Goal: Task Accomplishment & Management: Complete application form

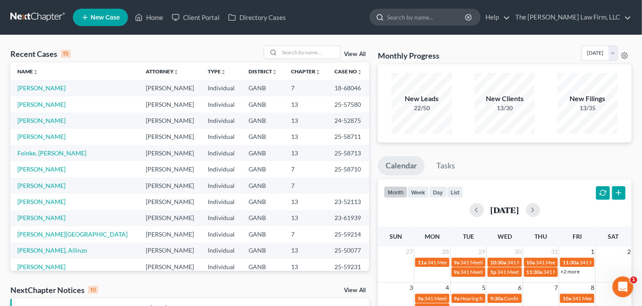
click at [444, 20] on input "search" at bounding box center [426, 17] width 79 height 16
type input "calvonte"
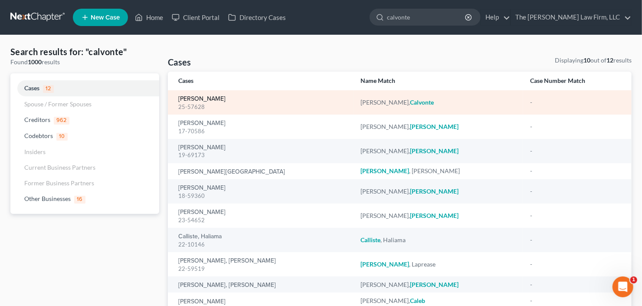
click at [193, 97] on link "Tyson, Calvonte" at bounding box center [201, 99] width 47 height 6
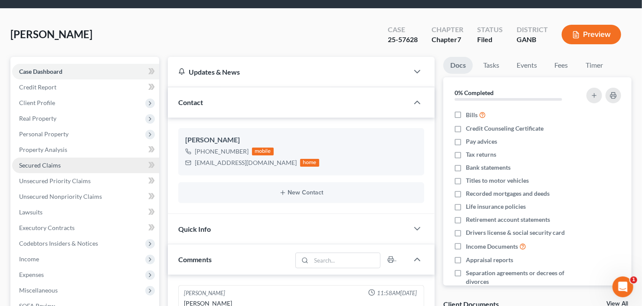
scroll to position [35, 0]
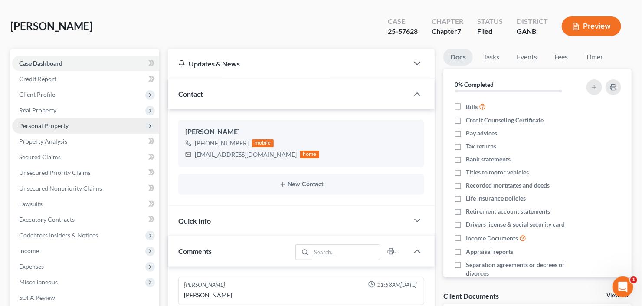
click at [54, 120] on span "Personal Property" at bounding box center [85, 126] width 147 height 16
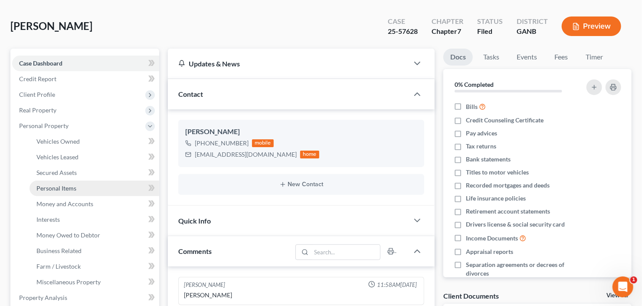
click at [61, 191] on span "Personal Items" at bounding box center [56, 187] width 40 height 7
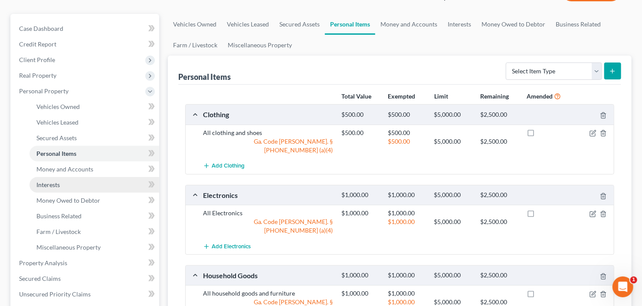
click at [52, 188] on span "Interests" at bounding box center [47, 184] width 23 height 7
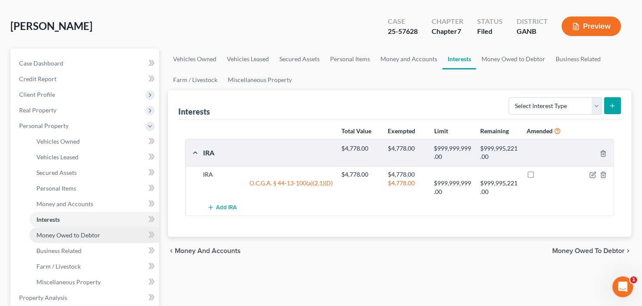
click at [69, 233] on span "Money Owed to Debtor" at bounding box center [68, 234] width 64 height 7
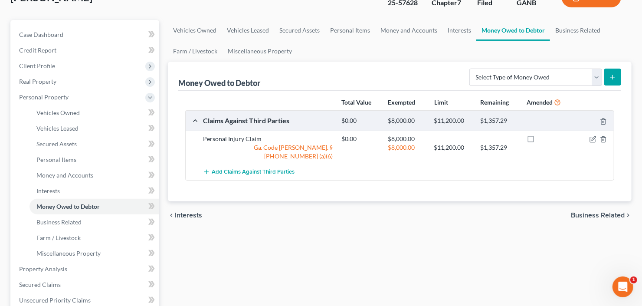
scroll to position [69, 0]
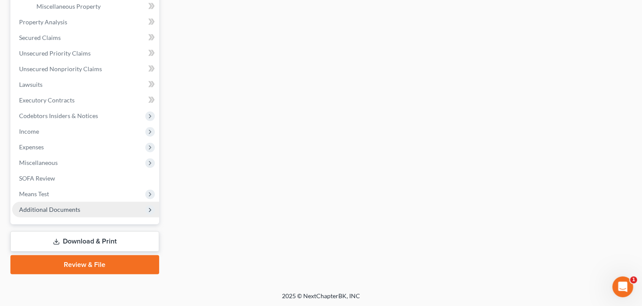
click at [63, 214] on span "Additional Documents" at bounding box center [85, 210] width 147 height 16
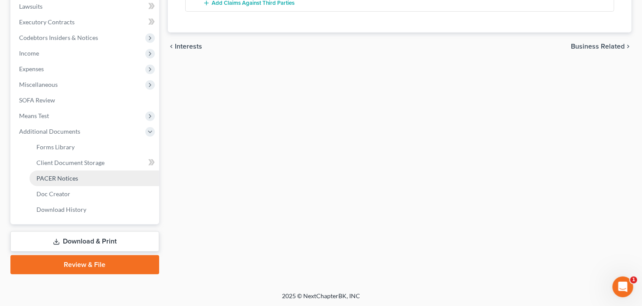
click at [70, 183] on link "PACER Notices" at bounding box center [95, 179] width 130 height 16
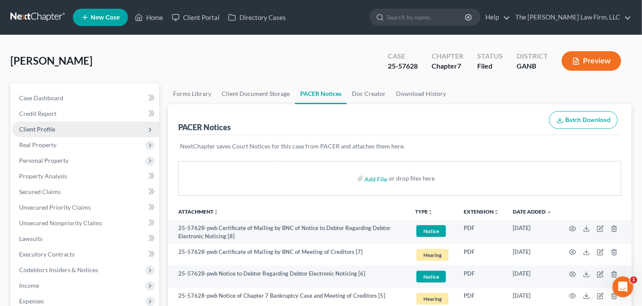
click at [61, 133] on span "Client Profile" at bounding box center [85, 130] width 147 height 16
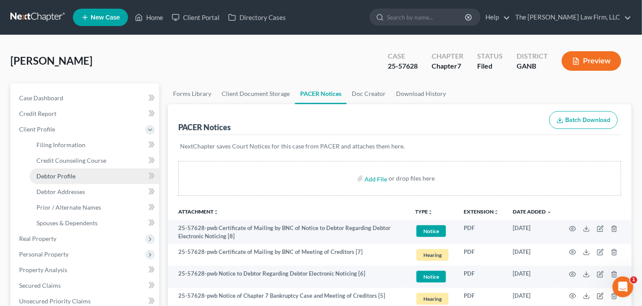
click at [68, 178] on span "Debtor Profile" at bounding box center [55, 175] width 39 height 7
select select "0"
select select "3"
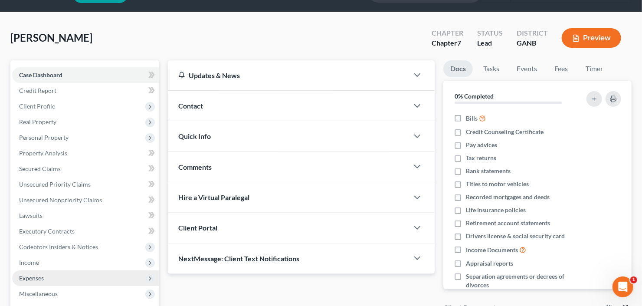
scroll to position [69, 0]
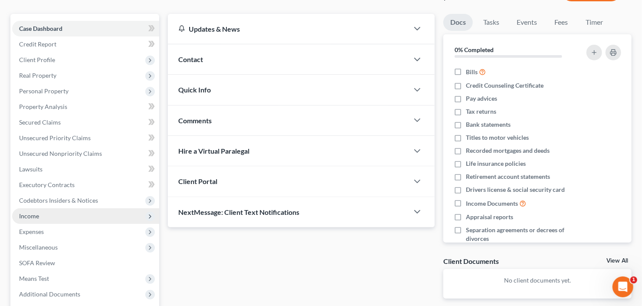
click at [46, 208] on span "Income" at bounding box center [85, 216] width 147 height 16
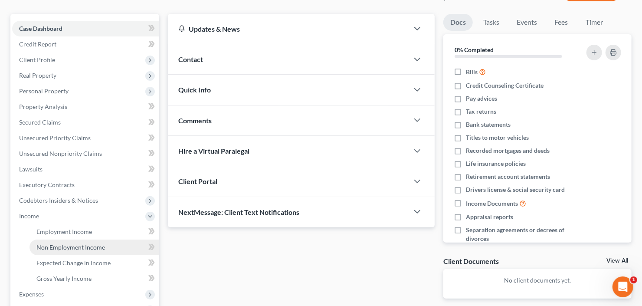
click at [75, 251] on link "Non Employment Income" at bounding box center [95, 248] width 130 height 16
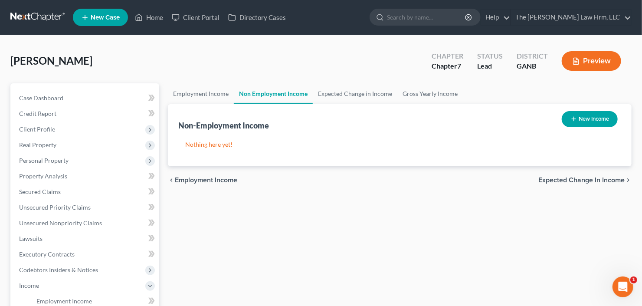
click at [601, 115] on button "New Income" at bounding box center [590, 119] width 56 height 16
select select "0"
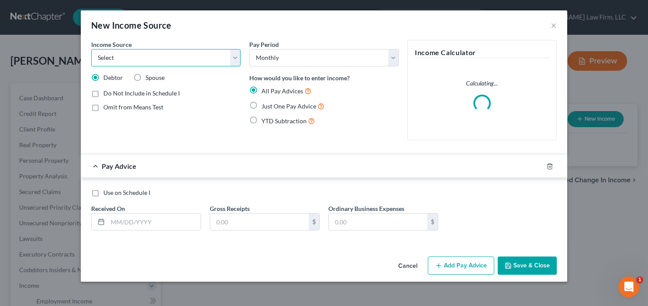
click at [134, 53] on select "Select Unemployment Disability (from employer) Pension Retirement Social Securi…" at bounding box center [165, 57] width 149 height 17
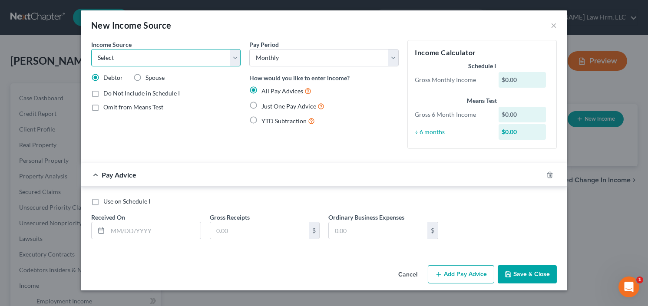
select select "4"
click at [91, 49] on select "Select Unemployment Disability (from employer) Pension Retirement Social Securi…" at bounding box center [165, 57] width 149 height 17
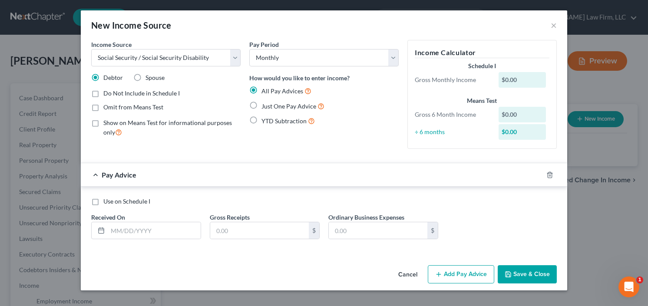
click at [261, 102] on label "Just One Pay Advice" at bounding box center [292, 106] width 63 height 10
click at [265, 102] on input "Just One Pay Advice" at bounding box center [268, 104] width 6 height 6
radio input "true"
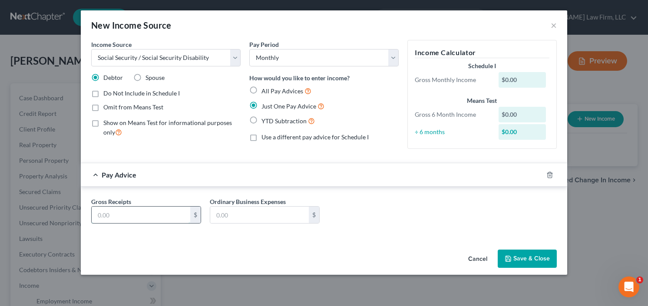
click at [122, 214] on input "text" at bounding box center [141, 215] width 99 height 16
type input "1,766.00"
click at [534, 260] on button "Save & Close" at bounding box center [526, 259] width 59 height 18
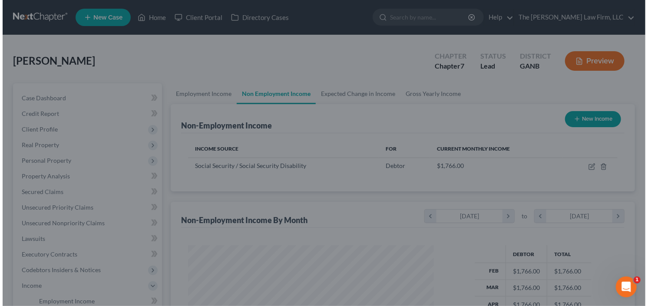
scroll to position [433920, 433814]
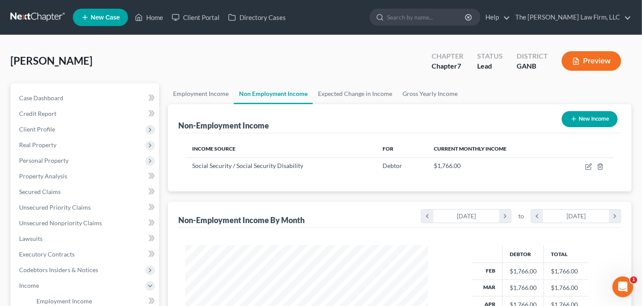
click at [585, 117] on button "New Income" at bounding box center [590, 119] width 56 height 16
select select "0"
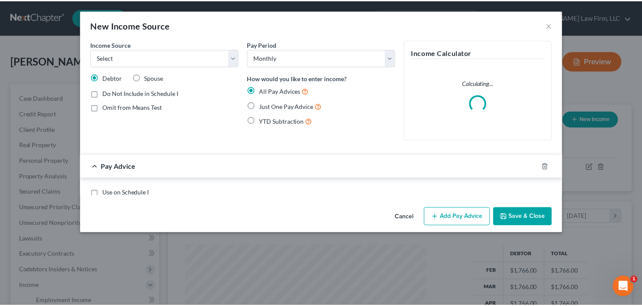
scroll to position [155, 263]
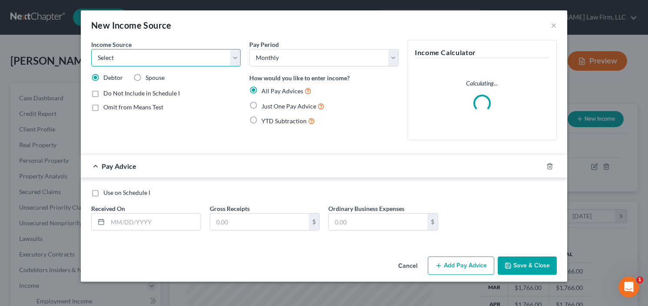
click at [158, 55] on select "Select Unemployment Disability (from employer) Pension Retirement Social Securi…" at bounding box center [165, 57] width 149 height 17
select select "2"
click at [91, 49] on select "Select Unemployment Disability (from employer) Pension Retirement Social Securi…" at bounding box center [165, 57] width 149 height 17
click at [261, 105] on label "Just One Pay Advice" at bounding box center [292, 106] width 63 height 10
click at [265, 105] on input "Just One Pay Advice" at bounding box center [268, 104] width 6 height 6
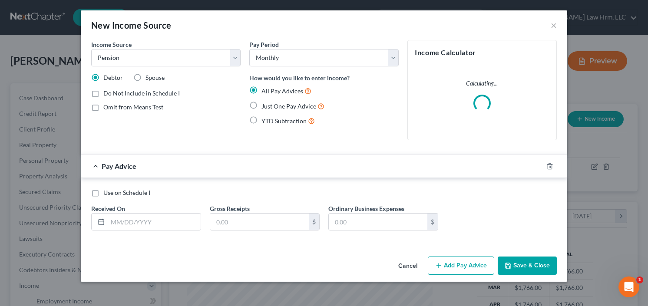
radio input "true"
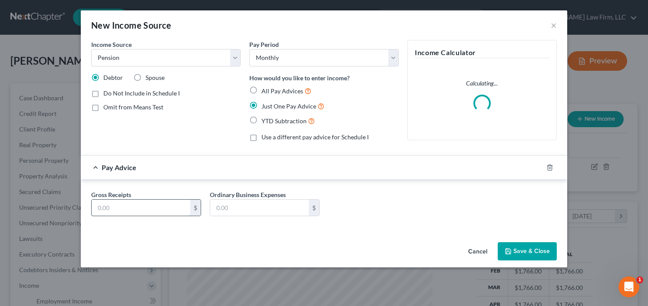
click at [169, 203] on input "text" at bounding box center [141, 208] width 99 height 16
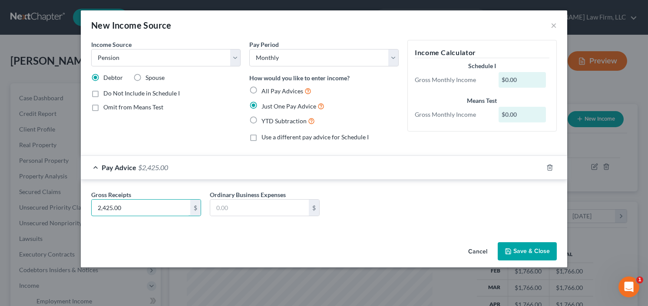
type input "2,425.00"
click at [531, 248] on button "Save & Close" at bounding box center [526, 251] width 59 height 18
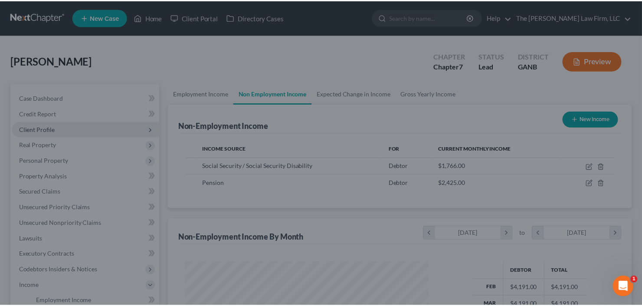
scroll to position [433920, 433814]
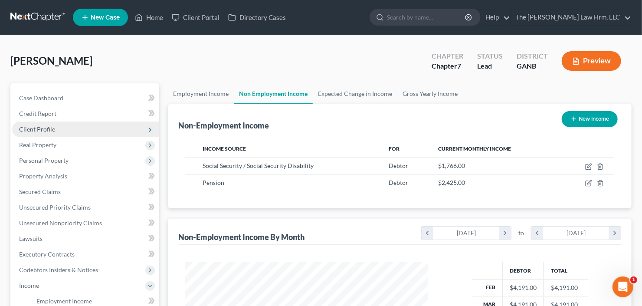
click at [40, 129] on span "Client Profile" at bounding box center [37, 128] width 36 height 7
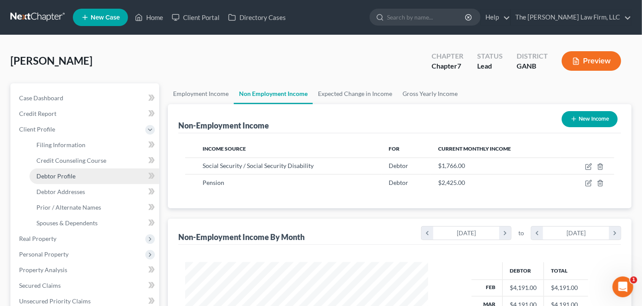
drag, startPoint x: 51, startPoint y: 177, endPoint x: 86, endPoint y: 177, distance: 34.7
click at [51, 177] on span "Debtor Profile" at bounding box center [55, 175] width 39 height 7
select select "0"
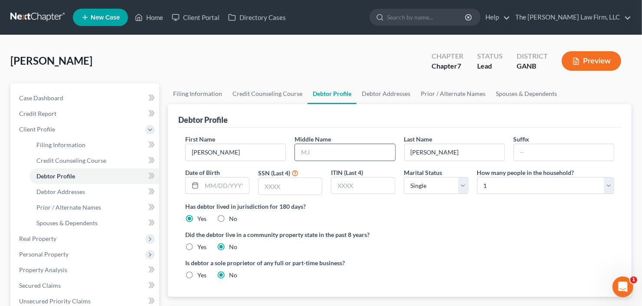
click at [335, 156] on input "text" at bounding box center [345, 152] width 100 height 16
click at [232, 189] on input "text" at bounding box center [225, 186] width 47 height 16
type input "0"
click at [282, 187] on input "text" at bounding box center [290, 186] width 63 height 16
type input "5921"
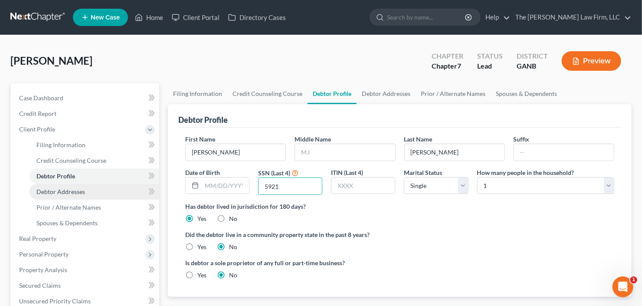
click at [65, 190] on span "Debtor Addresses" at bounding box center [60, 191] width 49 height 7
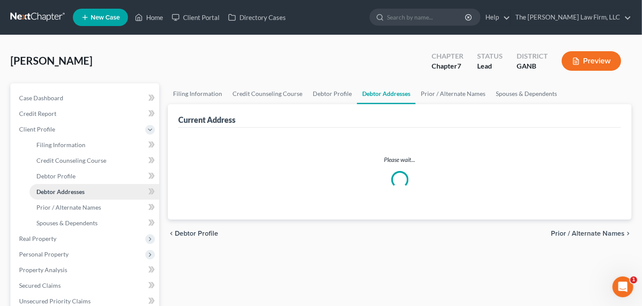
select select "0"
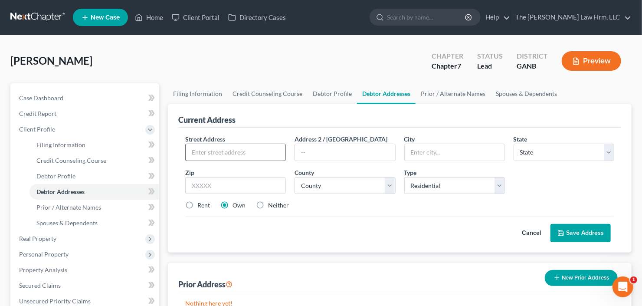
click at [212, 155] on input "text" at bounding box center [236, 152] width 100 height 16
type input "2650 Rolling Brook Trail"
type input "30344"
type input "Atlanta"
select select "10"
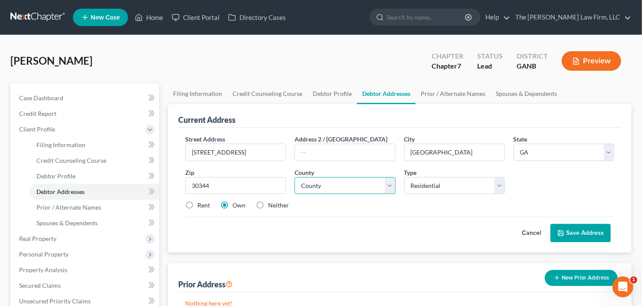
click at [321, 184] on select "County Appling County Atkinson County Bacon County Baker County Baldwin County …" at bounding box center [345, 185] width 101 height 17
select select "59"
click at [295, 177] on select "County Appling County Atkinson County Bacon County Baker County Baldwin County …" at bounding box center [345, 185] width 101 height 17
click at [198, 204] on label "Rent" at bounding box center [204, 205] width 13 height 9
click at [201, 204] on input "Rent" at bounding box center [204, 204] width 6 height 6
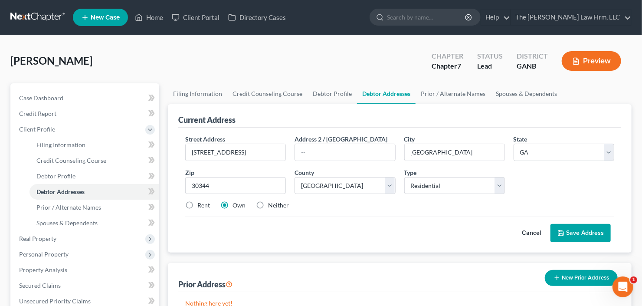
radio input "true"
click at [592, 230] on button "Save Address" at bounding box center [581, 233] width 60 height 18
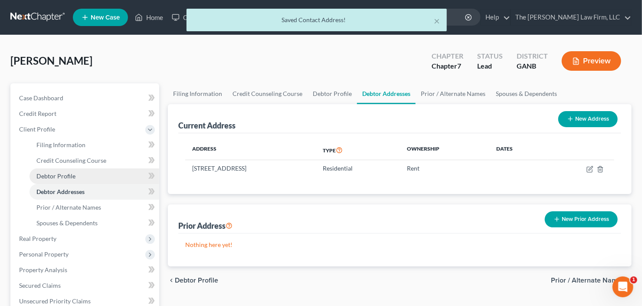
drag, startPoint x: 41, startPoint y: 172, endPoint x: 57, endPoint y: 170, distance: 15.8
click at [41, 172] on span "Debtor Profile" at bounding box center [55, 175] width 39 height 7
select select "0"
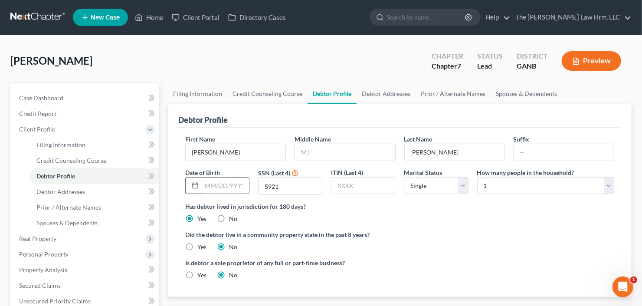
click at [214, 186] on input "text" at bounding box center [225, 186] width 47 height 16
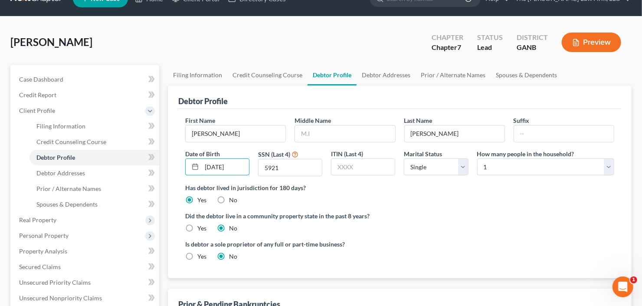
scroll to position [35, 0]
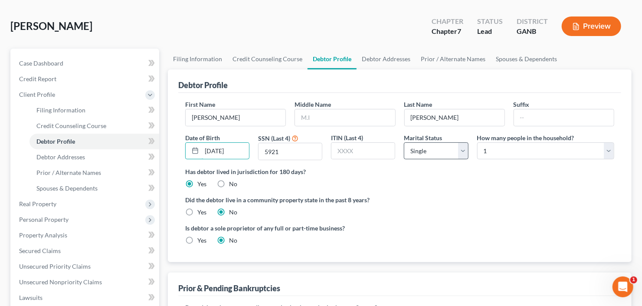
type input "07/23/1957"
click at [426, 155] on select "Select Single Married Separated Divorced Widowed" at bounding box center [436, 150] width 64 height 17
select select "1"
click at [404, 142] on select "Select Single Married Separated Divorced Widowed" at bounding box center [436, 150] width 64 height 17
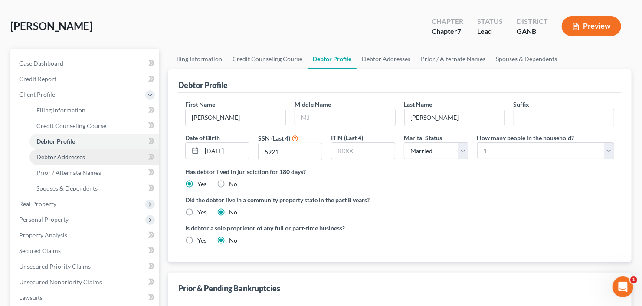
click at [44, 153] on span "Debtor Addresses" at bounding box center [60, 156] width 49 height 7
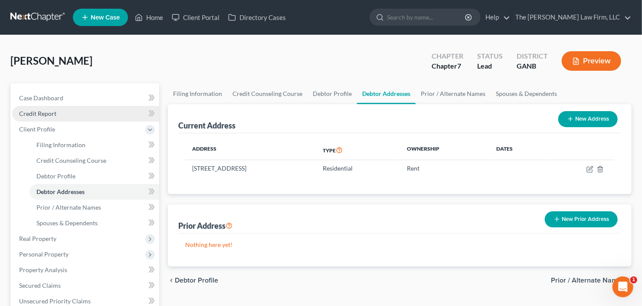
click at [49, 112] on span "Credit Report" at bounding box center [37, 113] width 37 height 7
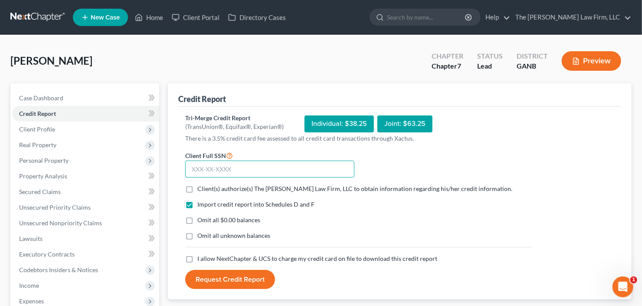
click at [205, 171] on input "text" at bounding box center [269, 169] width 169 height 17
click at [209, 174] on input "text" at bounding box center [269, 169] width 169 height 17
type input "359-50-5921"
click at [198, 188] on label "Client(s) authorize(s) The Craig Black Law Firm, LLC to obtain information rega…" at bounding box center [355, 188] width 315 height 9
click at [201, 188] on input "Client(s) authorize(s) The Craig Black Law Firm, LLC to obtain information rega…" at bounding box center [204, 187] width 6 height 6
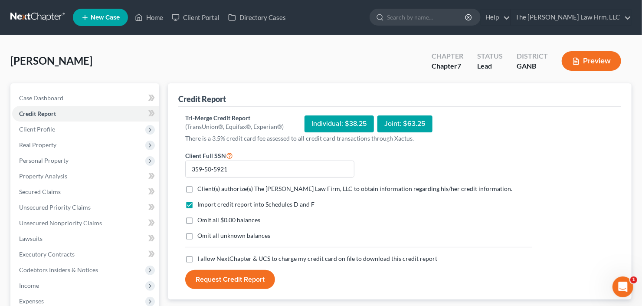
checkbox input "true"
click at [198, 256] on label "I allow NextChapter & UCS to charge my credit card on file to download this cre…" at bounding box center [318, 258] width 240 height 9
click at [201, 256] on input "I allow NextChapter & UCS to charge my credit card on file to download this cre…" at bounding box center [204, 257] width 6 height 6
checkbox input "true"
click at [237, 280] on button "Request Credit Report" at bounding box center [230, 279] width 90 height 19
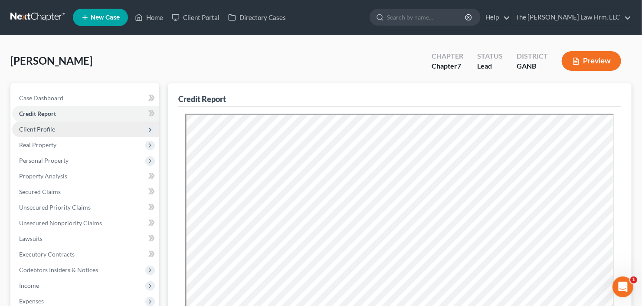
click at [46, 132] on span "Client Profile" at bounding box center [85, 130] width 147 height 16
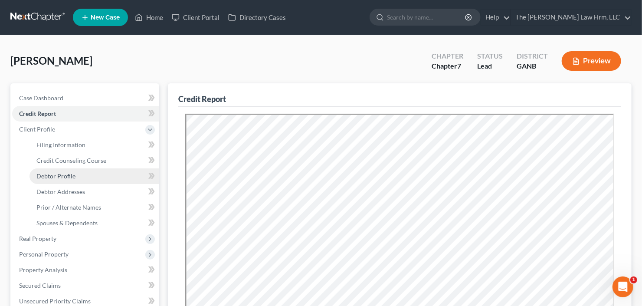
click at [49, 174] on span "Debtor Profile" at bounding box center [55, 175] width 39 height 7
select select "1"
select select "0"
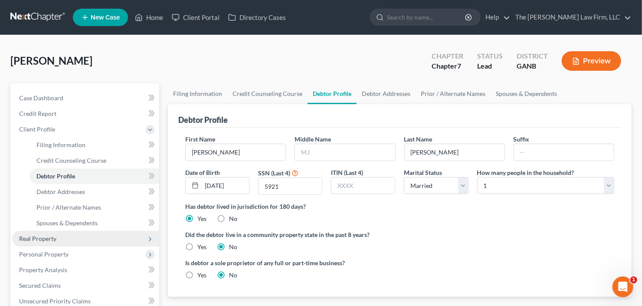
click at [50, 236] on span "Real Property" at bounding box center [37, 238] width 37 height 7
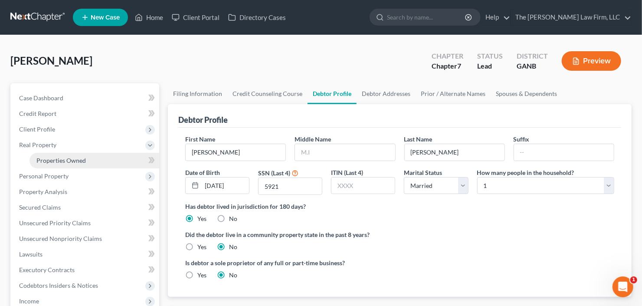
click at [67, 160] on span "Properties Owned" at bounding box center [60, 160] width 49 height 7
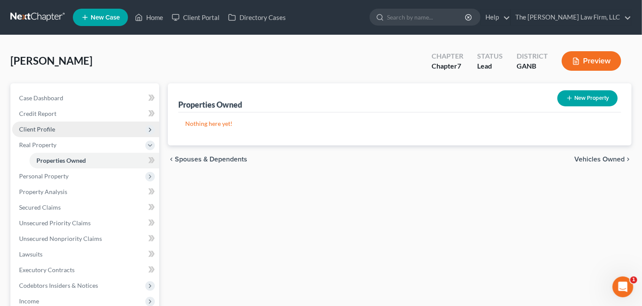
click at [49, 125] on span "Client Profile" at bounding box center [37, 128] width 36 height 7
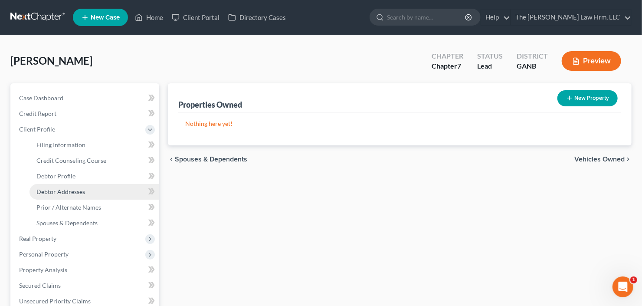
click at [59, 190] on span "Debtor Addresses" at bounding box center [60, 191] width 49 height 7
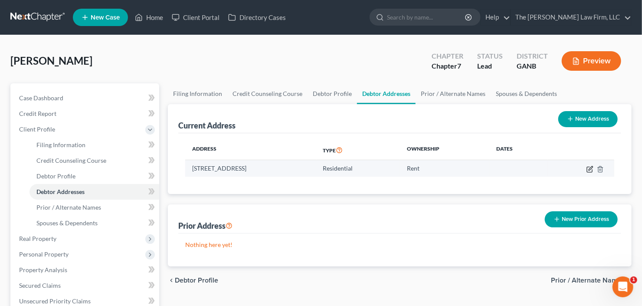
click at [588, 167] on icon "button" at bounding box center [590, 169] width 7 height 7
select select "10"
select select "59"
select select "0"
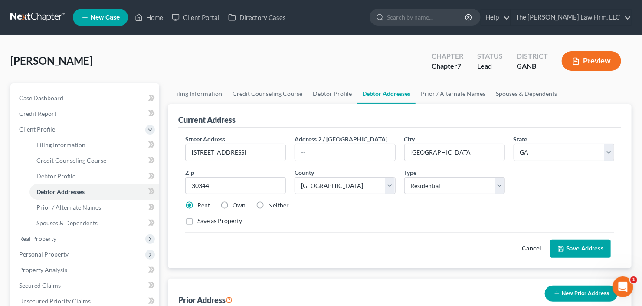
drag, startPoint x: 226, startPoint y: 205, endPoint x: 212, endPoint y: 212, distance: 15.1
click at [233, 205] on label "Own" at bounding box center [239, 205] width 13 height 9
click at [236, 205] on input "Own" at bounding box center [239, 204] width 6 height 6
radio input "true"
click at [198, 222] on label "Save as Property" at bounding box center [220, 221] width 45 height 9
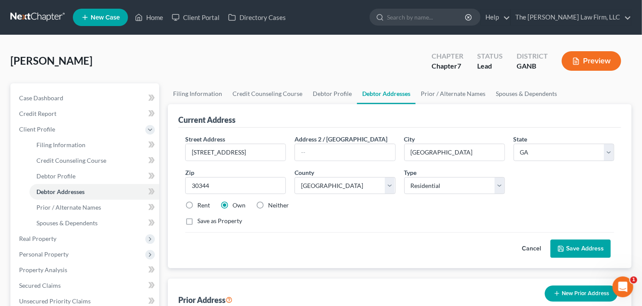
click at [201, 222] on input "Save as Property" at bounding box center [204, 220] width 6 height 6
checkbox input "true"
click at [589, 243] on button "Save Address" at bounding box center [581, 249] width 60 height 18
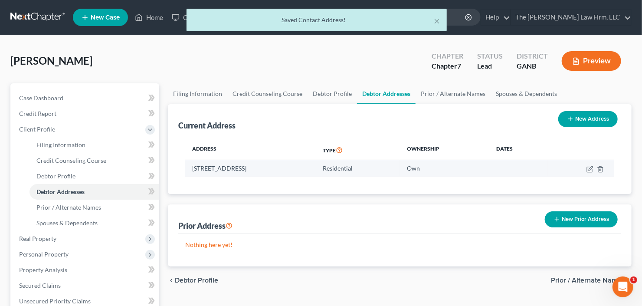
drag, startPoint x: 188, startPoint y: 171, endPoint x: 320, endPoint y: 169, distance: 131.6
click at [316, 169] on td "2650 Rolling Brook Trail, Atlanta, GA 30344" at bounding box center [250, 168] width 131 height 16
copy td "2650 Rolling Brook Trail, Atlanta, GA 30344"
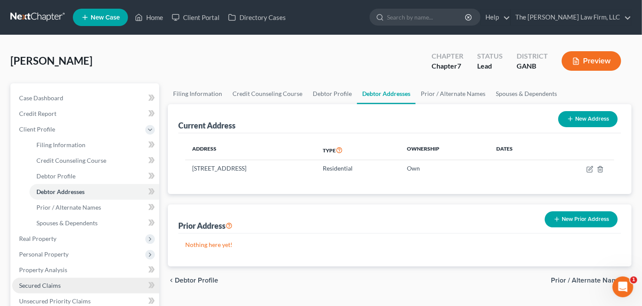
click at [58, 282] on span "Secured Claims" at bounding box center [40, 285] width 42 height 7
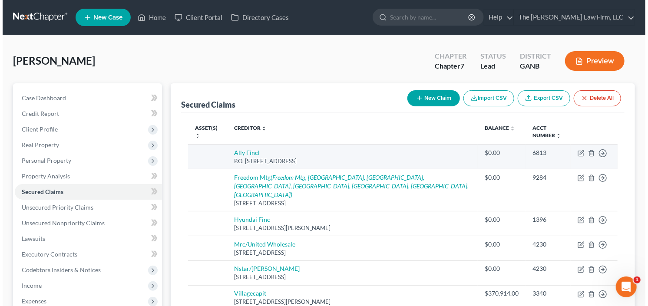
scroll to position [69, 0]
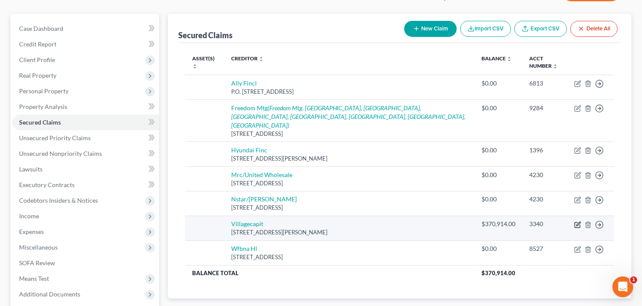
click at [577, 222] on icon "button" at bounding box center [579, 224] width 4 height 4
select select "31"
select select "0"
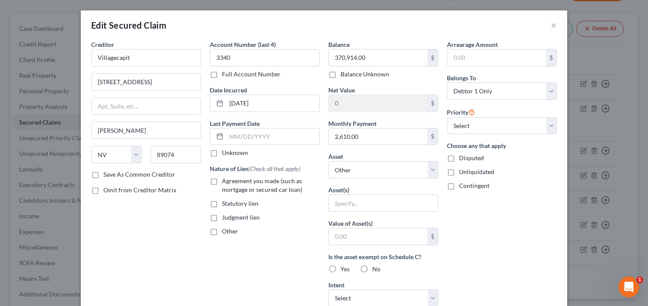
click at [222, 178] on label "Agreement you made (such as mortgage or secured car loan)" at bounding box center [271, 185] width 98 height 17
click at [225, 178] on input "Agreement you made (such as mortgage or secured car loan)" at bounding box center [228, 180] width 6 height 6
checkbox input "true"
click at [379, 167] on select "Select Other Multiple Assets 2650 Rolling Brook Trail - $0.0" at bounding box center [383, 169] width 110 height 17
select select "2"
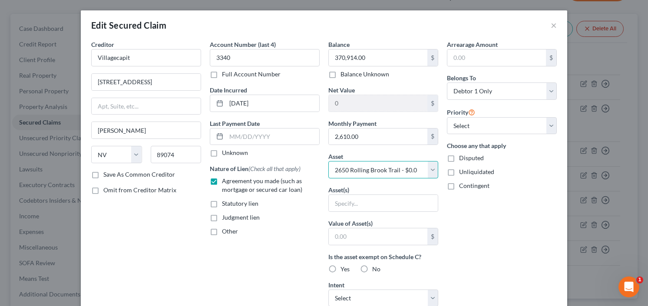
click at [328, 161] on select "Select Other Multiple Assets 2650 Rolling Brook Trail - $0.0" at bounding box center [383, 169] width 110 height 17
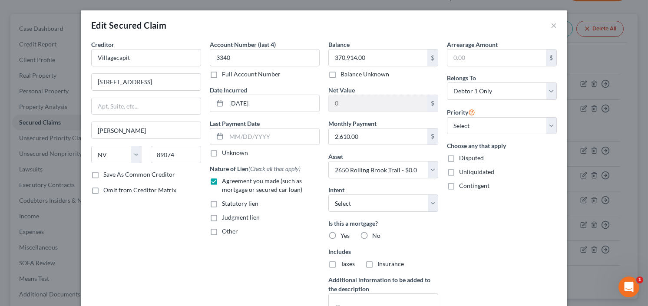
click at [340, 232] on label "Yes" at bounding box center [344, 235] width 9 height 9
click at [344, 232] on input "Yes" at bounding box center [347, 234] width 6 height 6
radio input "true"
click at [389, 201] on select "Select Surrender Redeem Reaffirm Avoid Other" at bounding box center [383, 202] width 110 height 17
select select "2"
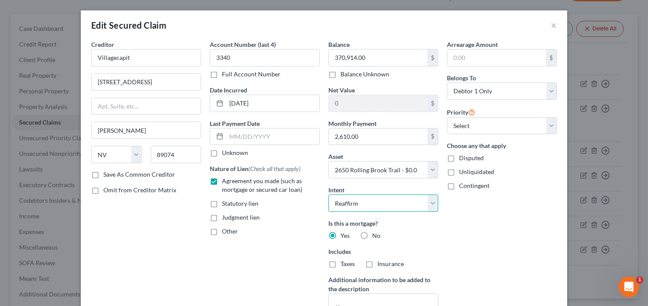
click at [328, 194] on select "Select Surrender Redeem Reaffirm Avoid Other" at bounding box center [383, 202] width 110 height 17
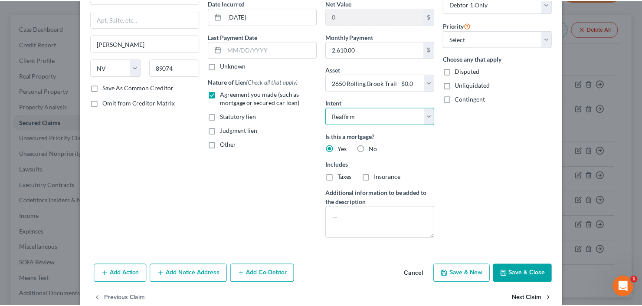
scroll to position [104, 0]
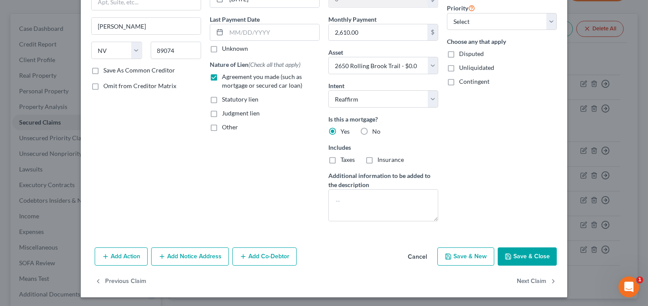
click at [520, 257] on button "Save & Close" at bounding box center [526, 256] width 59 height 18
select select
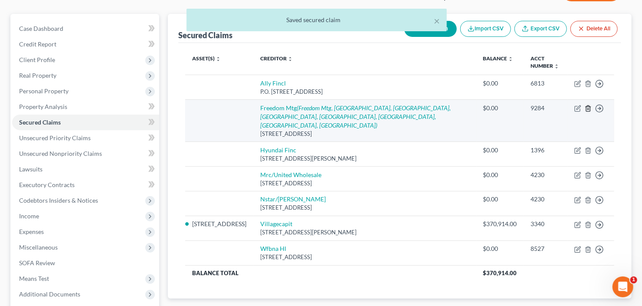
click at [586, 108] on icon "button" at bounding box center [588, 108] width 7 height 7
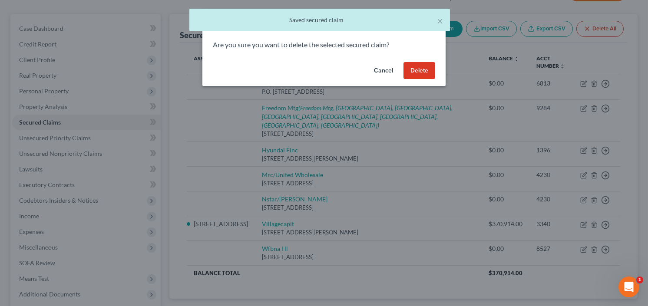
click at [414, 70] on button "Delete" at bounding box center [419, 70] width 32 height 17
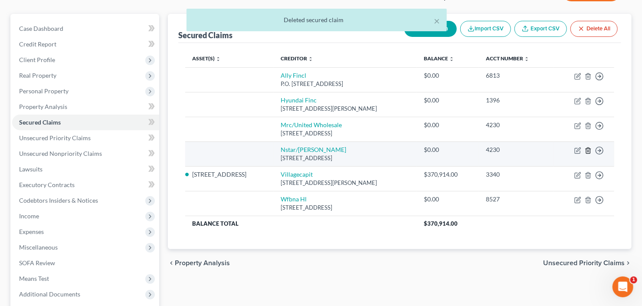
click at [586, 148] on icon "button" at bounding box center [588, 150] width 7 height 7
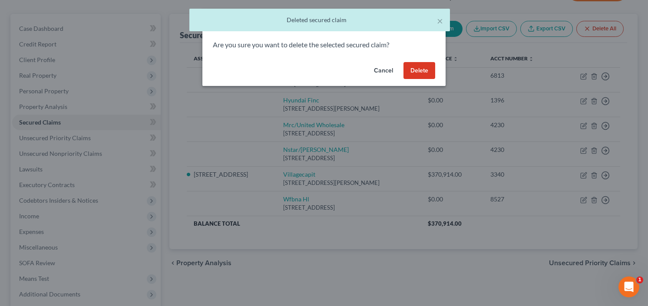
click at [431, 71] on button "Delete" at bounding box center [419, 70] width 32 height 17
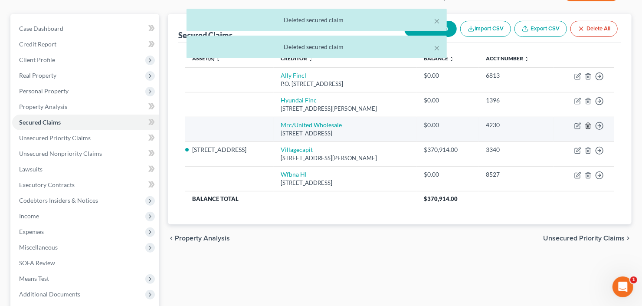
click at [588, 126] on line "button" at bounding box center [588, 126] width 0 height 2
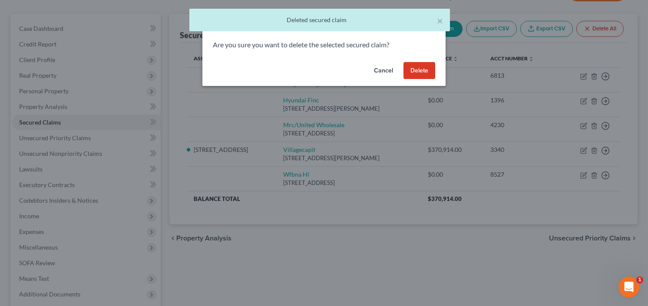
click at [419, 71] on button "Delete" at bounding box center [419, 70] width 32 height 17
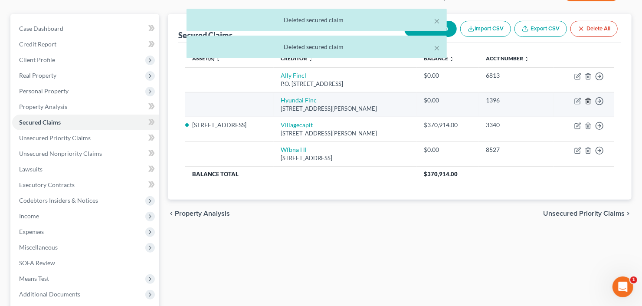
click at [587, 99] on icon "button" at bounding box center [588, 101] width 7 height 7
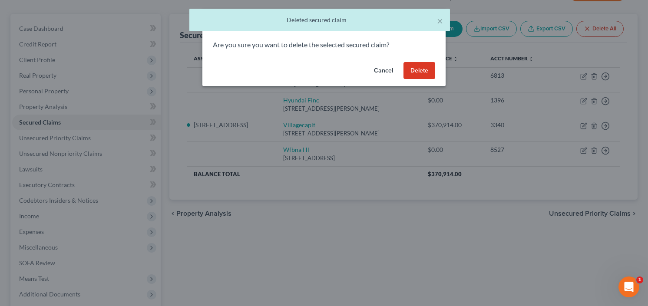
click at [414, 66] on button "Delete" at bounding box center [419, 70] width 32 height 17
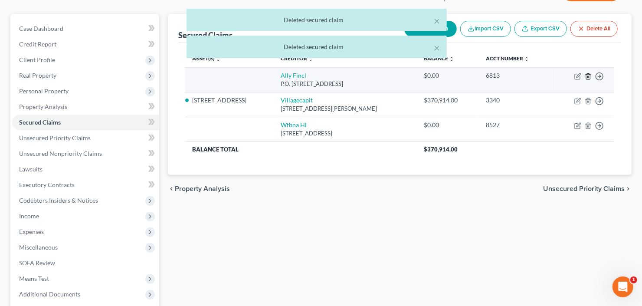
click at [586, 76] on icon "button" at bounding box center [588, 76] width 4 height 6
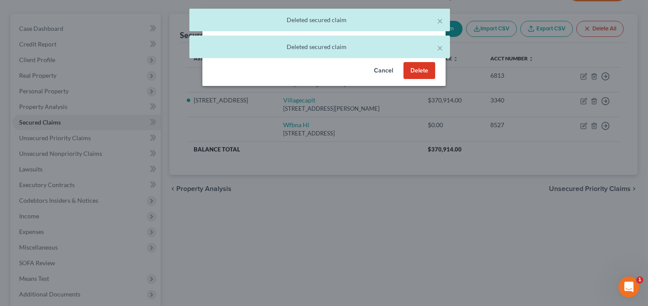
click at [417, 69] on button "Delete" at bounding box center [419, 70] width 32 height 17
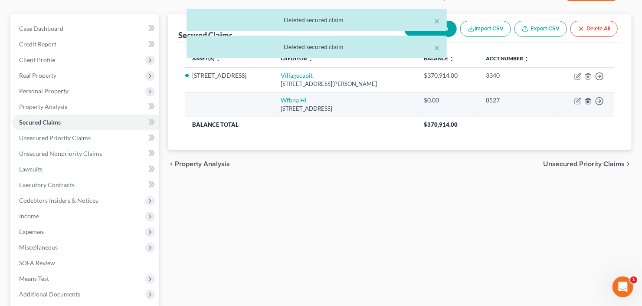
click at [589, 100] on icon "button" at bounding box center [588, 101] width 7 height 7
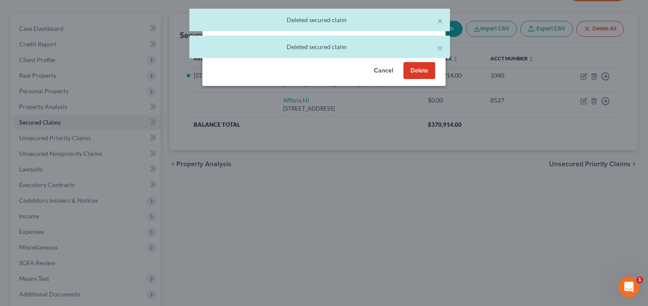
click at [419, 68] on button "Delete" at bounding box center [419, 70] width 32 height 17
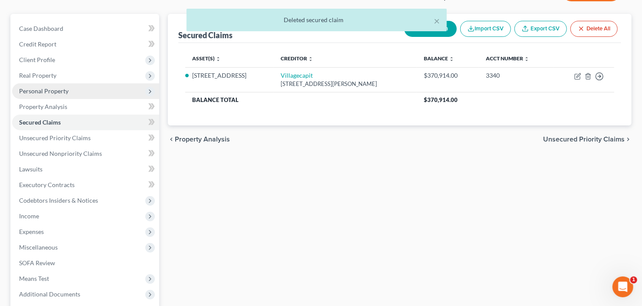
click at [81, 91] on span "Personal Property" at bounding box center [85, 91] width 147 height 16
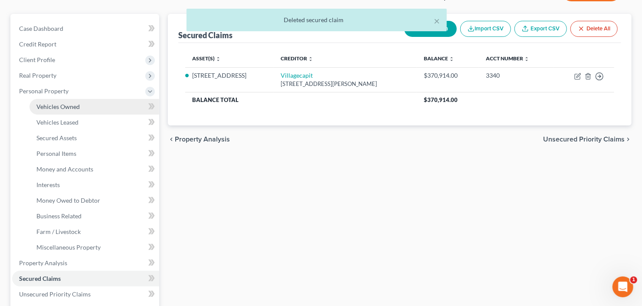
click at [83, 106] on link "Vehicles Owned" at bounding box center [95, 107] width 130 height 16
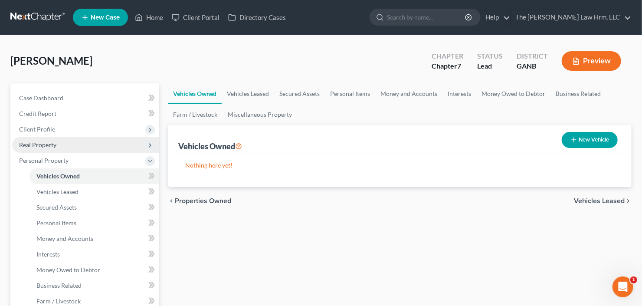
click at [68, 139] on span "Real Property" at bounding box center [85, 145] width 147 height 16
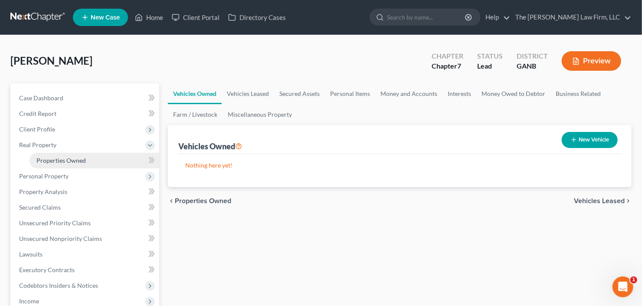
click at [75, 161] on span "Properties Owned" at bounding box center [60, 160] width 49 height 7
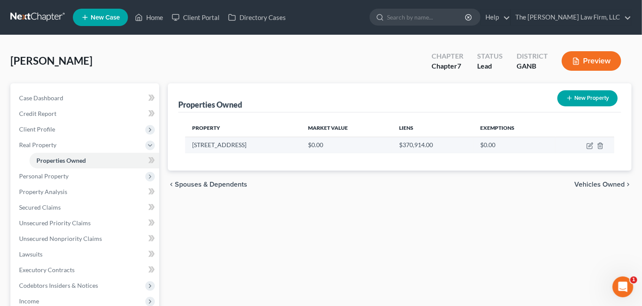
click at [586, 145] on td at bounding box center [585, 145] width 59 height 16
click at [587, 145] on icon "button" at bounding box center [590, 145] width 7 height 7
select select "10"
select select "59"
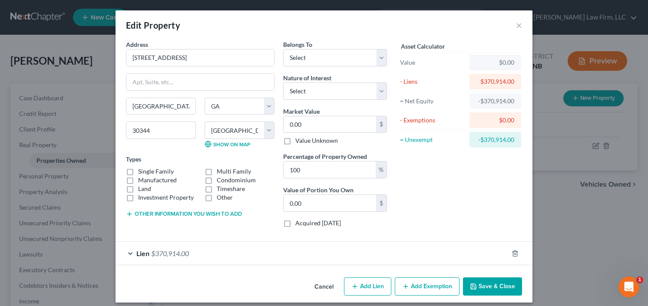
click at [138, 169] on label "Single Family" at bounding box center [156, 171] width 36 height 9
click at [142, 169] on input "Single Family" at bounding box center [145, 170] width 6 height 6
checkbox input "true"
click at [328, 59] on select "Select Debtor 1 Only Debtor 2 Only Debtor 1 And Debtor 2 Only At Least One Of T…" at bounding box center [335, 57] width 104 height 17
click at [283, 49] on select "Select Debtor 1 Only Debtor 2 Only Debtor 1 And Debtor 2 Only At Least One Of T…" at bounding box center [335, 57] width 104 height 17
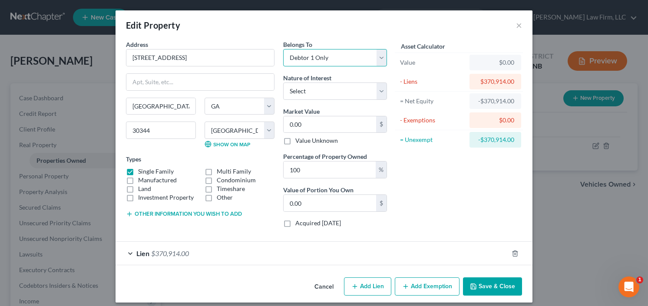
click at [331, 62] on select "Select Debtor 1 Only Debtor 2 Only Debtor 1 And Debtor 2 Only At Least One Of T…" at bounding box center [335, 57] width 104 height 17
click at [283, 49] on select "Select Debtor 1 Only Debtor 2 Only Debtor 1 And Debtor 2 Only At Least One Of T…" at bounding box center [335, 57] width 104 height 17
drag, startPoint x: 339, startPoint y: 58, endPoint x: 340, endPoint y: 63, distance: 5.7
click at [339, 58] on select "Select Debtor 1 Only Debtor 2 Only Debtor 1 And Debtor 2 Only At Least One Of T…" at bounding box center [335, 57] width 104 height 17
select select "3"
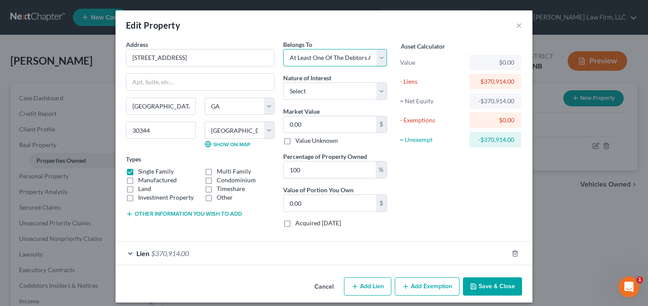
click at [283, 49] on select "Select Debtor 1 Only Debtor 2 Only Debtor 1 And Debtor 2 Only At Least One Of T…" at bounding box center [335, 57] width 104 height 17
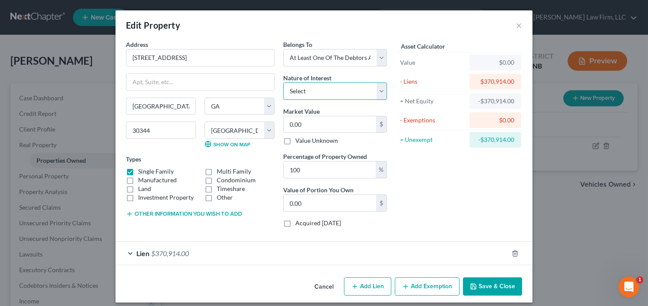
click at [323, 90] on select "Select Fee Simple Joint Tenant Life Estate Equitable Interest Future Interest T…" at bounding box center [335, 90] width 104 height 17
select select "1"
click at [283, 82] on select "Select Fee Simple Joint Tenant Life Estate Equitable Interest Future Interest T…" at bounding box center [335, 90] width 104 height 17
click at [315, 123] on input "0.00" at bounding box center [329, 124] width 92 height 16
type input "3"
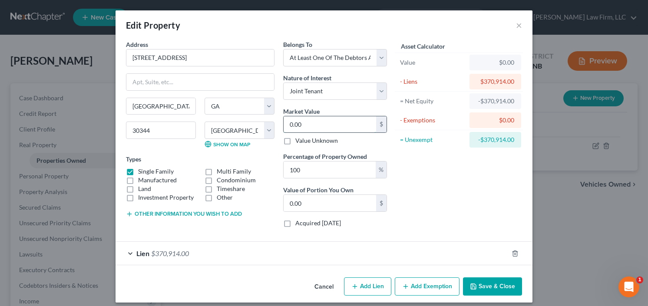
type input "3.00"
type input "31"
type input "31.00"
type input "318"
type input "318.00"
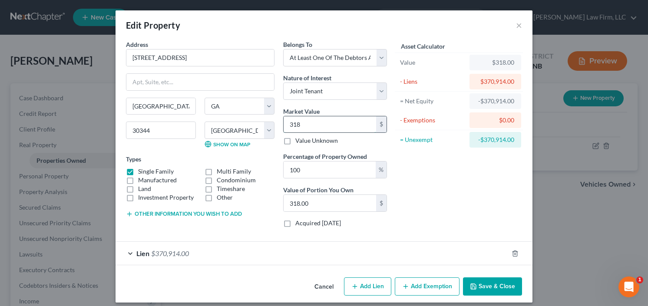
type input "3180"
type input "3,180.00"
type input "3,1800"
type input "31,800.00"
type input "31,8000"
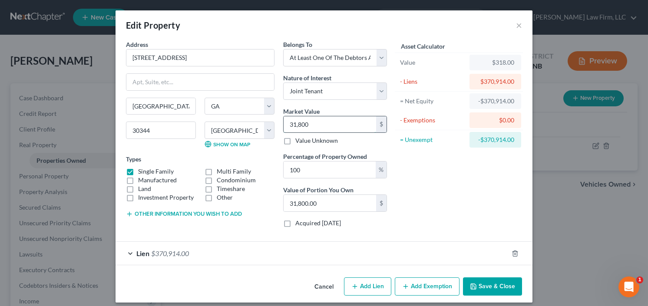
type input "318,000.00"
type input "318,000"
drag, startPoint x: 418, startPoint y: 285, endPoint x: 398, endPoint y: 221, distance: 67.1
click at [418, 284] on button "Add Exemption" at bounding box center [427, 286] width 65 height 18
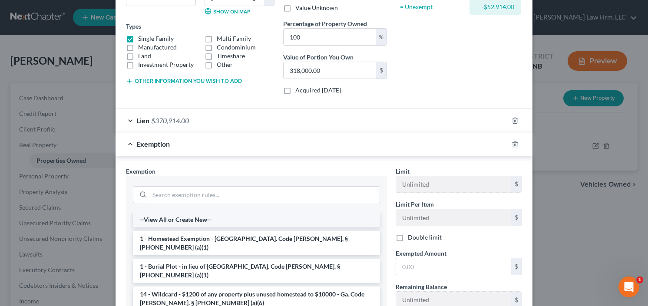
scroll to position [139, 0]
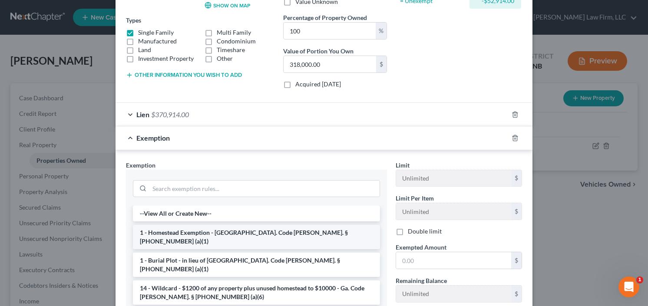
click at [191, 236] on li "1 - Homestead Exemption - Ga. Code Ann. § 44-13-100 (a)(1)" at bounding box center [256, 237] width 247 height 24
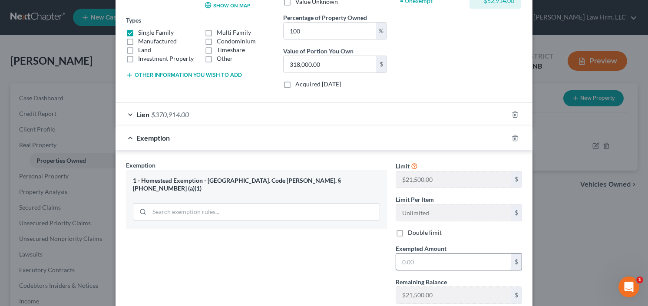
click at [422, 259] on input "text" at bounding box center [453, 261] width 115 height 16
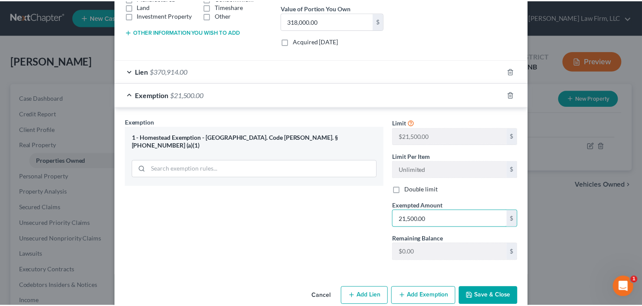
scroll to position [196, 0]
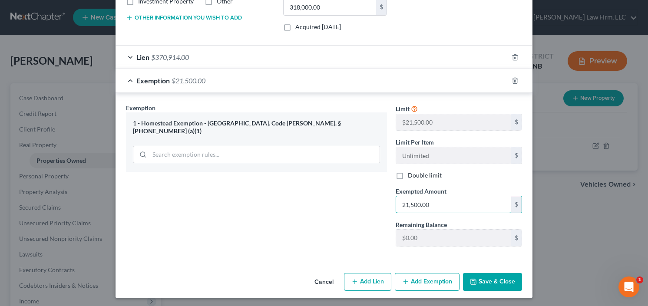
type input "21,500.00"
click at [501, 273] on button "Save & Close" at bounding box center [492, 282] width 59 height 18
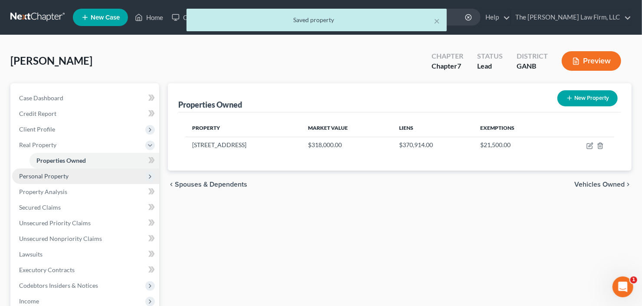
click at [72, 172] on span "Personal Property" at bounding box center [85, 176] width 147 height 16
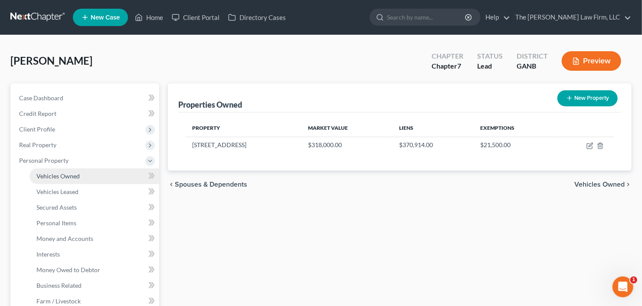
click at [75, 177] on span "Vehicles Owned" at bounding box center [57, 175] width 43 height 7
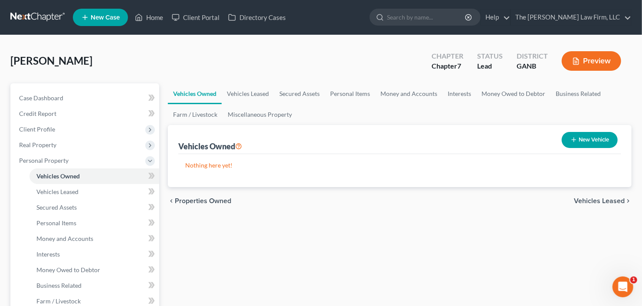
click at [596, 139] on button "New Vehicle" at bounding box center [590, 140] width 56 height 16
select select "0"
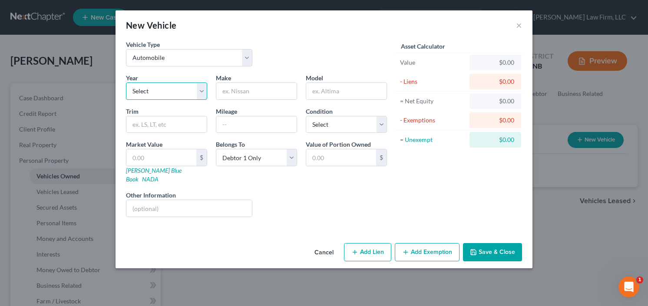
click at [158, 92] on select "Select 2026 2025 2024 2023 2022 2021 2020 2019 2018 2017 2016 2015 2014 2013 20…" at bounding box center [166, 90] width 81 height 17
click at [126, 82] on select "Select 2026 2025 2024 2023 2022 2021 2020 2019 2018 2017 2016 2015 2014 2013 20…" at bounding box center [166, 90] width 81 height 17
click at [166, 91] on select "Select 2026 2025 2024 2023 2022 2021 2020 2019 2018 2017 2016 2015 2014 2013 20…" at bounding box center [166, 90] width 81 height 17
select select "12"
click at [126, 82] on select "Select 2026 2025 2024 2023 2022 2021 2020 2019 2018 2017 2016 2015 2014 2013 20…" at bounding box center [166, 90] width 81 height 17
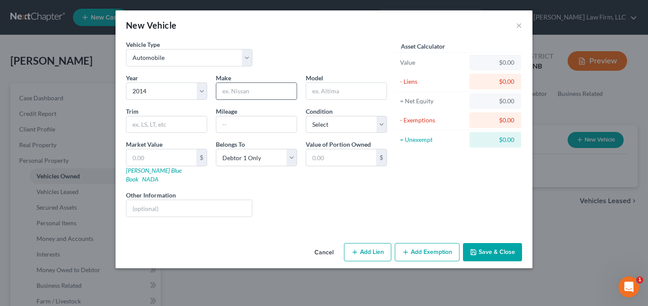
click at [245, 91] on input "text" at bounding box center [256, 91] width 80 height 16
type input "Lexus"
type input "RX350"
click at [495, 243] on button "Save & Close" at bounding box center [492, 252] width 59 height 18
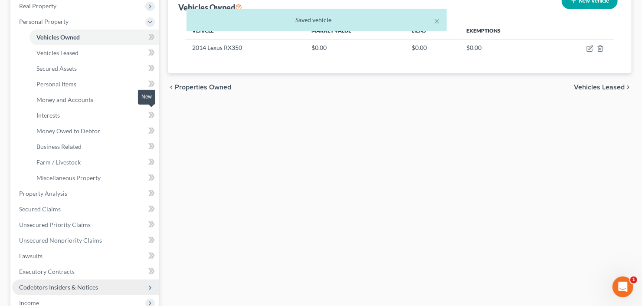
scroll to position [208, 0]
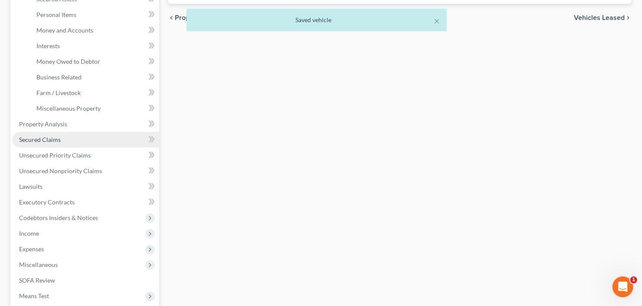
click at [53, 142] on link "Secured Claims" at bounding box center [85, 140] width 147 height 16
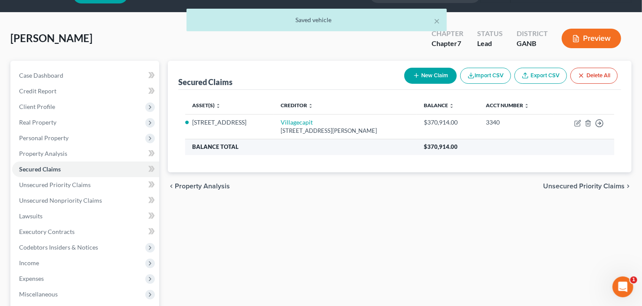
scroll to position [35, 0]
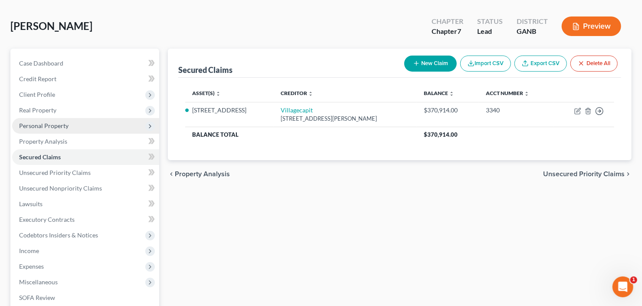
click at [74, 125] on span "Personal Property" at bounding box center [85, 126] width 147 height 16
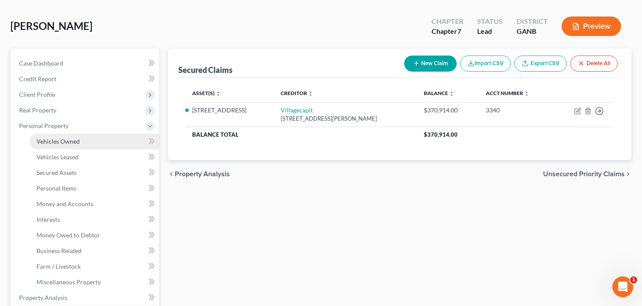
click at [79, 141] on link "Vehicles Owned" at bounding box center [95, 142] width 130 height 16
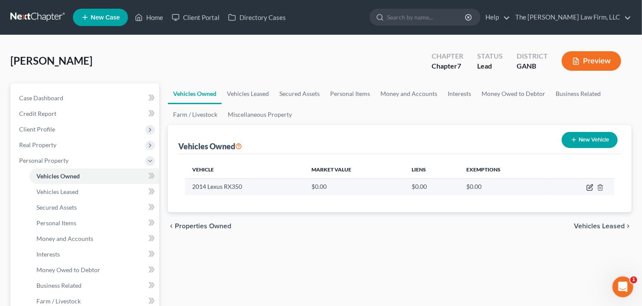
click at [591, 188] on icon "button" at bounding box center [590, 187] width 7 height 7
select select "0"
select select "12"
select select "0"
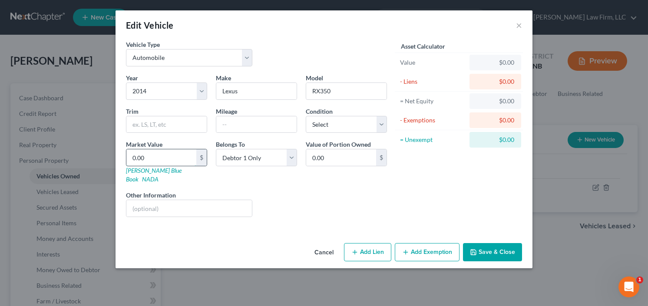
click at [168, 158] on input "0.00" at bounding box center [161, 157] width 70 height 16
type input "9"
type input "9.00"
type input "92"
type input "92.00"
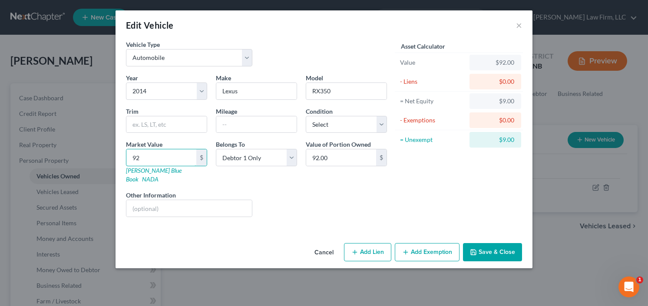
type input "920"
type input "920.00"
type input "9200"
type input "9,200.00"
type input "9,200"
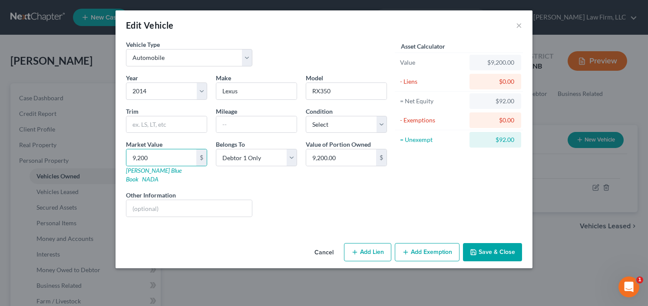
click at [424, 243] on button "Add Exemption" at bounding box center [427, 252] width 65 height 18
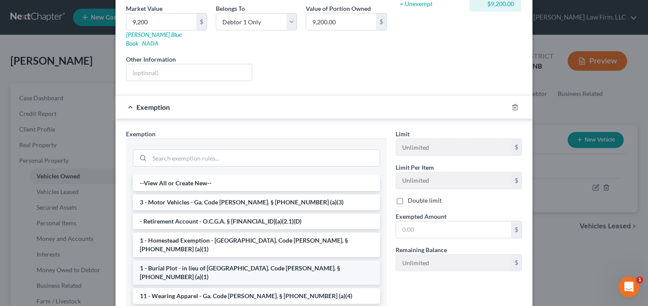
scroll to position [174, 0]
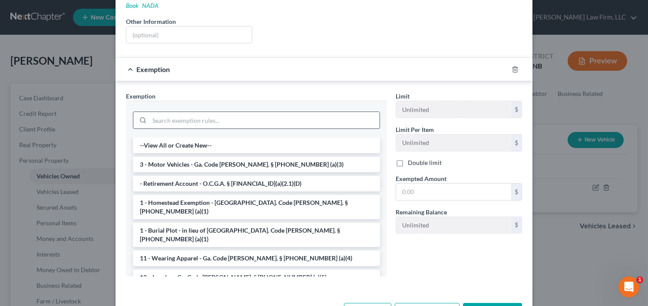
click at [207, 157] on li "3 - Motor Vehicles - Ga. Code Ann. § 44-13-100 (a)(3)" at bounding box center [256, 165] width 247 height 16
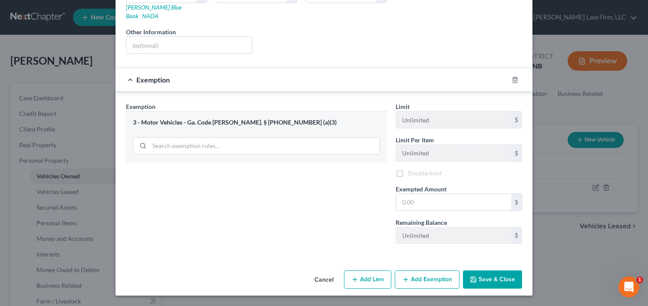
scroll to position [154, 0]
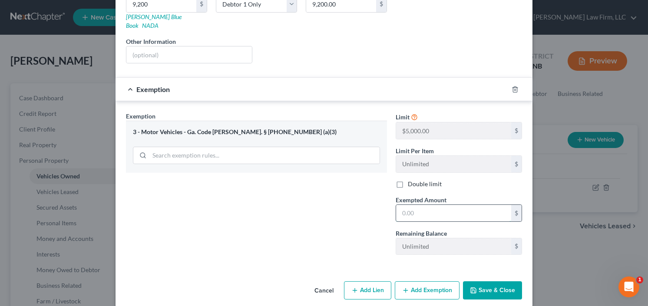
click at [422, 205] on input "text" at bounding box center [453, 213] width 115 height 16
type input "5,000"
click at [487, 281] on button "Save & Close" at bounding box center [492, 290] width 59 height 18
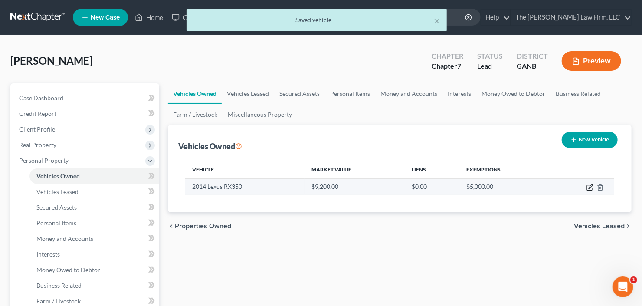
click at [589, 187] on icon "button" at bounding box center [591, 186] width 4 height 4
select select "0"
select select "12"
select select "0"
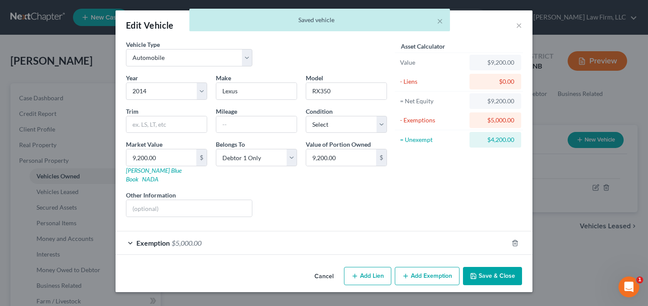
click at [422, 272] on button "Add Exemption" at bounding box center [427, 276] width 65 height 18
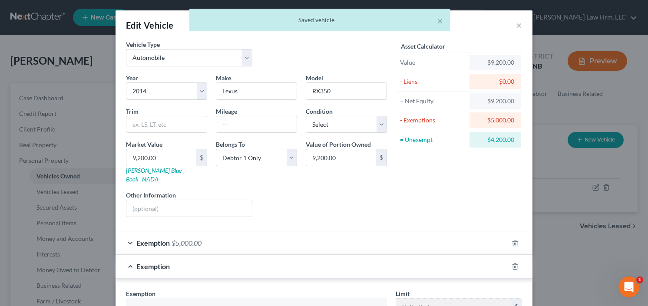
scroll to position [174, 0]
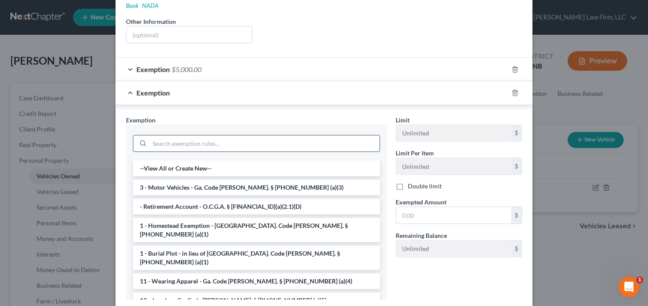
click at [195, 135] on input "search" at bounding box center [264, 143] width 230 height 16
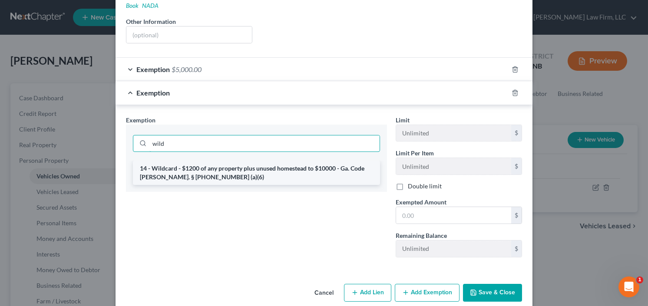
type input "wild"
click at [193, 162] on li "14 - Wildcard - $1200 of any property plus unused homestead to $10000 - Ga. Cod…" at bounding box center [256, 173] width 247 height 24
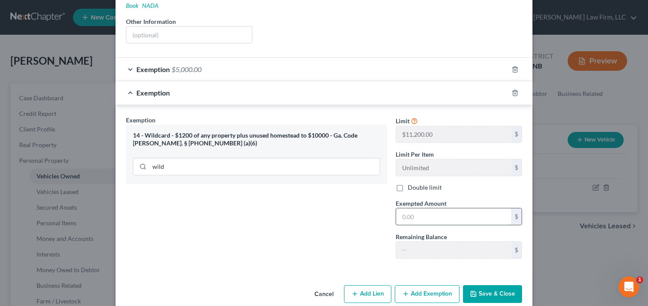
click at [433, 208] on input "text" at bounding box center [453, 216] width 115 height 16
type input "4,000.00"
click at [479, 285] on button "Save & Close" at bounding box center [492, 294] width 59 height 18
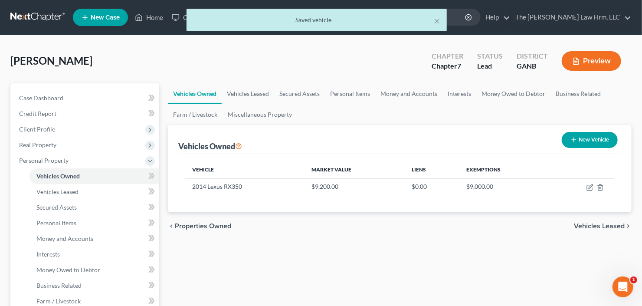
drag, startPoint x: 46, startPoint y: 143, endPoint x: 55, endPoint y: 152, distance: 12.3
click at [46, 143] on span "Real Property" at bounding box center [37, 144] width 37 height 7
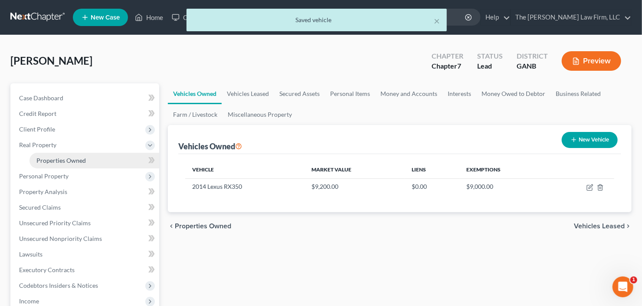
click at [56, 162] on span "Properties Owned" at bounding box center [60, 160] width 49 height 7
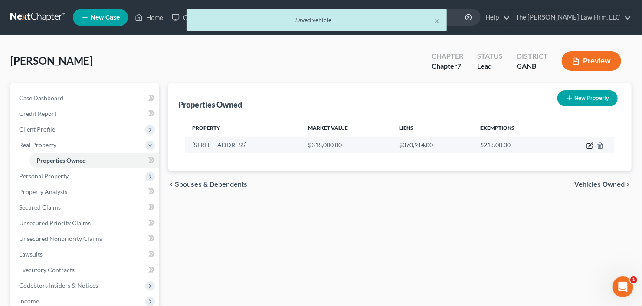
click at [589, 146] on icon "button" at bounding box center [590, 145] width 7 height 7
select select "10"
select select "59"
select select "3"
select select "1"
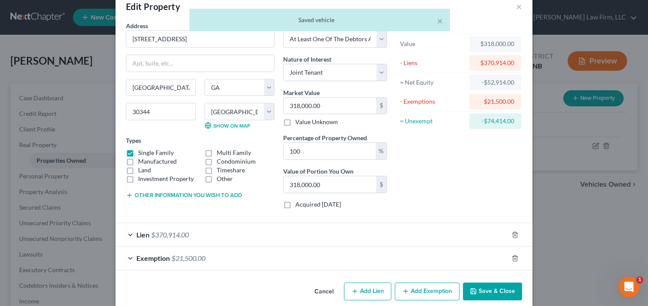
scroll to position [29, 0]
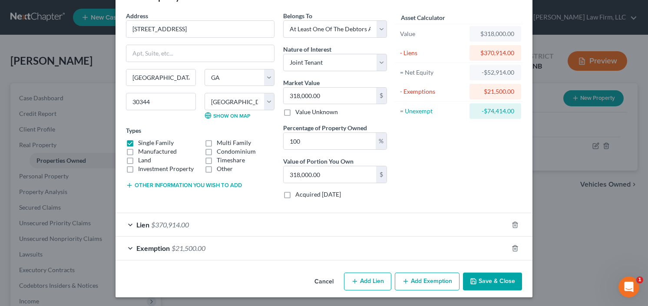
click at [230, 244] on div "Exemption $21,500.00" at bounding box center [311, 248] width 392 height 23
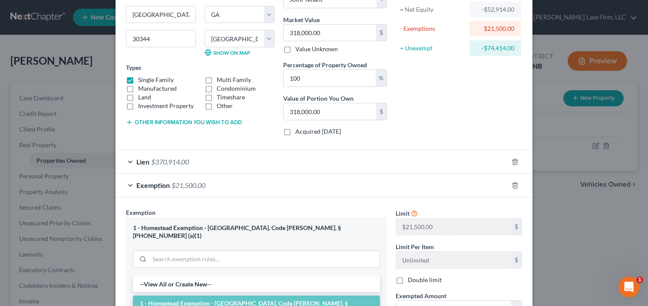
scroll to position [168, 0]
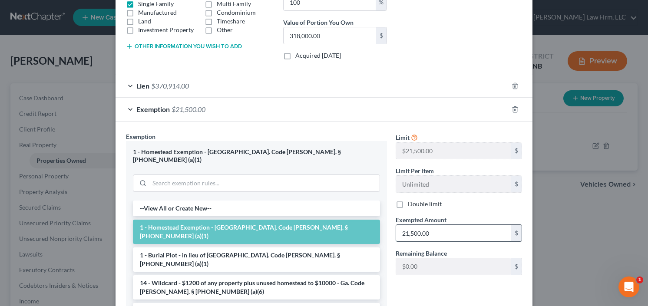
click at [445, 227] on input "21,500.00" at bounding box center [453, 233] width 115 height 16
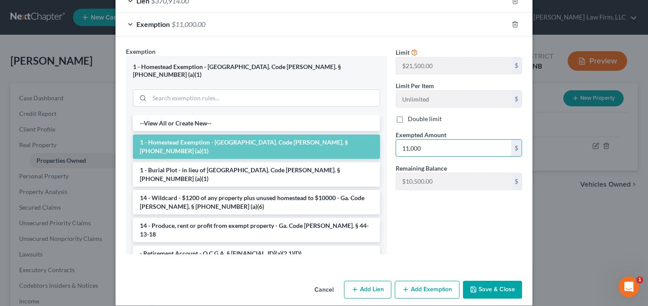
type input "11,000"
click at [490, 281] on button "Save & Close" at bounding box center [492, 290] width 59 height 18
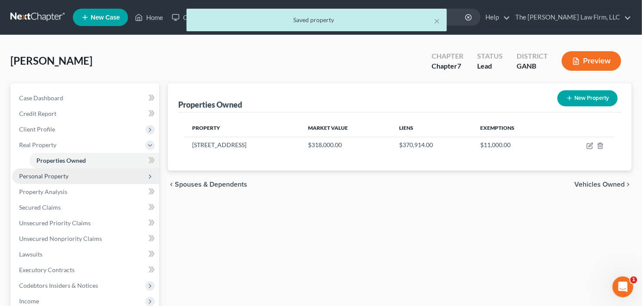
click at [62, 177] on span "Personal Property" at bounding box center [43, 175] width 49 height 7
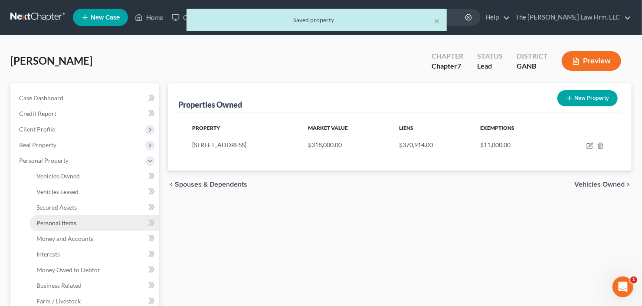
click at [68, 224] on span "Personal Items" at bounding box center [56, 222] width 40 height 7
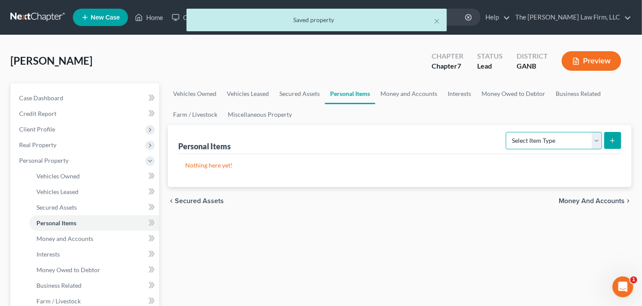
click at [566, 135] on select "Select Item Type Clothing Collectibles Of Value Electronics Firearms Household …" at bounding box center [554, 140] width 96 height 17
select select "electronics"
click at [507, 132] on select "Select Item Type Clothing Collectibles Of Value Electronics Firearms Household …" at bounding box center [554, 140] width 96 height 17
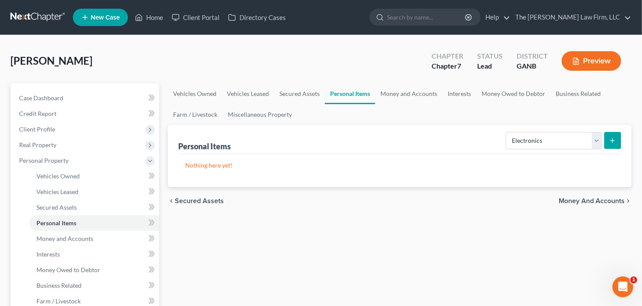
click at [611, 142] on icon "submit" at bounding box center [612, 140] width 7 height 7
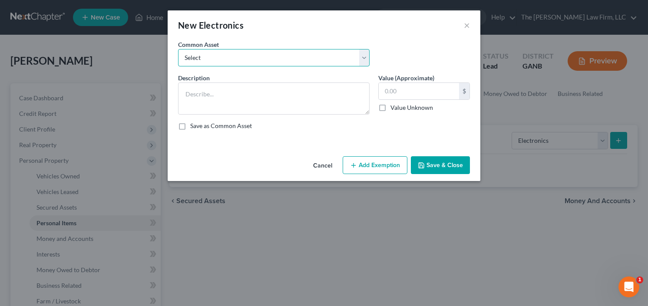
click at [241, 58] on select "Select All Electronics" at bounding box center [273, 57] width 191 height 17
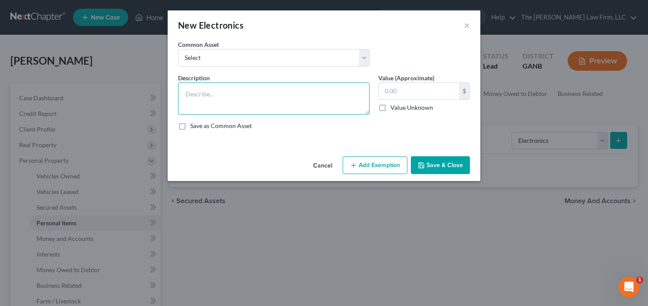
click at [202, 93] on textarea at bounding box center [273, 98] width 191 height 32
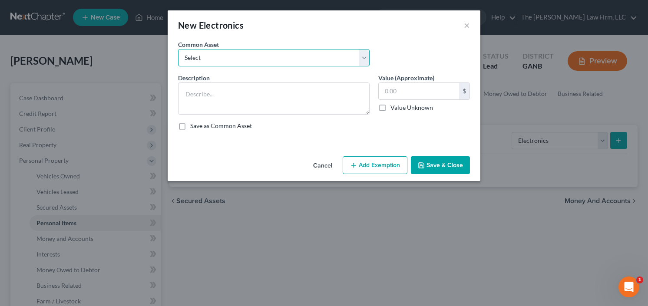
click at [242, 53] on select "Select All Electronics" at bounding box center [273, 57] width 191 height 17
select select "0"
click at [178, 49] on select "Select All Electronics" at bounding box center [273, 57] width 191 height 17
type textarea "All Electronics"
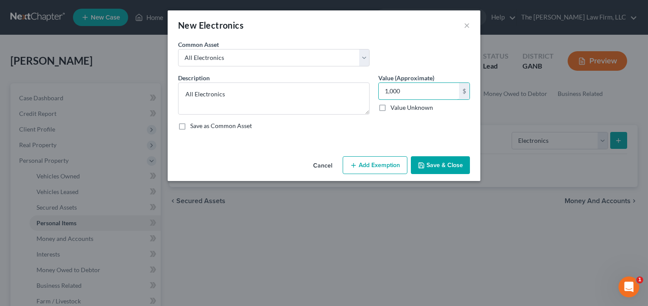
type input "1,000"
click at [375, 164] on button "Add Exemption" at bounding box center [374, 165] width 65 height 18
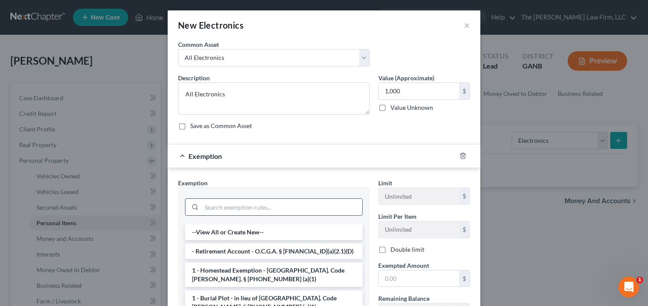
click at [264, 210] on input "search" at bounding box center [281, 207] width 161 height 16
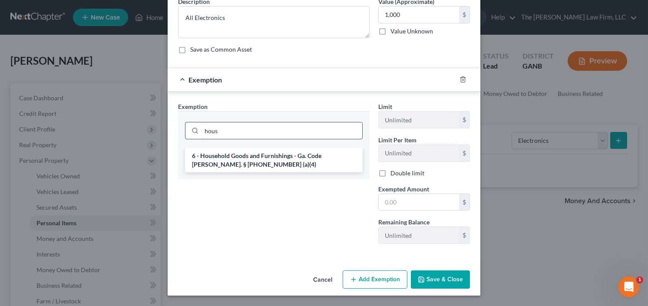
scroll to position [75, 0]
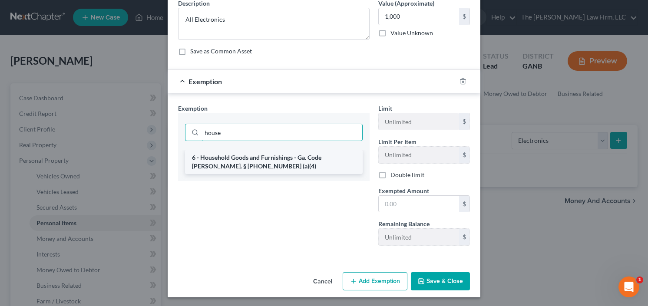
type input "house"
click at [229, 163] on li "6 - Household Goods and Furnishings - Ga. Code Ann. § 44-13-100 (a)(4)" at bounding box center [274, 162] width 178 height 24
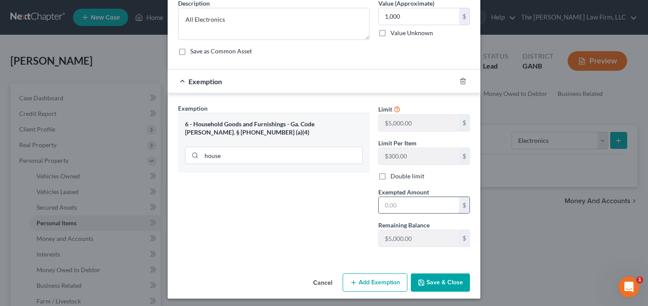
click at [416, 202] on input "text" at bounding box center [419, 205] width 80 height 16
type input "1,000.00"
click at [432, 283] on button "Save & Close" at bounding box center [440, 282] width 59 height 18
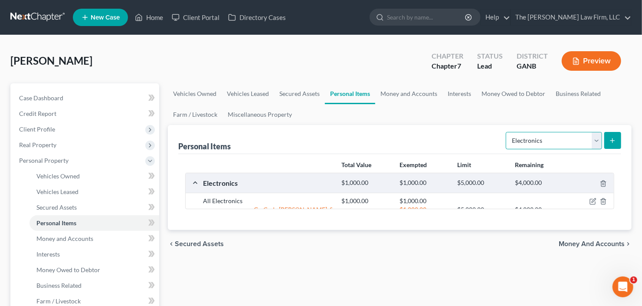
click at [556, 139] on select "Select Item Type Clothing Collectibles Of Value Electronics Firearms Household …" at bounding box center [554, 140] width 96 height 17
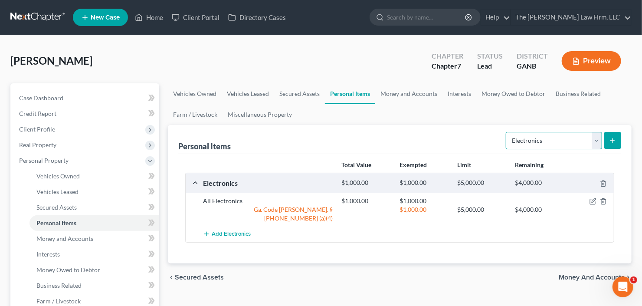
click at [539, 146] on select "Select Item Type Clothing Collectibles Of Value Electronics Firearms Household …" at bounding box center [554, 140] width 96 height 17
select select "household_goods"
click at [507, 132] on select "Select Item Type Clothing Collectibles Of Value Electronics Firearms Household …" at bounding box center [554, 140] width 96 height 17
click at [614, 141] on line "submit" at bounding box center [613, 141] width 4 height 0
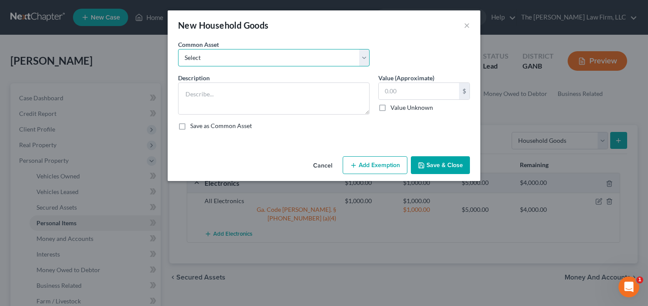
click at [255, 59] on select "Select All household goods and furniture All household goods and furniture All …" at bounding box center [273, 57] width 191 height 17
select select "0"
click at [178, 49] on select "Select All household goods and furniture All household goods and furniture All …" at bounding box center [273, 57] width 191 height 17
type textarea "All household goods and furniture"
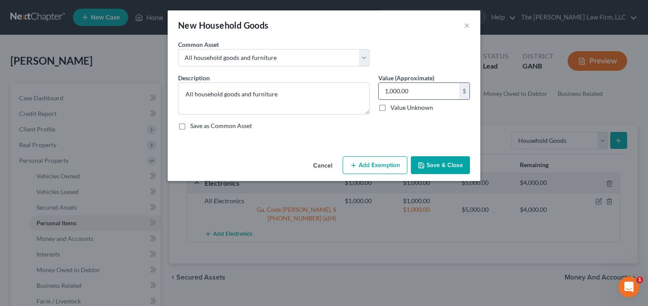
click at [434, 91] on input "1,000.00" at bounding box center [419, 91] width 80 height 16
type input "4,000"
click at [366, 163] on button "Add Exemption" at bounding box center [374, 165] width 65 height 18
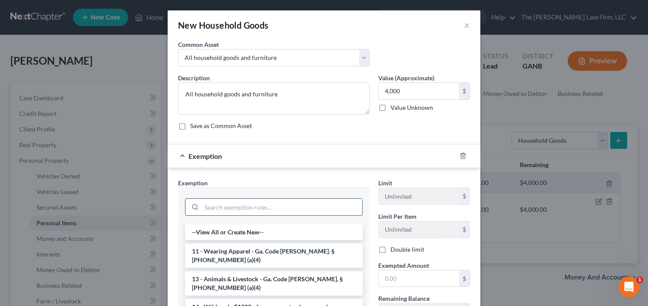
click at [253, 203] on input "search" at bounding box center [281, 207] width 161 height 16
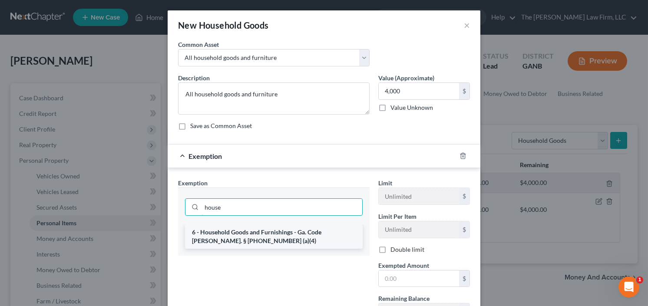
type input "house"
click at [247, 229] on li "6 - Household Goods and Furnishings - Ga. Code Ann. § 44-13-100 (a)(4)" at bounding box center [274, 236] width 178 height 24
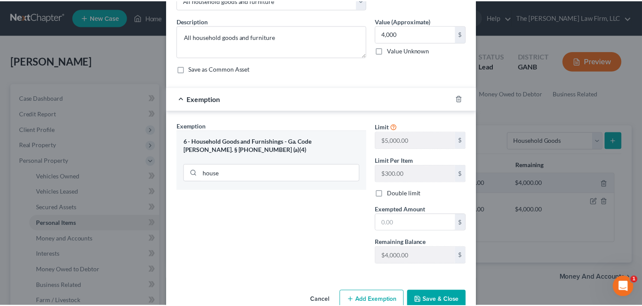
scroll to position [69, 0]
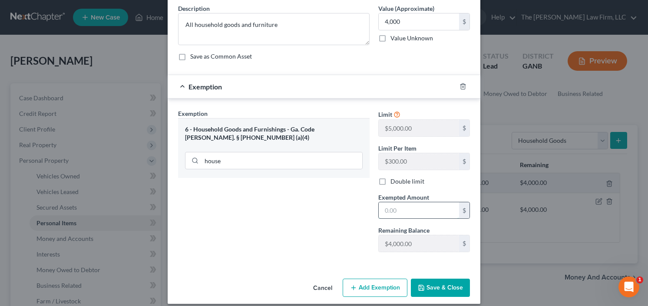
click at [411, 214] on input "text" at bounding box center [419, 210] width 80 height 16
type input "4,000.00"
click at [427, 287] on button "Save & Close" at bounding box center [440, 288] width 59 height 18
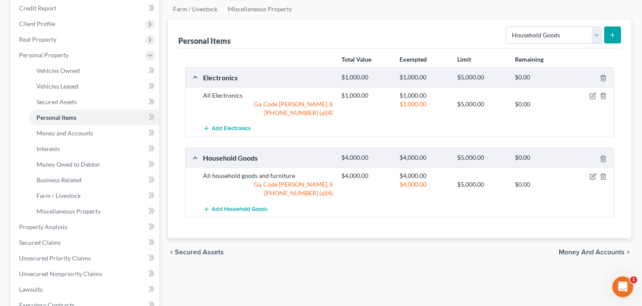
scroll to position [139, 0]
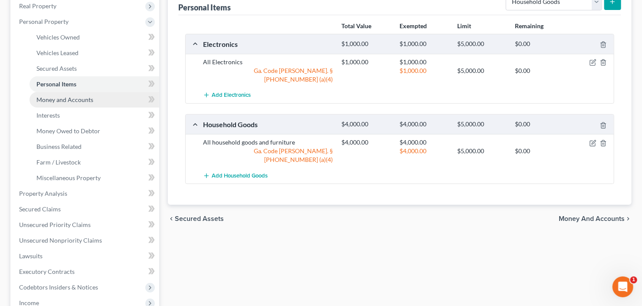
click at [54, 96] on span "Money and Accounts" at bounding box center [64, 99] width 57 height 7
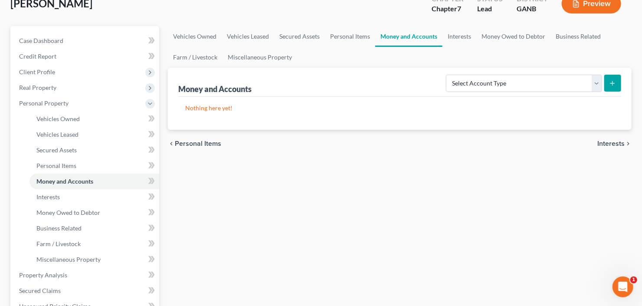
scroll to position [69, 0]
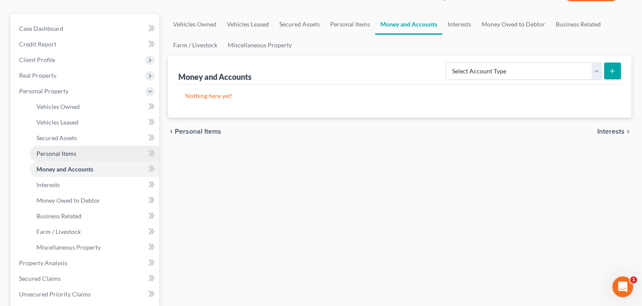
drag, startPoint x: 56, startPoint y: 148, endPoint x: 74, endPoint y: 150, distance: 17.9
click at [56, 150] on span "Personal Items" at bounding box center [56, 153] width 40 height 7
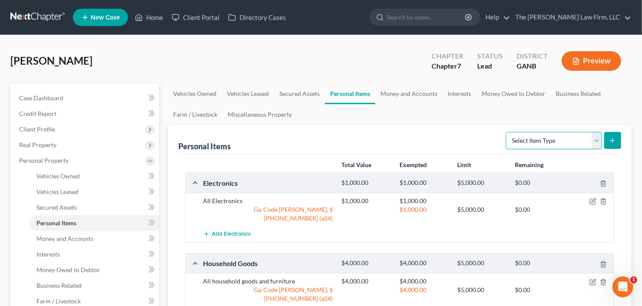
click at [546, 141] on select "Select Item Type Clothing Collectibles Of Value Electronics Firearms Household …" at bounding box center [554, 140] width 96 height 17
select select "clothing"
click at [507, 132] on select "Select Item Type Clothing Collectibles Of Value Electronics Firearms Household …" at bounding box center [554, 140] width 96 height 17
click at [613, 135] on button "submit" at bounding box center [613, 140] width 17 height 17
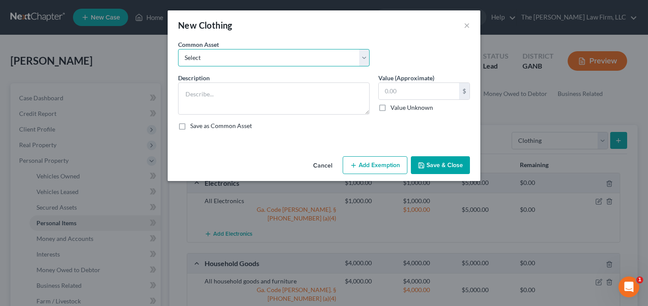
click at [268, 58] on select "Select All clothing and shoes All clothing and shoes All clothing and shoes" at bounding box center [273, 57] width 191 height 17
select select "0"
click at [178, 49] on select "Select All clothing and shoes All clothing and shoes All clothing and shoes" at bounding box center [273, 57] width 191 height 17
type textarea "All clothing and shoes"
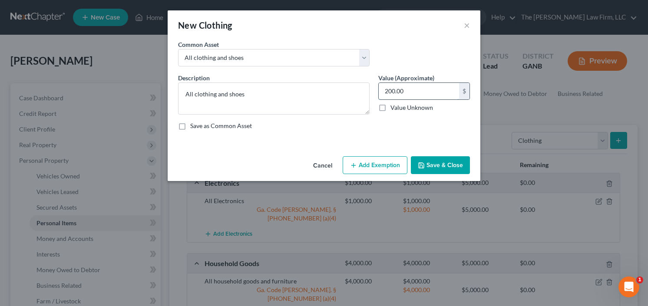
click at [416, 88] on input "200.00" at bounding box center [419, 91] width 80 height 16
type input "500"
click at [374, 161] on button "Add Exemption" at bounding box center [374, 165] width 65 height 18
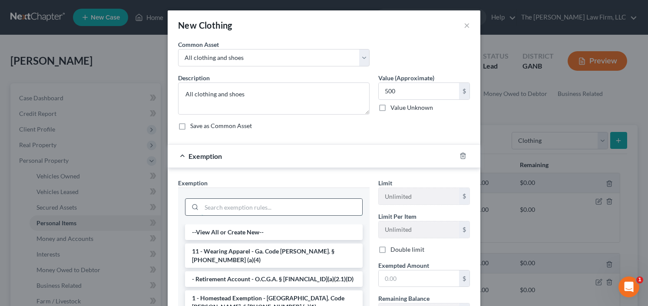
click at [260, 201] on input "search" at bounding box center [281, 207] width 161 height 16
click at [265, 201] on input "search" at bounding box center [281, 207] width 161 height 16
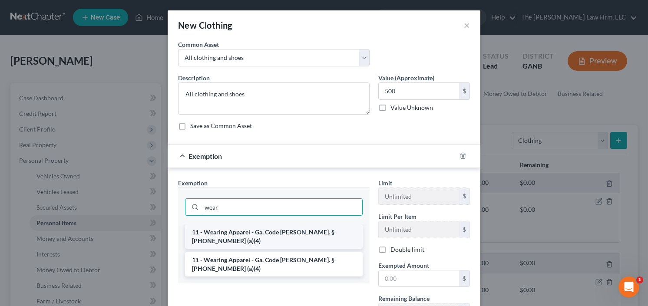
type input "wear"
click at [267, 229] on li "11 - Wearing Apparel - Ga. Code Ann. § 44-13-100 (a)(4)" at bounding box center [274, 236] width 178 height 24
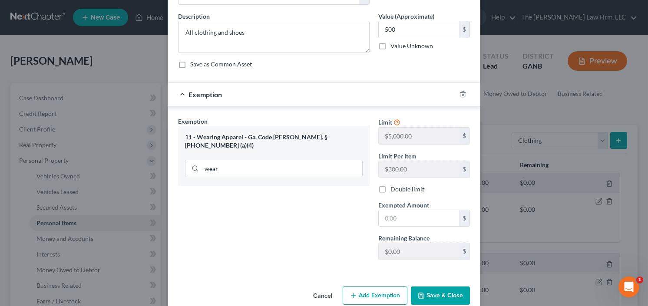
scroll to position [76, 0]
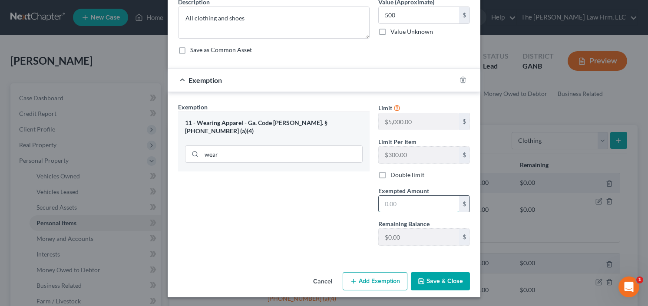
click at [408, 203] on input "text" at bounding box center [419, 204] width 80 height 16
type input "500.00"
click at [448, 278] on button "Save & Close" at bounding box center [440, 281] width 59 height 18
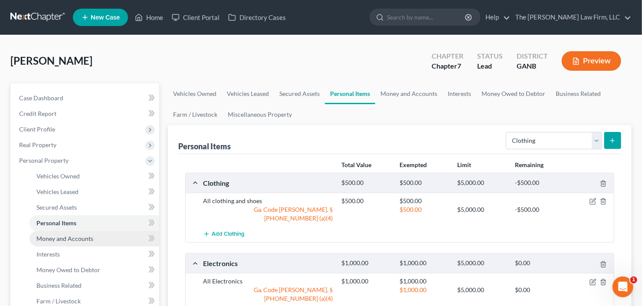
click at [63, 239] on span "Money and Accounts" at bounding box center [64, 238] width 57 height 7
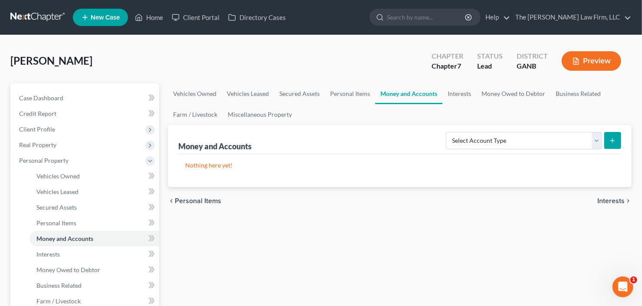
click at [552, 150] on div "Select Account Type Brokerage Cash on Hand Certificates of Deposit Checking Acc…" at bounding box center [532, 139] width 179 height 23
click at [547, 141] on select "Select Account Type Brokerage Cash on Hand Certificates of Deposit Checking Acc…" at bounding box center [524, 140] width 156 height 17
select select "checking"
click at [448, 132] on select "Select Account Type Brokerage Cash on Hand Certificates of Deposit Checking Acc…" at bounding box center [524, 140] width 156 height 17
click at [615, 138] on icon "submit" at bounding box center [612, 140] width 7 height 7
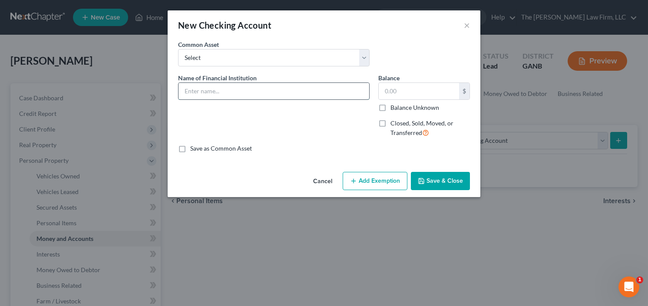
click at [236, 92] on input "text" at bounding box center [273, 91] width 191 height 16
type input "Credit Union of Atlanta"
type input "3,200"
click at [383, 178] on button "Add Exemption" at bounding box center [374, 181] width 65 height 18
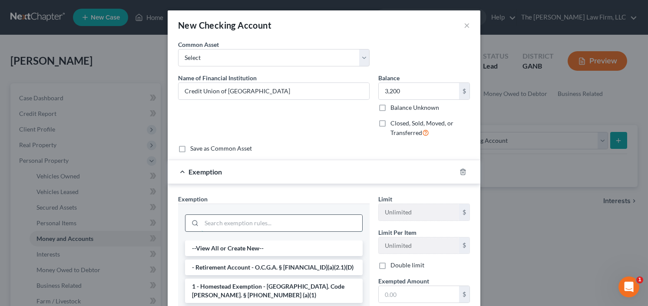
click at [270, 217] on input "search" at bounding box center [281, 223] width 161 height 16
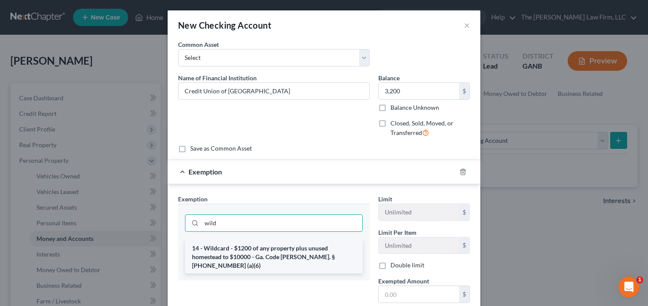
type input "wild"
click at [265, 244] on li "14 - Wildcard - $1200 of any property plus unused homestead to $10000 - Ga. Cod…" at bounding box center [274, 256] width 178 height 33
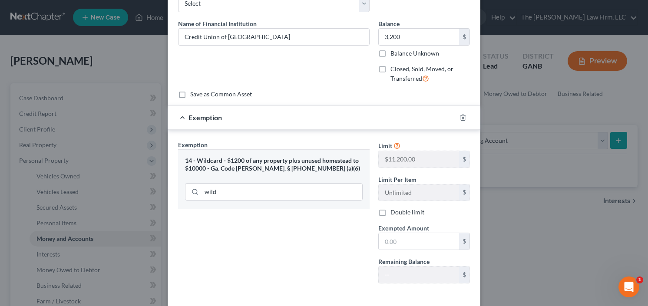
scroll to position [69, 0]
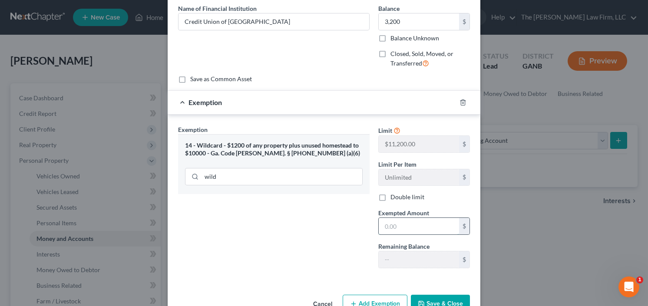
click at [402, 220] on input "text" at bounding box center [419, 226] width 80 height 16
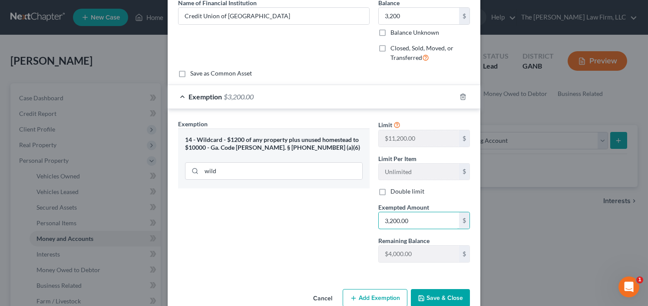
scroll to position [92, 0]
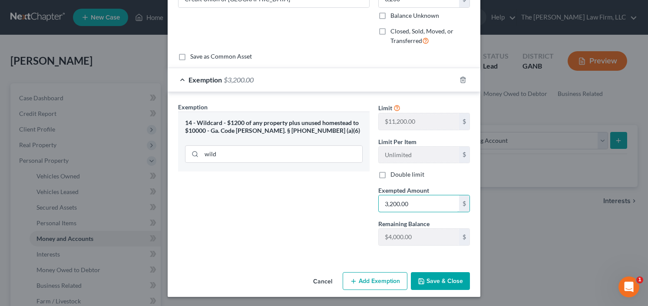
type input "3,200.00"
click at [421, 275] on button "Save & Close" at bounding box center [440, 281] width 59 height 18
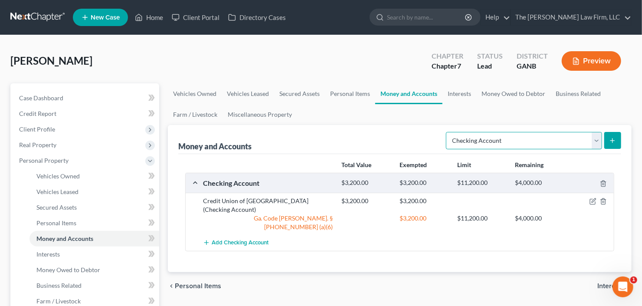
click at [549, 142] on select "Select Account Type Brokerage Cash on Hand Certificates of Deposit Checking Acc…" at bounding box center [524, 140] width 156 height 17
click at [378, 240] on div "Total Value Exempted Limit Remaining Checking Account $3,200.00 $3,200.00 $11,2…" at bounding box center [399, 213] width 443 height 118
click at [535, 136] on select "Select Account Type Brokerage Cash on Hand Certificates of Deposit Checking Acc…" at bounding box center [524, 140] width 156 height 17
select select "savings"
click at [448, 132] on select "Select Account Type Brokerage Cash on Hand Certificates of Deposit Checking Acc…" at bounding box center [524, 140] width 156 height 17
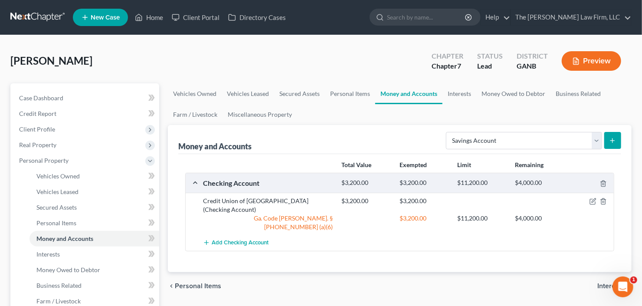
click at [613, 142] on icon "submit" at bounding box center [612, 140] width 7 height 7
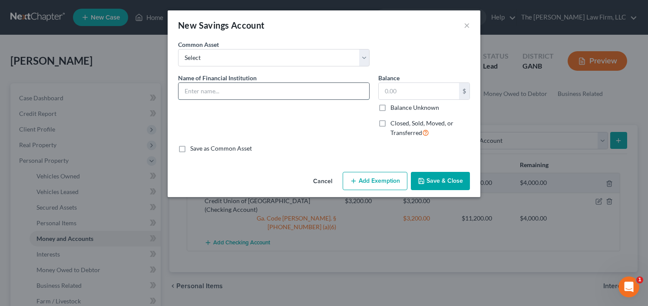
click at [305, 92] on input "text" at bounding box center [273, 91] width 191 height 16
type input "Credit Union of Atlanta"
click at [392, 96] on input "text" at bounding box center [419, 91] width 80 height 16
type input "1,700"
click at [380, 184] on button "Add Exemption" at bounding box center [374, 181] width 65 height 18
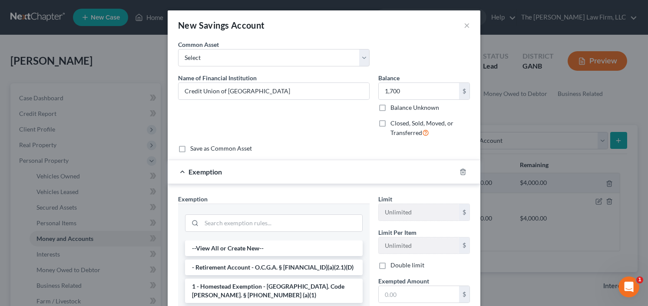
click at [257, 212] on div at bounding box center [274, 222] width 178 height 23
click at [234, 221] on input "search" at bounding box center [281, 223] width 161 height 16
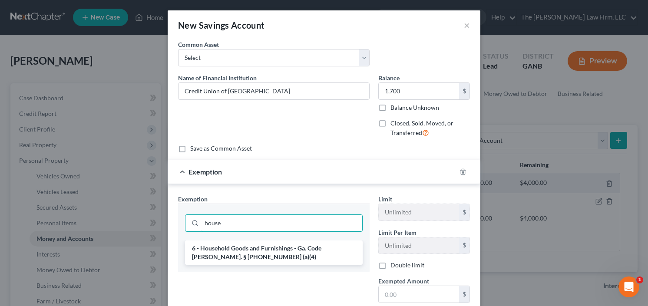
drag, startPoint x: 238, startPoint y: 219, endPoint x: 172, endPoint y: 228, distance: 67.0
click at [174, 228] on div "Exemption Set must be selected for CA. Exemption * house 6 - Household Goods an…" at bounding box center [274, 268] width 200 height 149
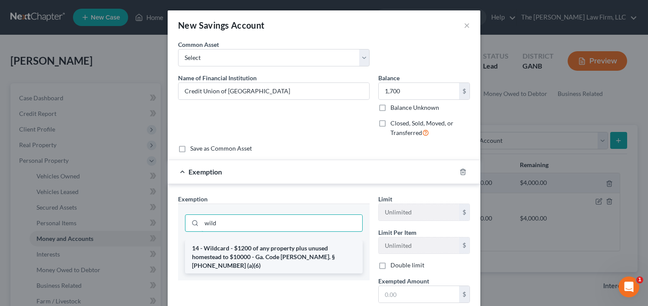
type input "wild"
click at [231, 247] on li "14 - Wildcard - $1200 of any property plus unused homestead to $10000 - Ga. Cod…" at bounding box center [274, 256] width 178 height 33
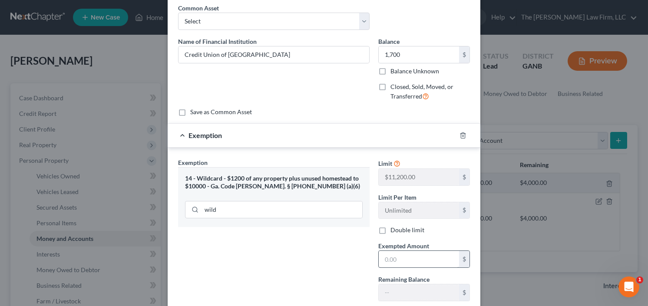
scroll to position [69, 0]
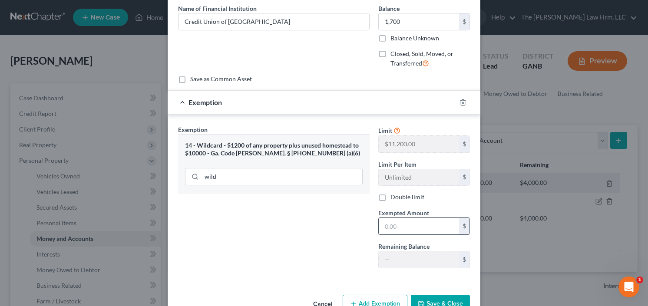
click at [395, 222] on input "text" at bounding box center [419, 226] width 80 height 16
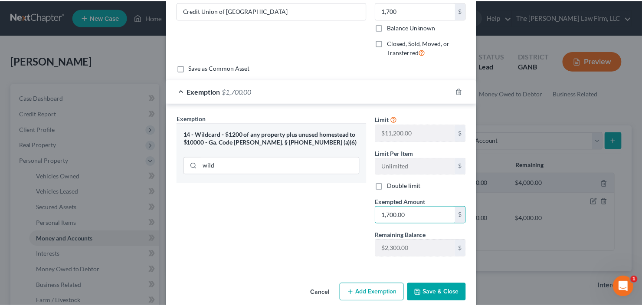
scroll to position [92, 0]
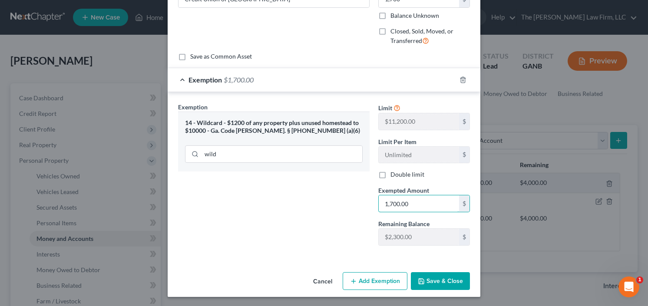
type input "1,700.00"
click at [441, 282] on button "Save & Close" at bounding box center [440, 281] width 59 height 18
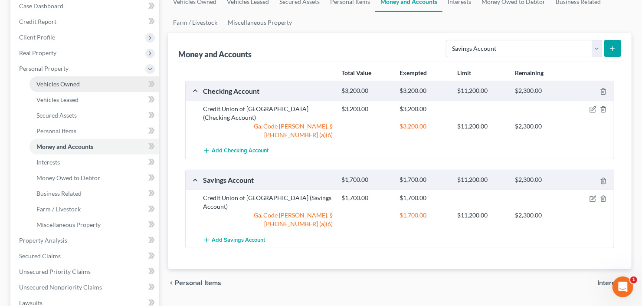
scroll to position [104, 0]
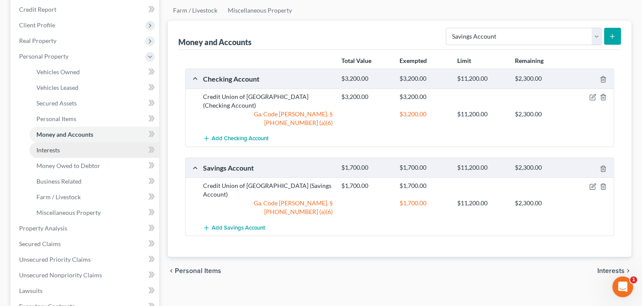
click at [56, 152] on span "Interests" at bounding box center [47, 149] width 23 height 7
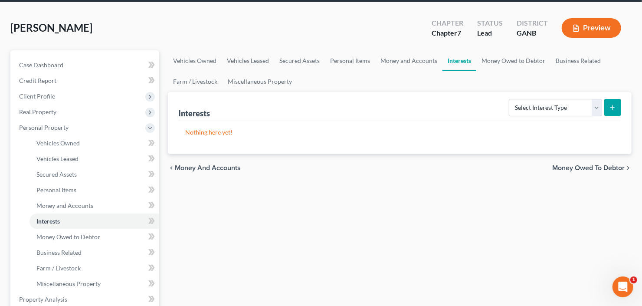
scroll to position [69, 0]
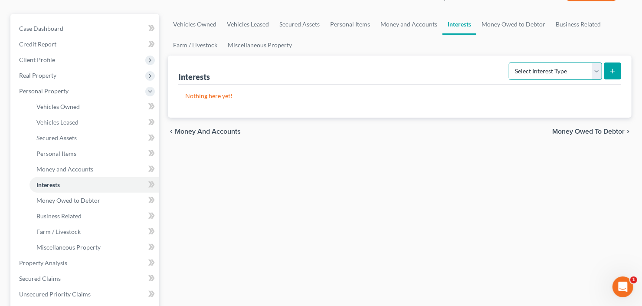
click at [553, 64] on select "Select Interest Type 401K Annuity Bond Education IRA Government Bond Government…" at bounding box center [555, 71] width 93 height 17
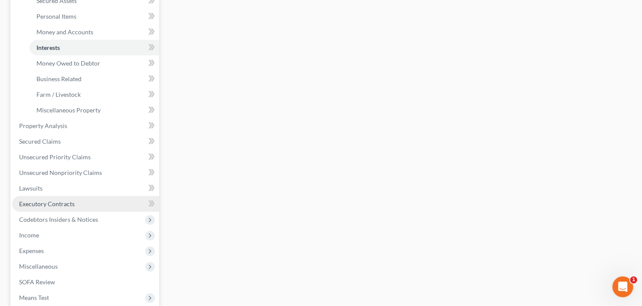
scroll to position [208, 0]
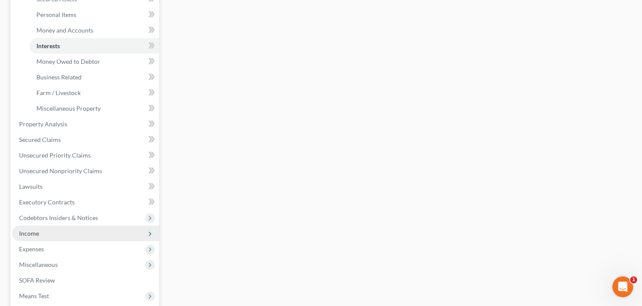
click at [41, 237] on span "Income" at bounding box center [85, 234] width 147 height 16
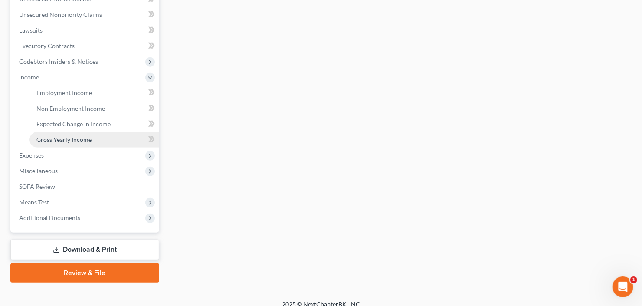
click at [75, 140] on span "Gross Yearly Income" at bounding box center [63, 139] width 55 height 7
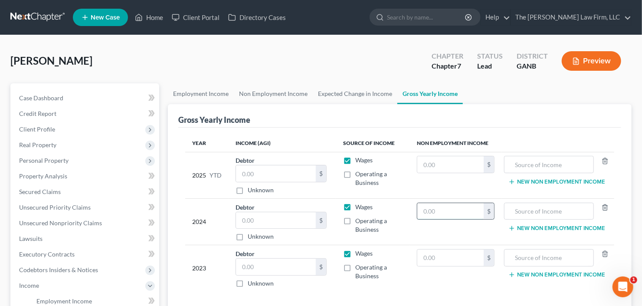
click at [454, 213] on input "text" at bounding box center [451, 211] width 66 height 16
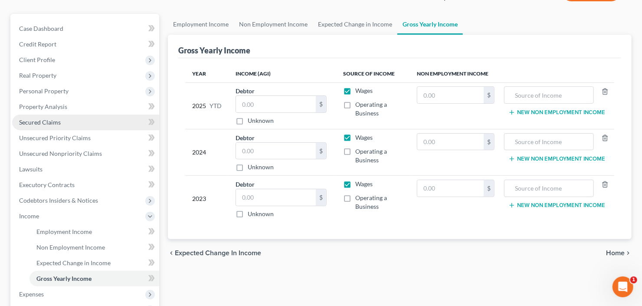
click at [43, 123] on span "Secured Claims" at bounding box center [40, 122] width 42 height 7
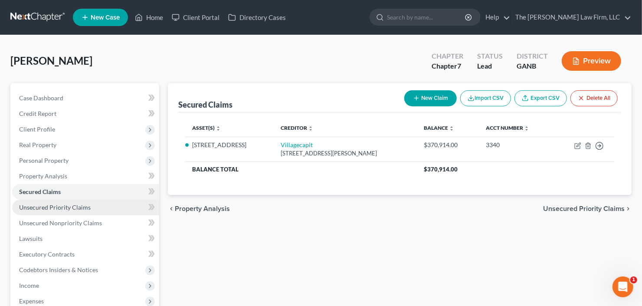
click at [53, 209] on span "Unsecured Priority Claims" at bounding box center [55, 207] width 72 height 7
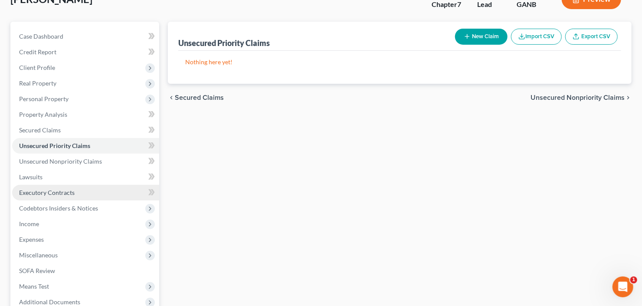
scroll to position [69, 0]
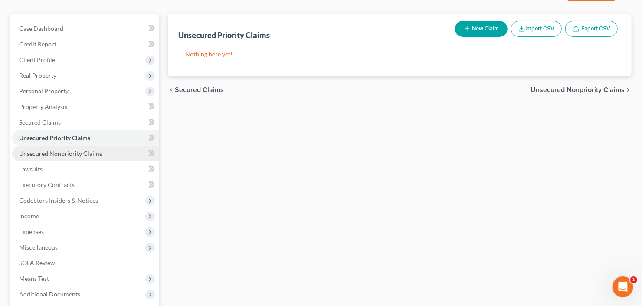
click at [63, 150] on span "Unsecured Nonpriority Claims" at bounding box center [60, 153] width 83 height 7
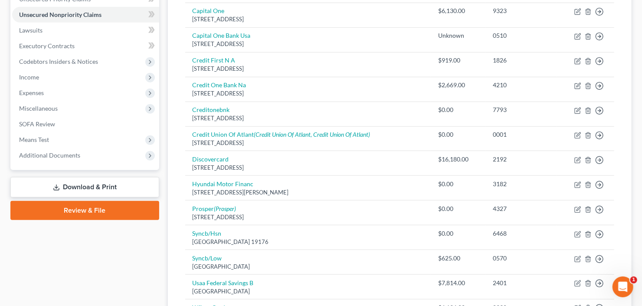
scroll to position [174, 0]
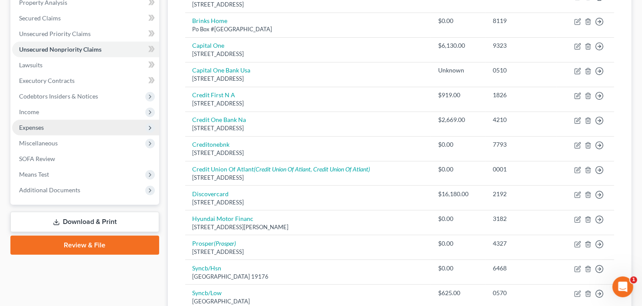
click at [51, 132] on span "Expenses" at bounding box center [85, 128] width 147 height 16
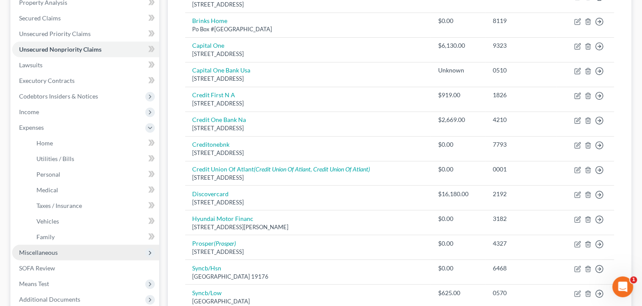
click at [63, 256] on span "Miscellaneous" at bounding box center [85, 253] width 147 height 16
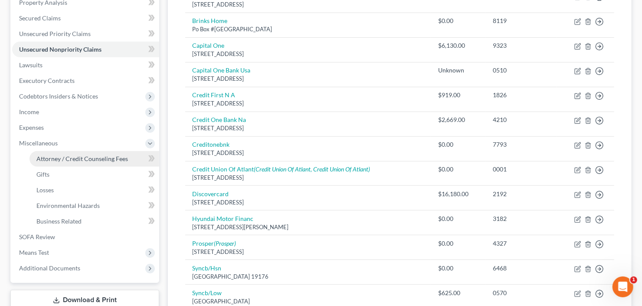
click at [84, 159] on span "Attorney / Credit Counseling Fees" at bounding box center [82, 158] width 92 height 7
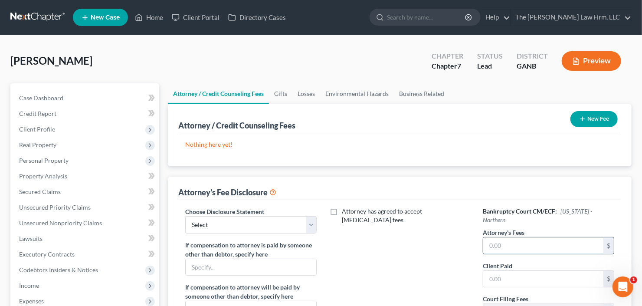
click at [535, 244] on input "text" at bounding box center [544, 245] width 120 height 16
type input "2,500"
type input "400"
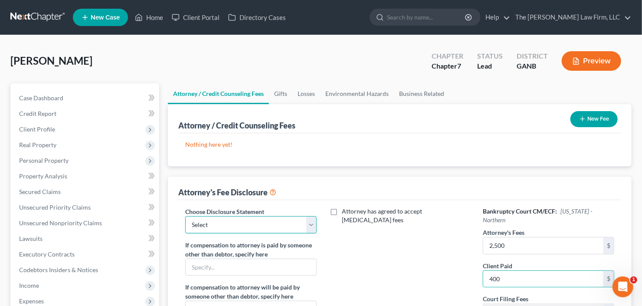
click at [223, 224] on select "Select Advanced Fee 13 Joint Hourly fee agreement Chapter 13 Advance Fee Ch 7 S…" at bounding box center [251, 224] width 132 height 17
select select "3"
click at [185, 216] on select "Select Advanced Fee 13 Joint Hourly fee agreement Chapter 13 Advance Fee Ch 7 S…" at bounding box center [251, 224] width 132 height 17
click at [608, 111] on div "New Fee" at bounding box center [594, 119] width 54 height 23
click at [599, 115] on button "New Fee" at bounding box center [594, 119] width 47 height 16
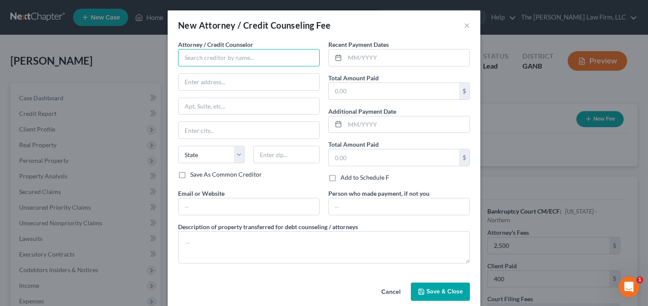
click at [218, 59] on input "text" at bounding box center [249, 57] width 142 height 17
type input "R"
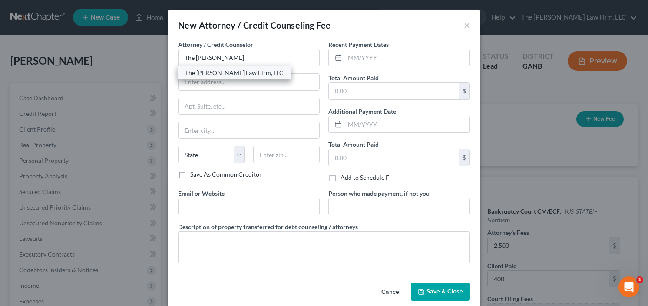
click at [226, 76] on div "The [PERSON_NAME] Law Firm, LLC" at bounding box center [234, 73] width 99 height 9
type input "The [PERSON_NAME] Law Firm, LLC"
type input "5555 Glenridge Connector Suite 200"
type input "Atlanta"
select select "10"
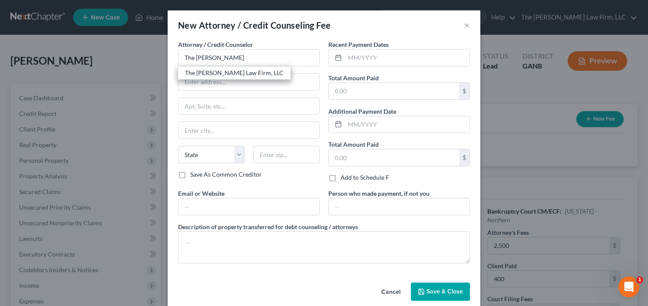
type input "30342"
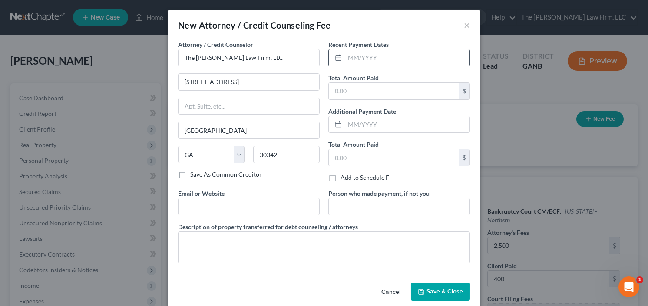
click at [394, 59] on input "text" at bounding box center [407, 57] width 125 height 16
type input "8/25"
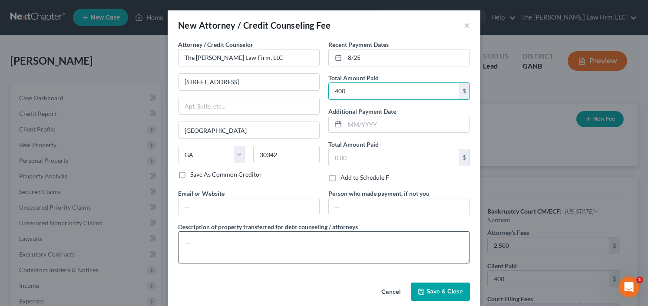
type input "400"
click at [243, 241] on textarea at bounding box center [324, 247] width 292 height 32
type textarea "retainer"
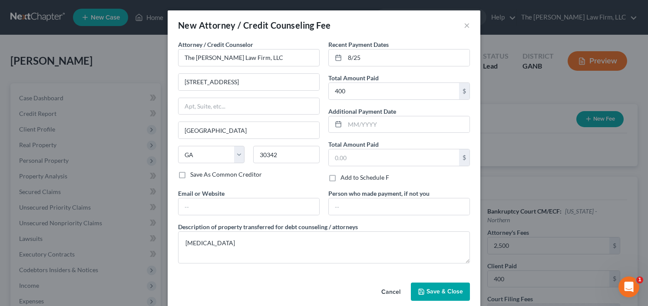
click at [438, 293] on span "Save & Close" at bounding box center [444, 291] width 36 height 7
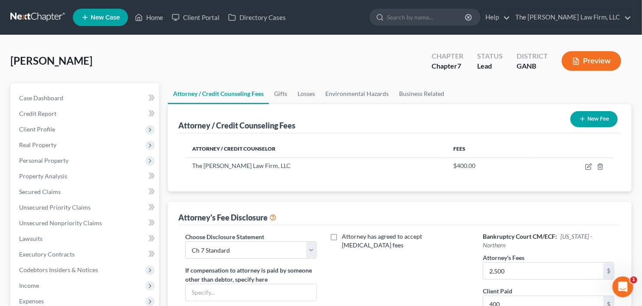
click at [592, 120] on button "New Fee" at bounding box center [594, 119] width 47 height 16
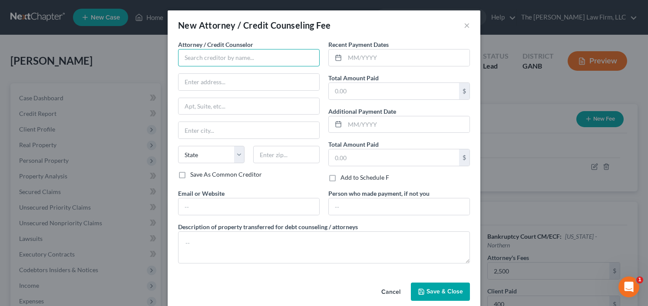
click at [234, 58] on input "text" at bounding box center [249, 57] width 142 height 17
type input "T"
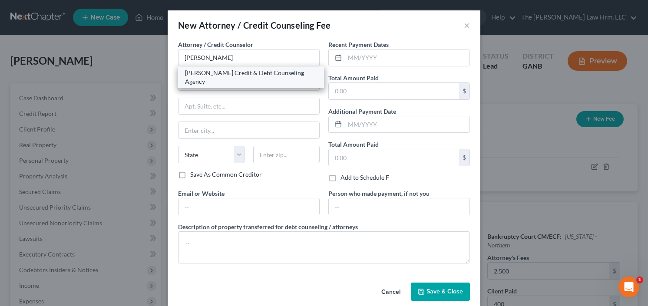
click at [232, 70] on div "Allen Credit & Debt Counseling Agency" at bounding box center [251, 77] width 132 height 17
type input "Allen Credit & Debt Counseling Agency"
type input "20003 387th Ave"
type input "Wolsey"
select select "43"
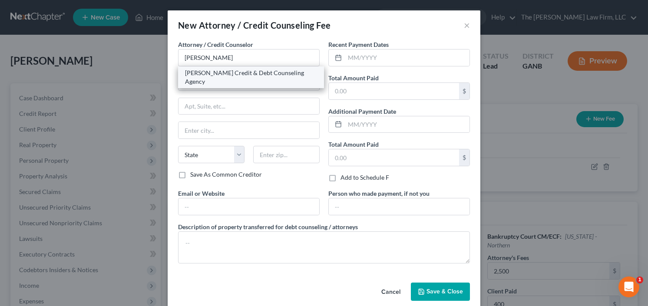
type input "57384"
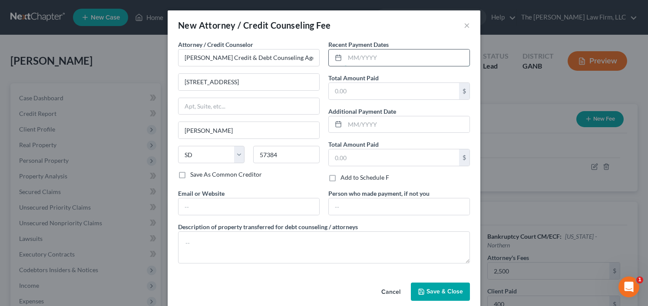
click at [386, 58] on input "text" at bounding box center [407, 57] width 125 height 16
type input "8/25"
type input "25"
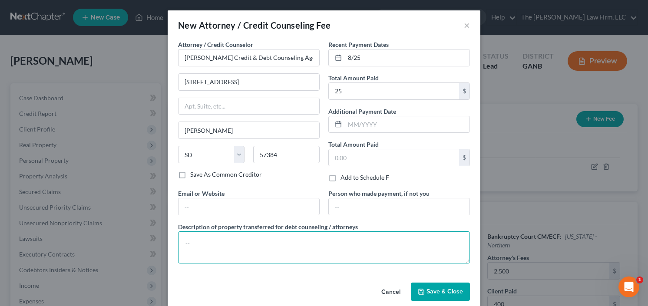
click at [202, 234] on textarea at bounding box center [324, 247] width 292 height 32
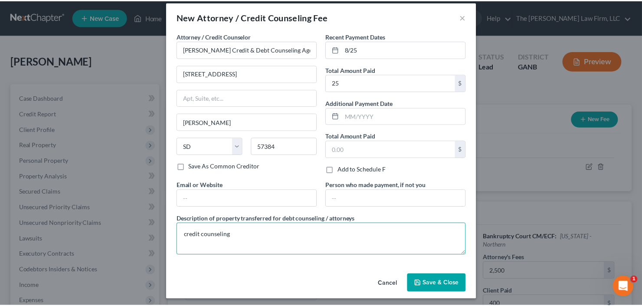
scroll to position [10, 0]
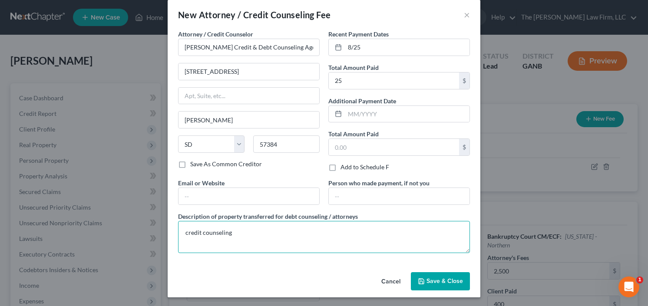
type textarea "credit counseling"
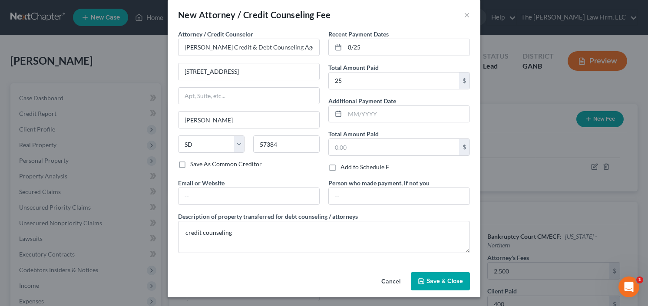
click at [438, 278] on span "Save & Close" at bounding box center [444, 280] width 36 height 7
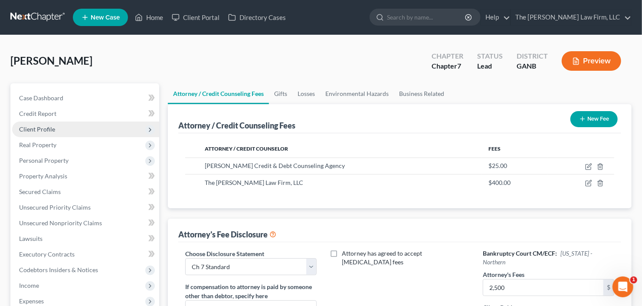
click at [53, 126] on span "Client Profile" at bounding box center [37, 128] width 36 height 7
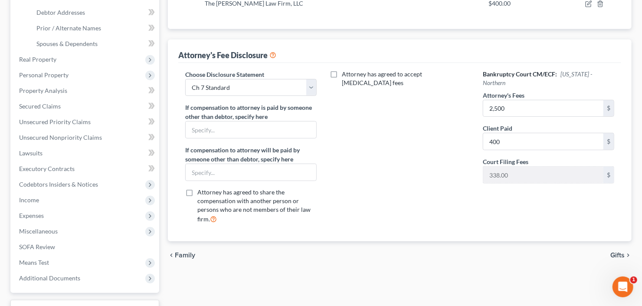
scroll to position [208, 0]
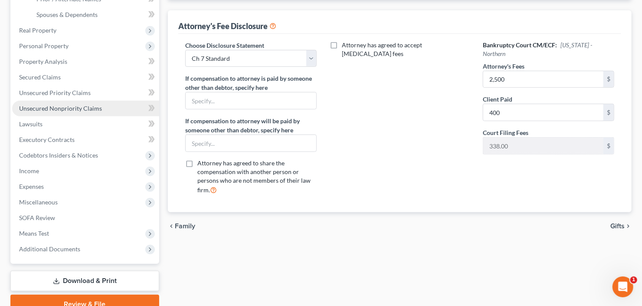
click at [64, 111] on span "Unsecured Nonpriority Claims" at bounding box center [60, 108] width 83 height 7
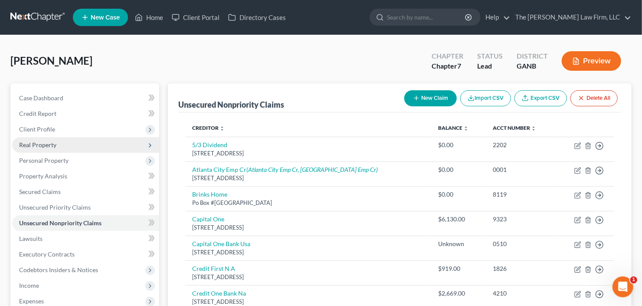
click at [48, 148] on span "Real Property" at bounding box center [85, 145] width 147 height 16
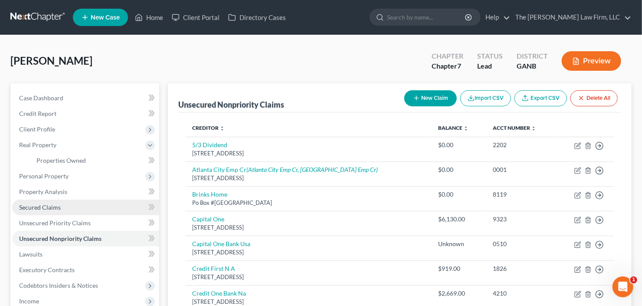
click at [53, 207] on span "Secured Claims" at bounding box center [40, 207] width 42 height 7
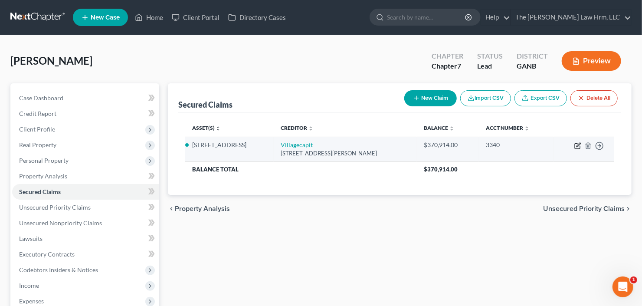
click at [579, 145] on icon "button" at bounding box center [578, 145] width 7 height 7
select select "31"
select select "2"
select select "0"
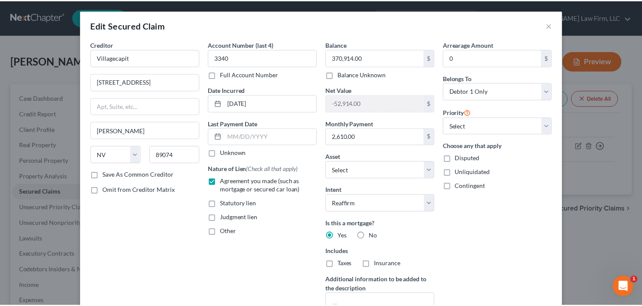
scroll to position [86, 0]
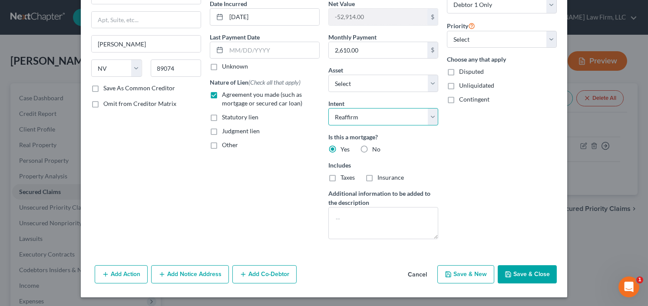
click at [380, 114] on select "Select Surrender Redeem Reaffirm Avoid Other" at bounding box center [383, 116] width 110 height 17
select select "0"
click at [328, 108] on select "Select Surrender Redeem Reaffirm Avoid Other" at bounding box center [383, 116] width 110 height 17
click at [530, 280] on button "Save & Close" at bounding box center [526, 274] width 59 height 18
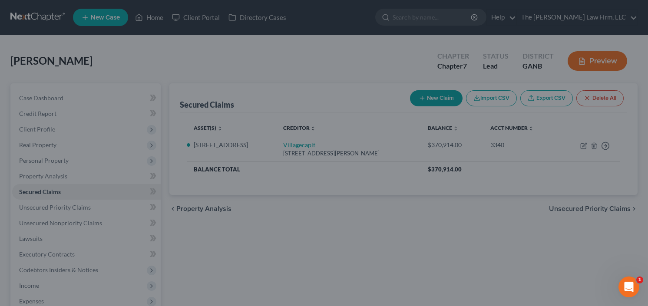
select select "5"
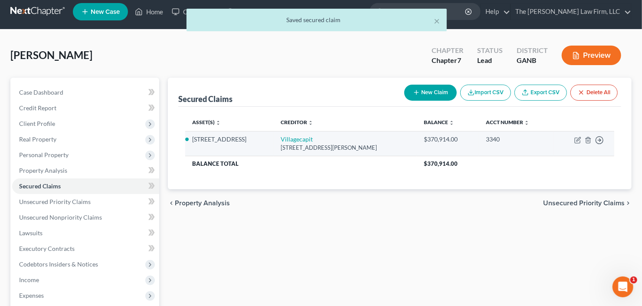
scroll to position [69, 0]
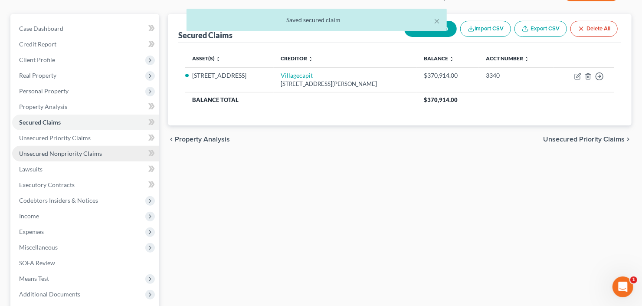
click at [84, 155] on span "Unsecured Nonpriority Claims" at bounding box center [60, 153] width 83 height 7
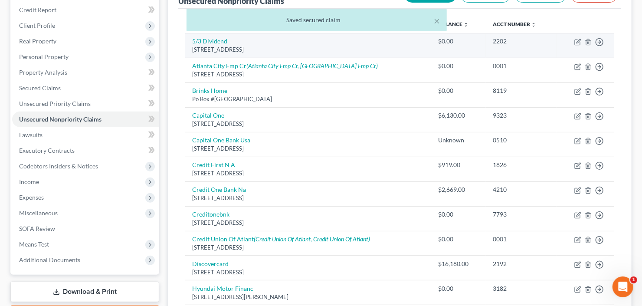
scroll to position [104, 0]
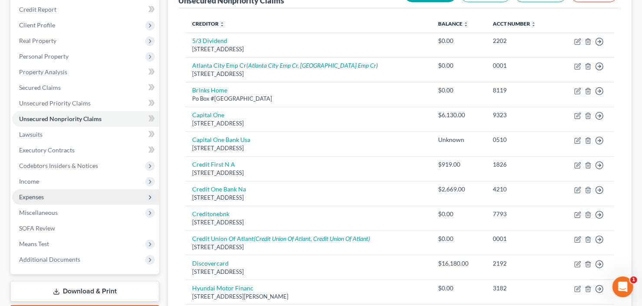
click at [51, 195] on span "Expenses" at bounding box center [85, 197] width 147 height 16
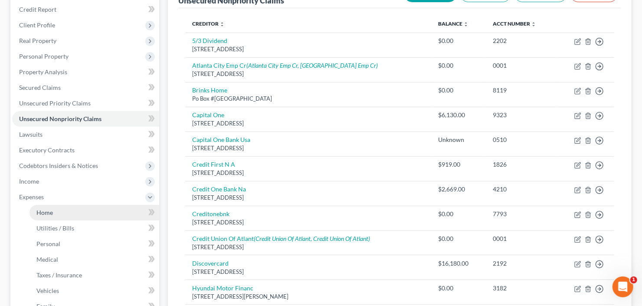
click at [54, 208] on link "Home" at bounding box center [95, 213] width 130 height 16
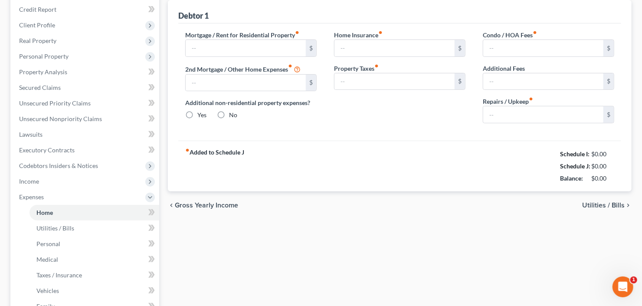
scroll to position [9, 0]
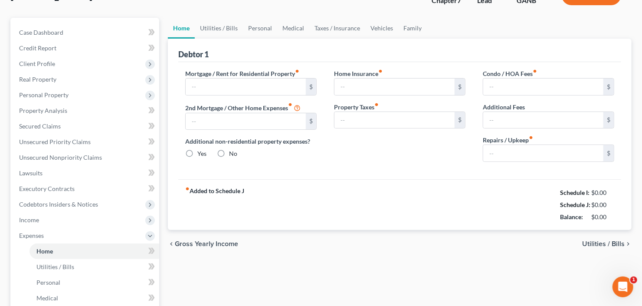
type input "0.00"
radio input "true"
type input "0.00"
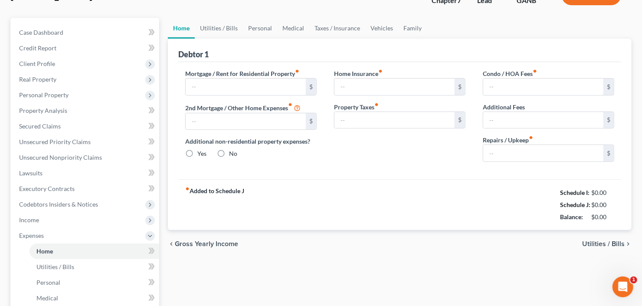
type input "0.00"
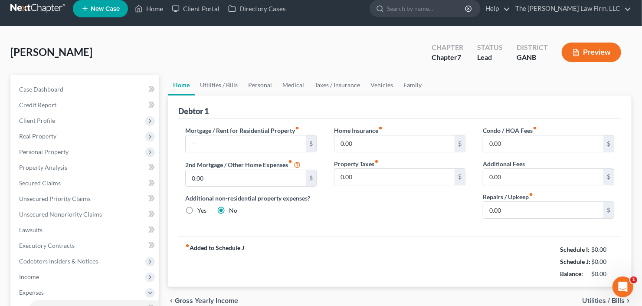
scroll to position [0, 0]
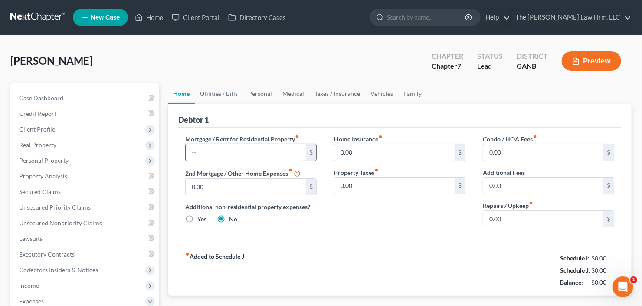
click at [242, 152] on input "text" at bounding box center [246, 152] width 120 height 16
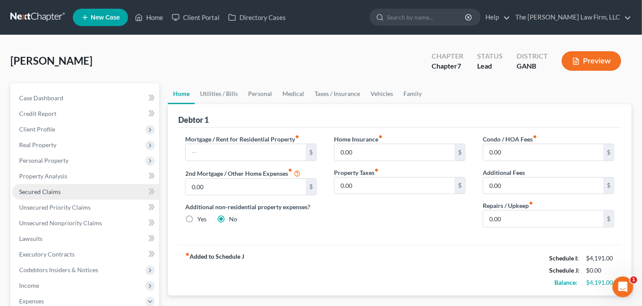
click at [46, 189] on span "Secured Claims" at bounding box center [40, 191] width 42 height 7
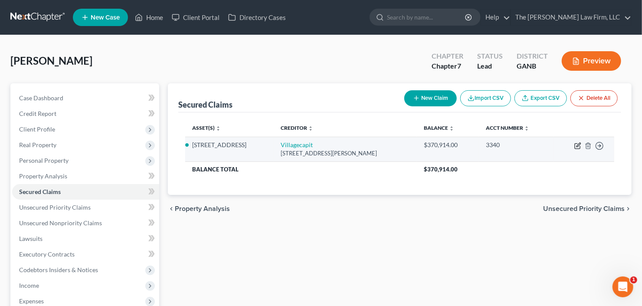
click at [578, 145] on icon "button" at bounding box center [578, 145] width 7 height 7
select select "31"
select select "0"
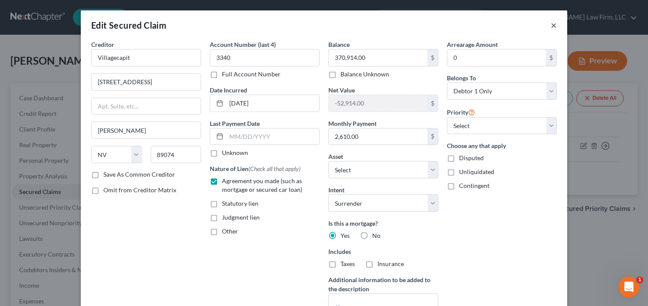
click at [551, 22] on button "×" at bounding box center [553, 25] width 6 height 10
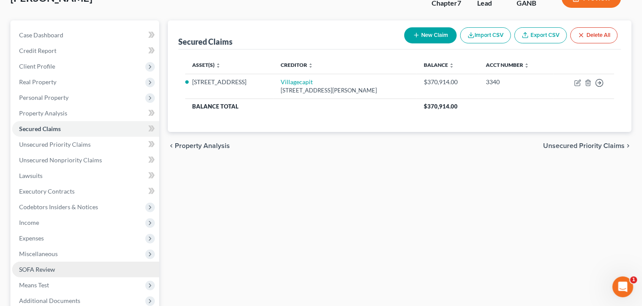
scroll to position [104, 0]
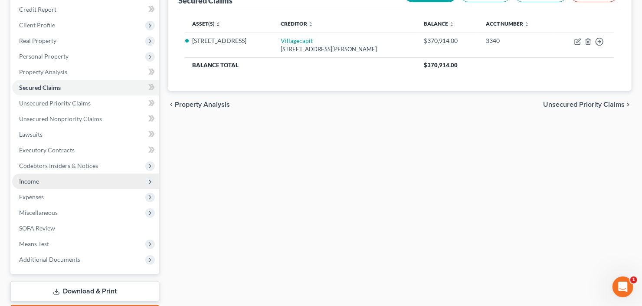
click at [49, 184] on span "Income" at bounding box center [85, 182] width 147 height 16
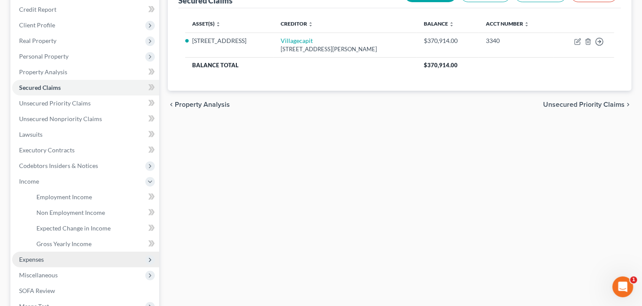
click at [48, 257] on span "Expenses" at bounding box center [85, 260] width 147 height 16
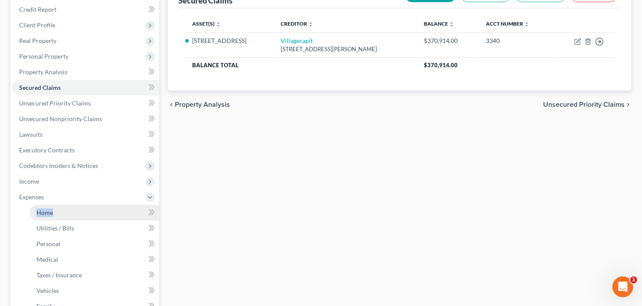
click at [60, 204] on li "Expenses Home Utilities / Bills Personal Medical" at bounding box center [85, 251] width 147 height 125
click at [59, 213] on link "Home" at bounding box center [95, 213] width 130 height 16
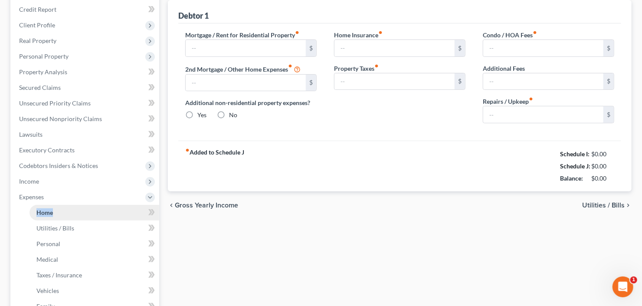
type input "0.00"
radio input "true"
type input "0.00"
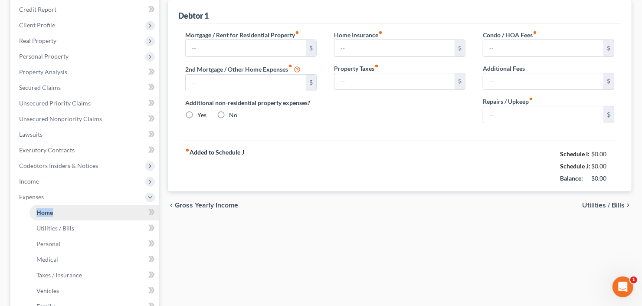
type input "0.00"
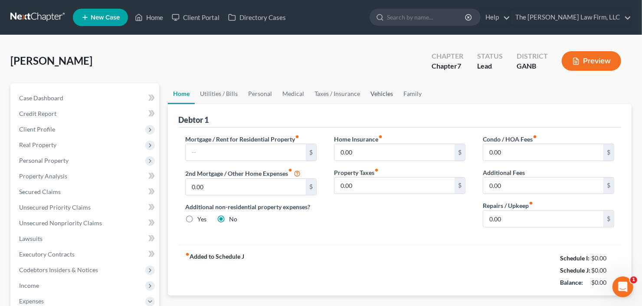
click at [380, 97] on link "Vehicles" at bounding box center [381, 93] width 33 height 21
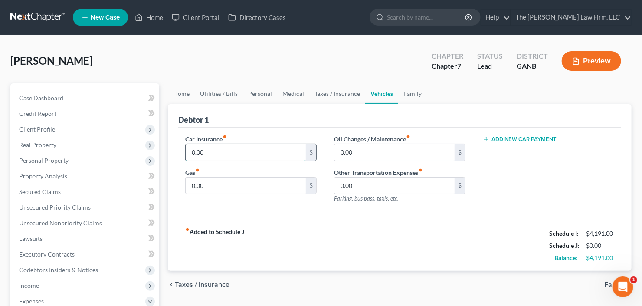
click at [245, 153] on input "0.00" at bounding box center [246, 152] width 120 height 16
click at [243, 153] on input "23" at bounding box center [246, 152] width 120 height 16
type input "233"
type input "350"
click at [180, 94] on link "Home" at bounding box center [181, 93] width 27 height 21
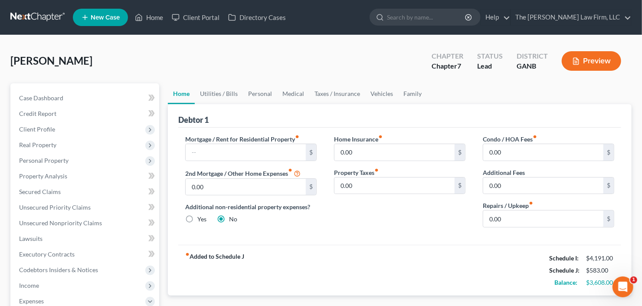
click at [239, 162] on div "Mortgage / Rent for Residential Property fiber_manual_record $ 2nd Mortgage / O…" at bounding box center [251, 185] width 149 height 100
click at [240, 154] on input "text" at bounding box center [246, 152] width 120 height 16
type input "1,500"
type input "1"
type input "75"
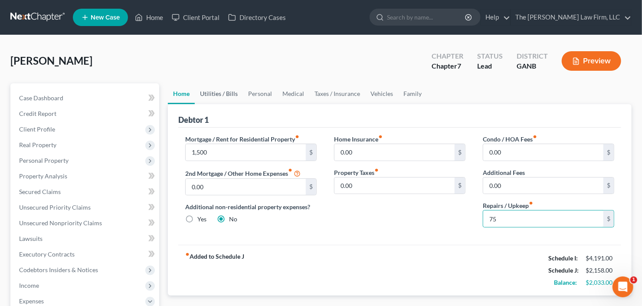
click at [224, 95] on link "Utilities / Bills" at bounding box center [219, 93] width 48 height 21
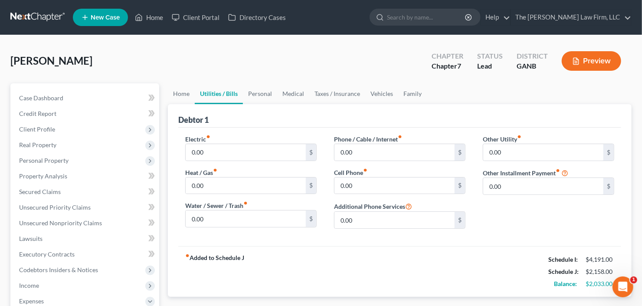
click at [228, 132] on div "Electric fiber_manual_record 0.00 $ Heat / Gas fiber_manual_record 0.00 $ Water…" at bounding box center [399, 187] width 443 height 119
click at [230, 149] on input "0.00" at bounding box center [246, 152] width 120 height 16
type input "450"
type input "100"
type input "350"
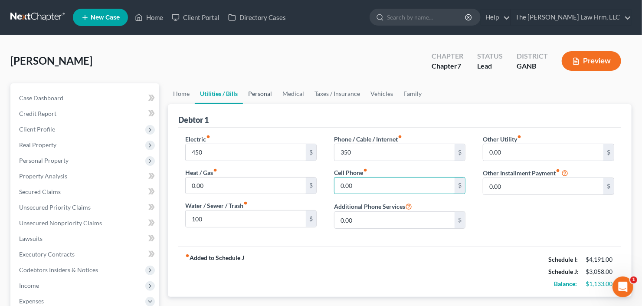
click at [257, 95] on link "Personal" at bounding box center [260, 93] width 34 height 21
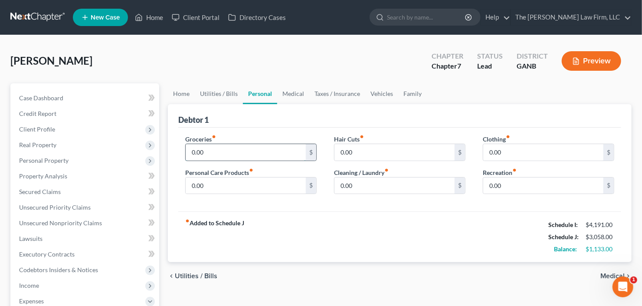
click at [235, 158] on input "0.00" at bounding box center [246, 152] width 120 height 16
type input "500"
type input "100"
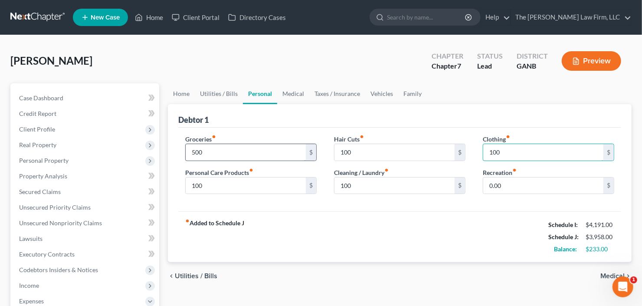
type input "100"
click at [372, 91] on link "Vehicles" at bounding box center [381, 93] width 33 height 21
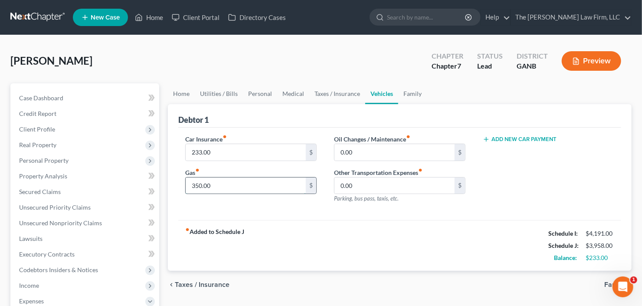
click at [289, 182] on input "350.00" at bounding box center [246, 186] width 120 height 16
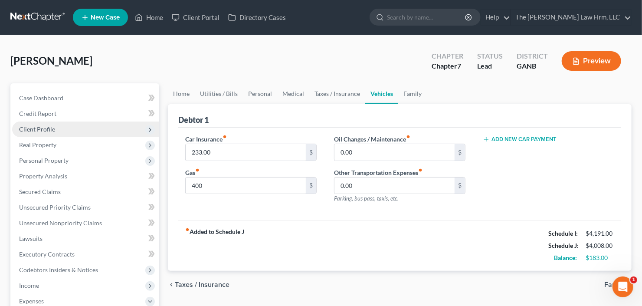
click at [81, 125] on span "Client Profile" at bounding box center [85, 130] width 147 height 16
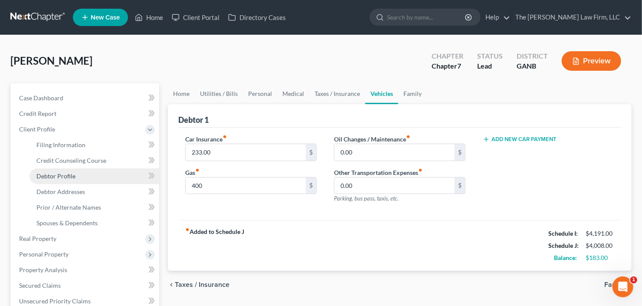
click at [69, 176] on span "Debtor Profile" at bounding box center [55, 175] width 39 height 7
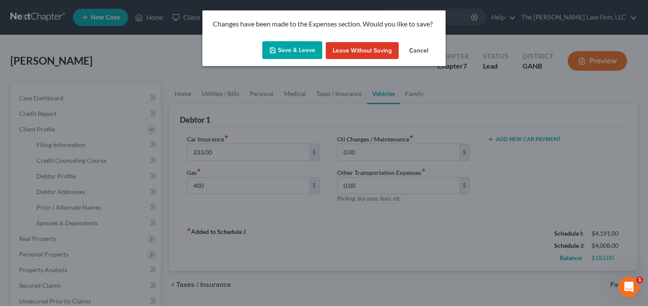
click at [285, 51] on button "Save & Leave" at bounding box center [292, 50] width 60 height 18
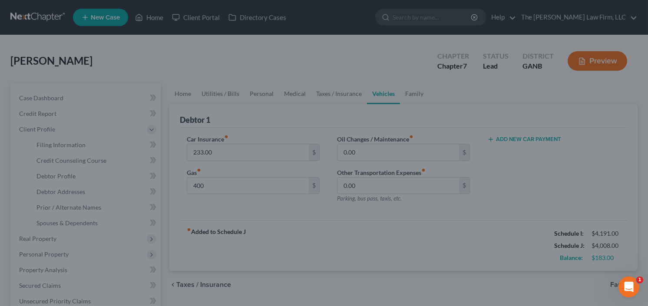
type input "400.00"
select select "1"
select select "0"
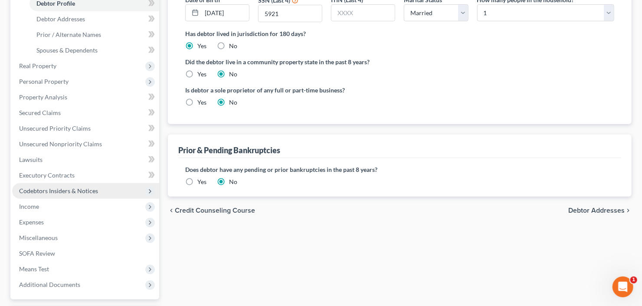
scroll to position [174, 0]
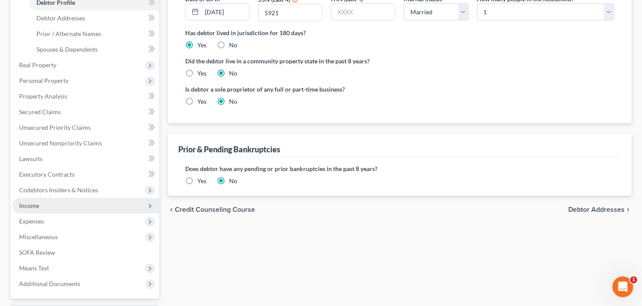
click at [63, 206] on span "Income" at bounding box center [85, 206] width 147 height 16
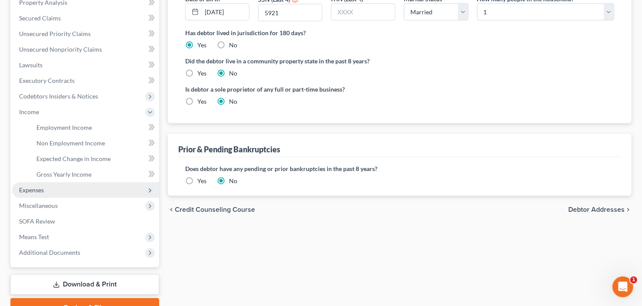
click at [53, 190] on span "Expenses" at bounding box center [85, 190] width 147 height 16
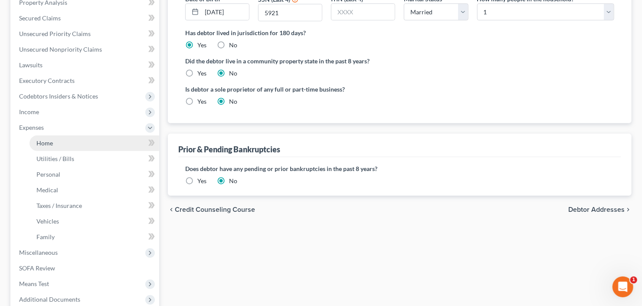
click at [54, 145] on link "Home" at bounding box center [95, 143] width 130 height 16
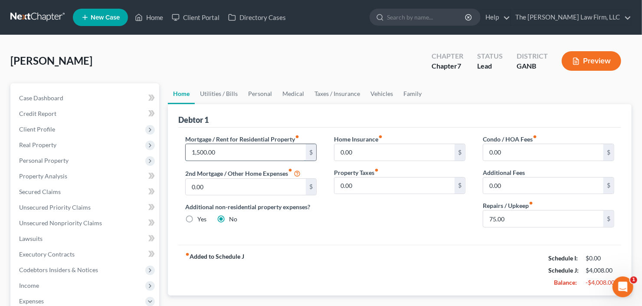
click at [227, 152] on input "1,500.00" at bounding box center [246, 152] width 120 height 16
type input "2,610.00"
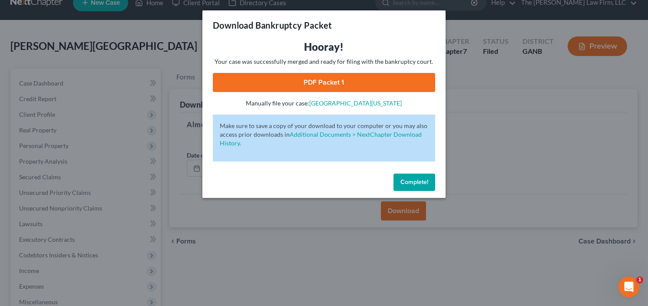
click at [410, 178] on button "Complete!" at bounding box center [414, 182] width 42 height 17
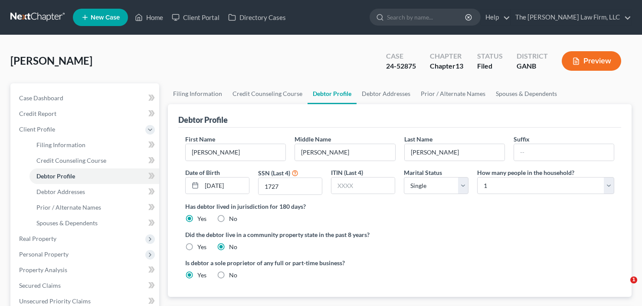
select select "0"
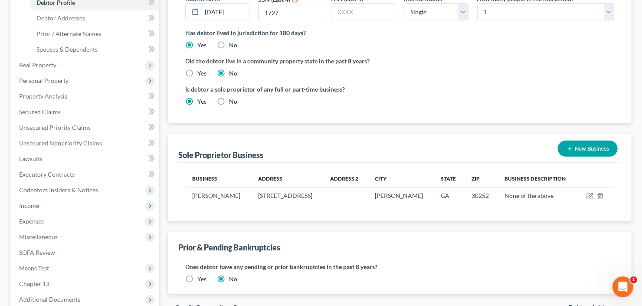
scroll to position [208, 0]
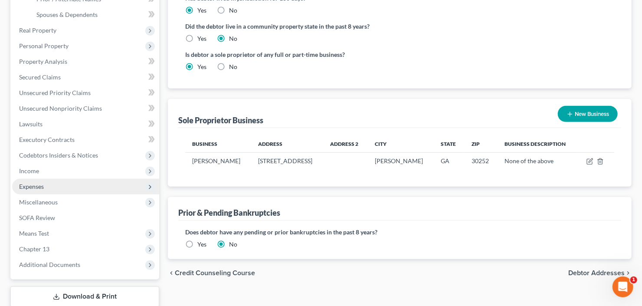
click at [36, 184] on span "Expenses" at bounding box center [31, 186] width 25 height 7
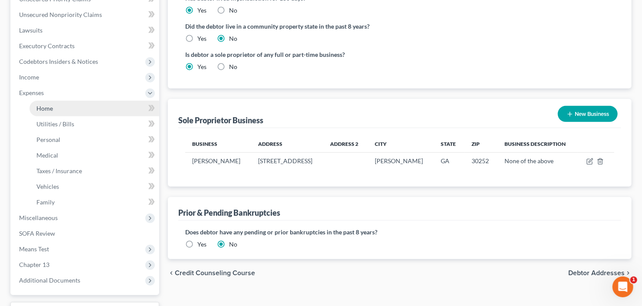
click at [44, 105] on span "Home" at bounding box center [44, 108] width 16 height 7
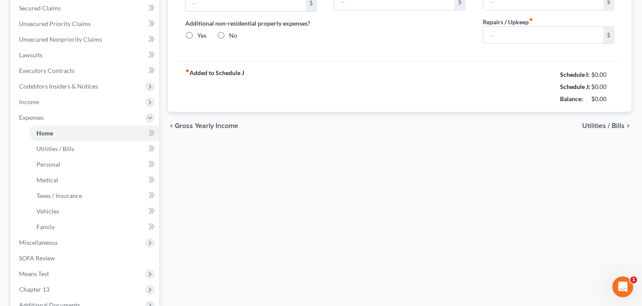
type input "894.00"
type input "0.00"
radio input "true"
type input "0.00"
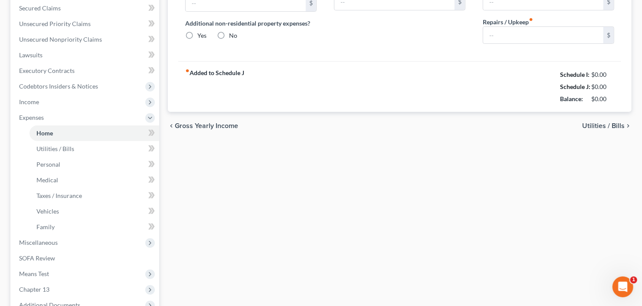
type input "0.00"
type input "100.00"
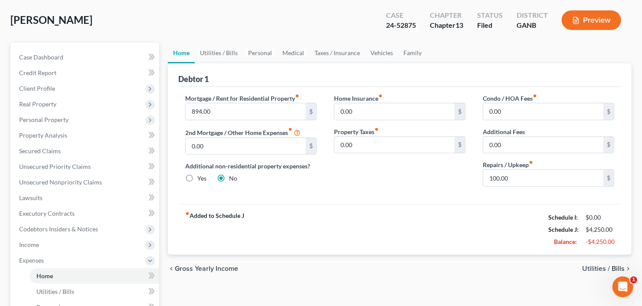
scroll to position [69, 0]
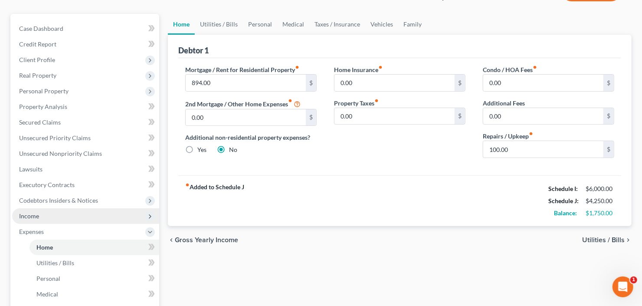
click at [40, 219] on span "Income" at bounding box center [85, 216] width 147 height 16
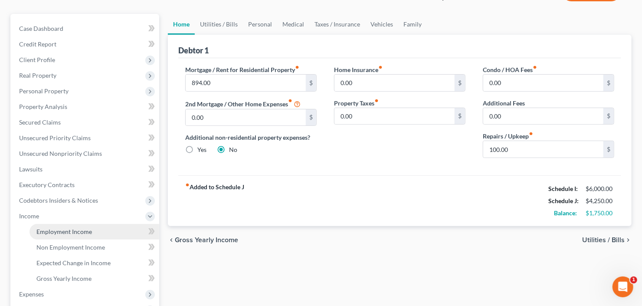
click at [48, 225] on link "Employment Income" at bounding box center [95, 232] width 130 height 16
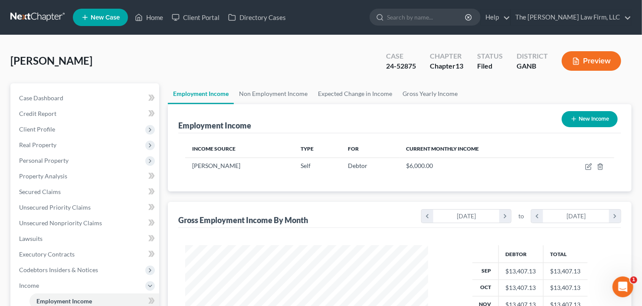
scroll to position [155, 260]
click at [57, 139] on span "Real Property" at bounding box center [85, 145] width 147 height 16
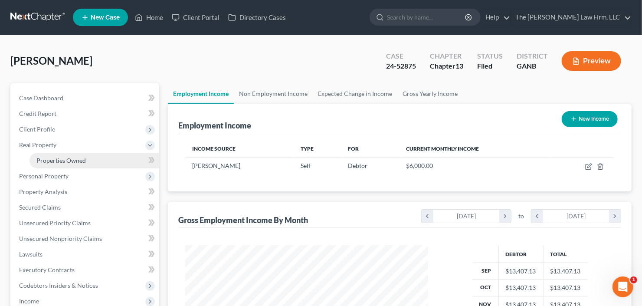
click at [67, 160] on span "Properties Owned" at bounding box center [60, 160] width 49 height 7
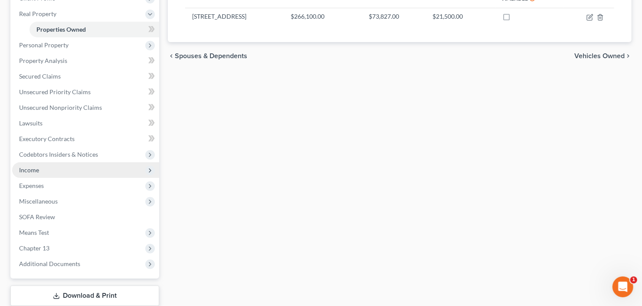
scroll to position [185, 0]
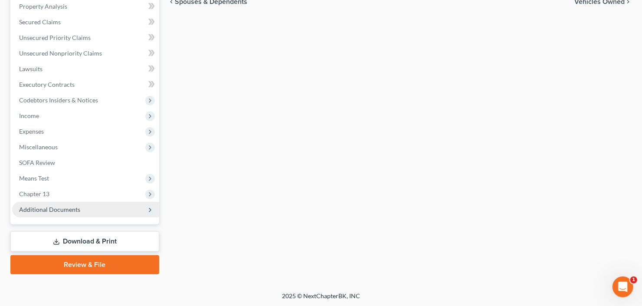
click at [46, 202] on span "Additional Documents" at bounding box center [85, 210] width 147 height 16
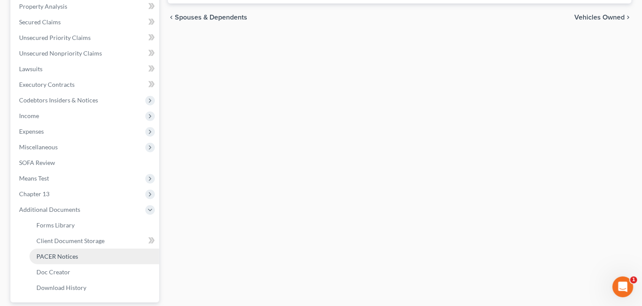
drag, startPoint x: 57, startPoint y: 253, endPoint x: 66, endPoint y: 252, distance: 9.6
click at [57, 253] on span "PACER Notices" at bounding box center [57, 256] width 42 height 7
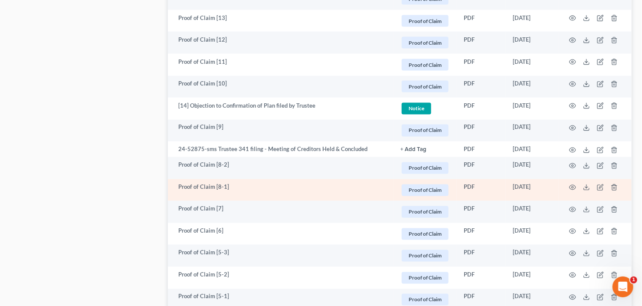
scroll to position [729, 0]
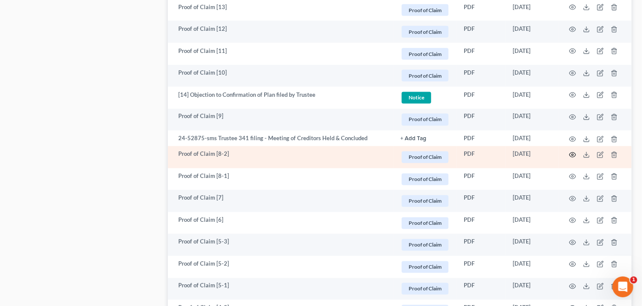
click at [574, 155] on icon "button" at bounding box center [573, 154] width 7 height 7
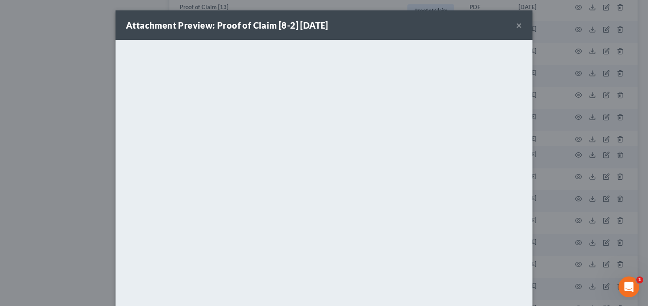
click at [516, 24] on button "×" at bounding box center [519, 25] width 6 height 10
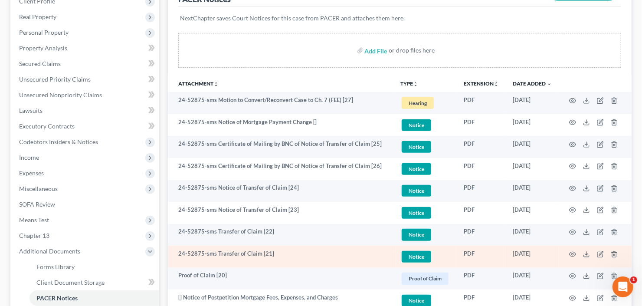
scroll to position [69, 0]
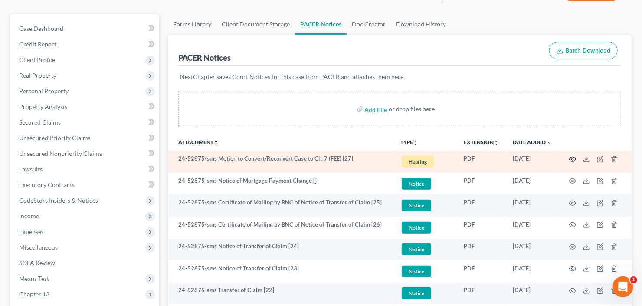
click at [570, 156] on icon "button" at bounding box center [573, 159] width 7 height 7
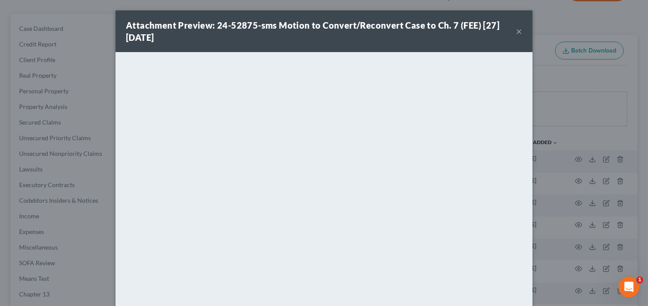
click at [516, 33] on button "×" at bounding box center [519, 31] width 6 height 10
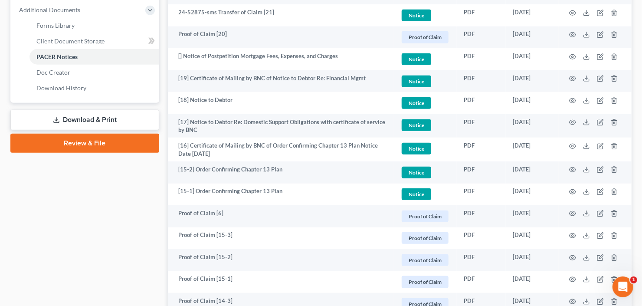
scroll to position [382, 0]
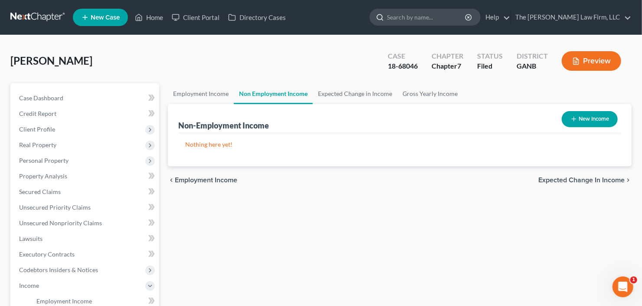
click at [433, 15] on input "search" at bounding box center [426, 17] width 79 height 16
type input "alinzo"
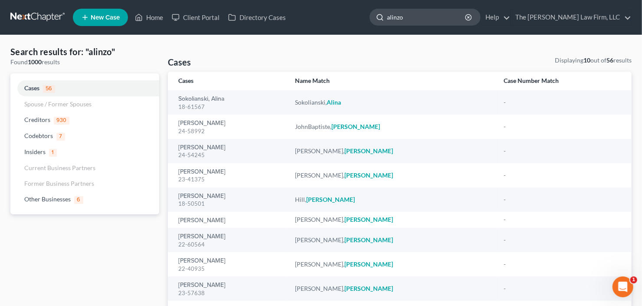
click at [437, 13] on input "alinzo" at bounding box center [426, 17] width 79 height 16
click at [367, 38] on div "Home New Case Client Portal Directory Cases The [PERSON_NAME] Law Firm, LLC [EM…" at bounding box center [321, 194] width 642 height 388
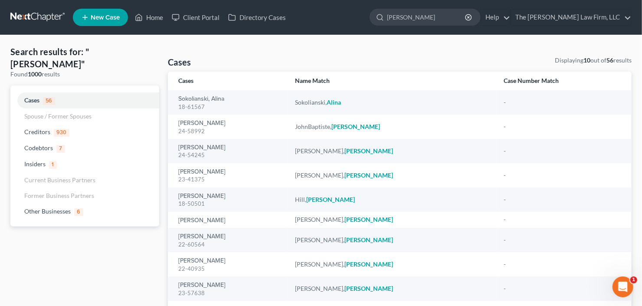
type input "[PERSON_NAME]"
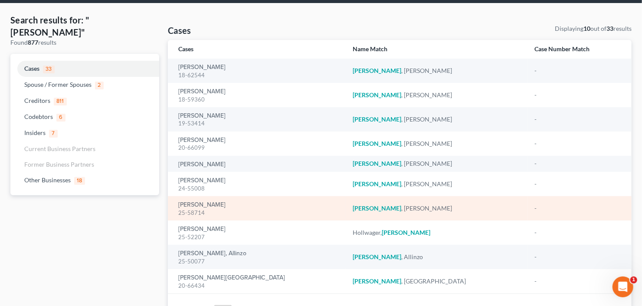
scroll to position [69, 0]
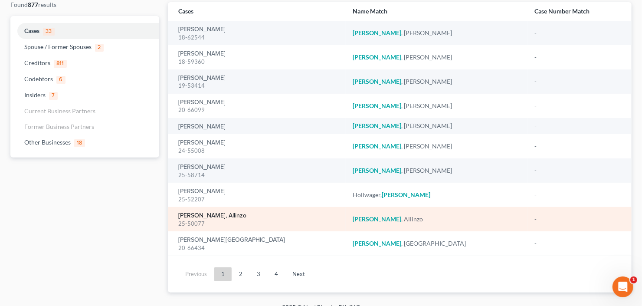
click at [194, 213] on link "[PERSON_NAME], Allinzo" at bounding box center [212, 216] width 68 height 6
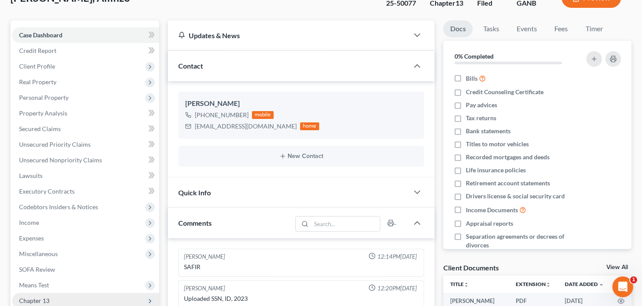
scroll to position [139, 0]
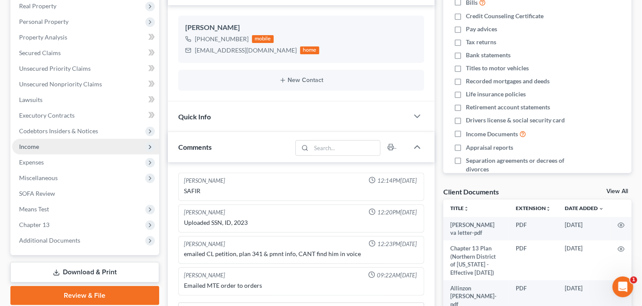
click at [63, 142] on span "Income" at bounding box center [85, 147] width 147 height 16
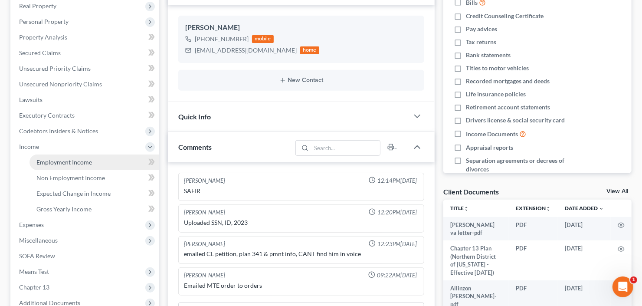
click at [69, 159] on span "Employment Income" at bounding box center [64, 161] width 56 height 7
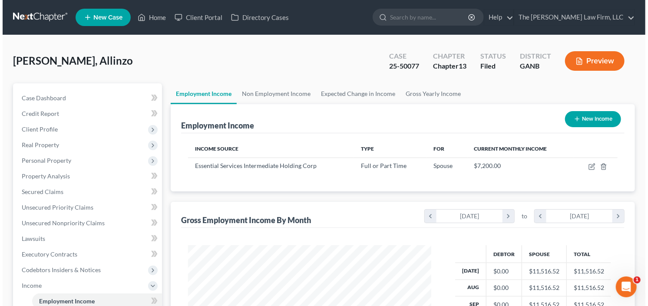
scroll to position [155, 260]
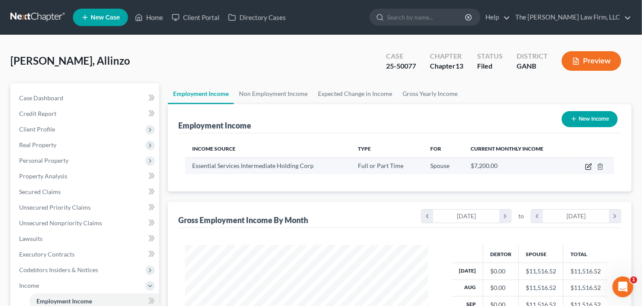
click at [586, 168] on icon "button" at bounding box center [589, 166] width 7 height 7
select select "0"
select select "10"
select select "1"
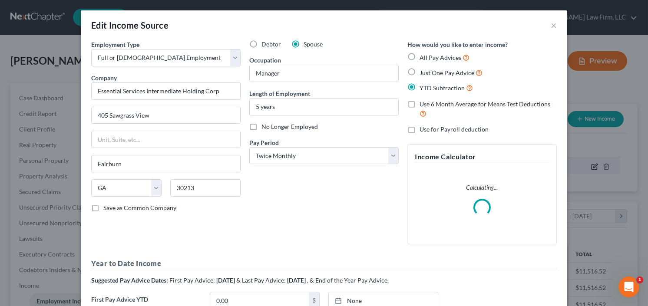
scroll to position [155, 263]
click at [261, 128] on label "No Longer Employed" at bounding box center [289, 126] width 56 height 9
click at [265, 128] on input "No Longer Employed" at bounding box center [268, 125] width 6 height 6
checkbox input "true"
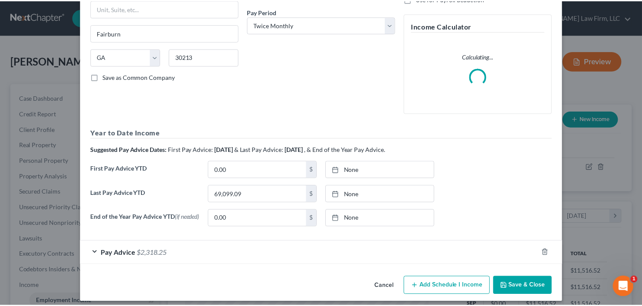
scroll to position [137, 0]
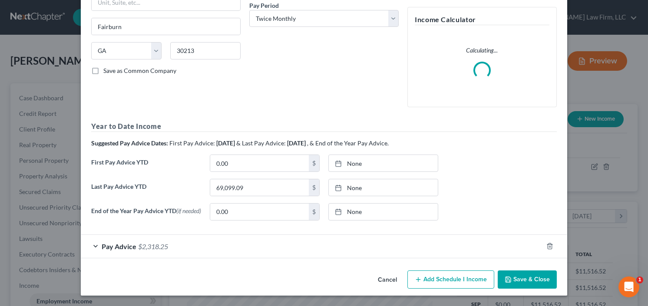
click at [514, 279] on button "Save & Close" at bounding box center [526, 279] width 59 height 18
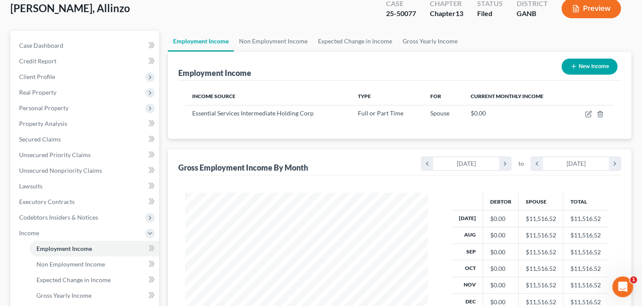
scroll to position [104, 0]
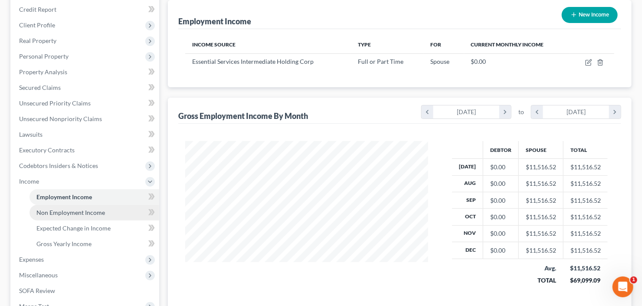
click at [57, 213] on span "Non Employment Income" at bounding box center [70, 212] width 69 height 7
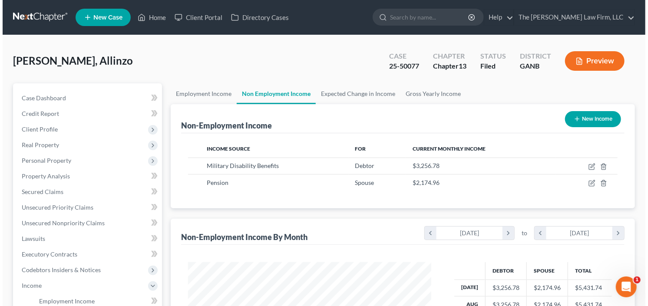
scroll to position [155, 260]
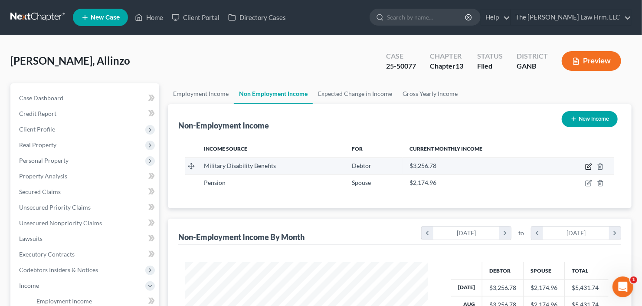
click at [589, 163] on icon "button" at bounding box center [589, 166] width 7 height 7
select select "12"
select select "0"
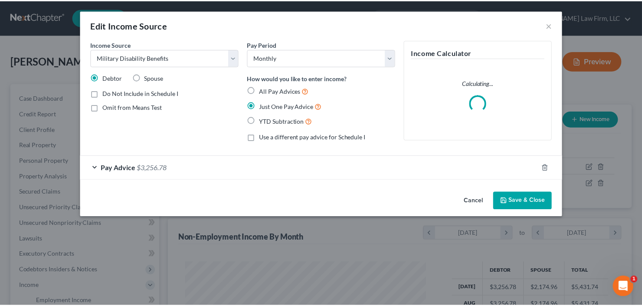
scroll to position [155, 263]
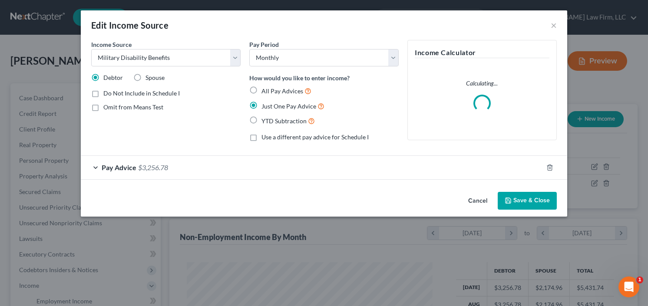
click at [147, 169] on span "$3,256.78" at bounding box center [153, 167] width 30 height 8
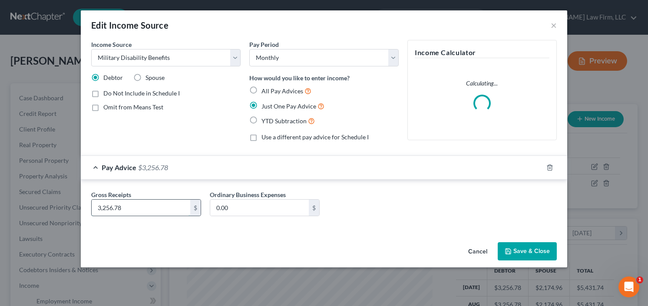
click at [145, 212] on input "3,256.78" at bounding box center [141, 208] width 99 height 16
type input "4,257.49"
click at [515, 254] on button "Save & Close" at bounding box center [526, 251] width 59 height 18
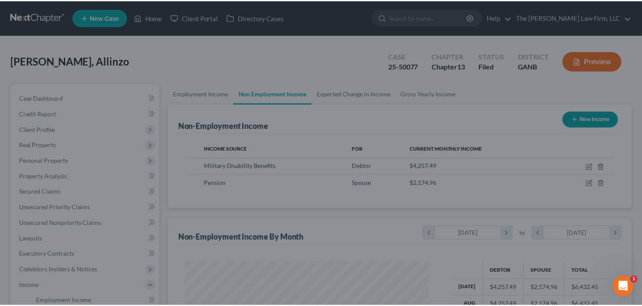
scroll to position [433920, 433814]
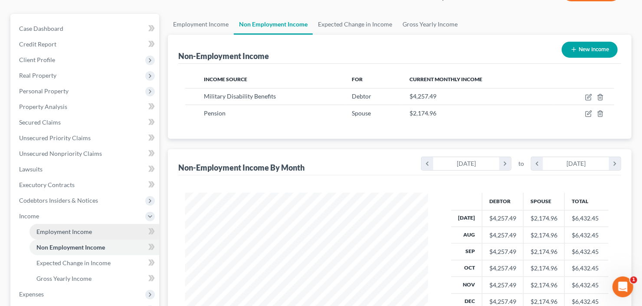
click at [87, 230] on span "Employment Income" at bounding box center [64, 231] width 56 height 7
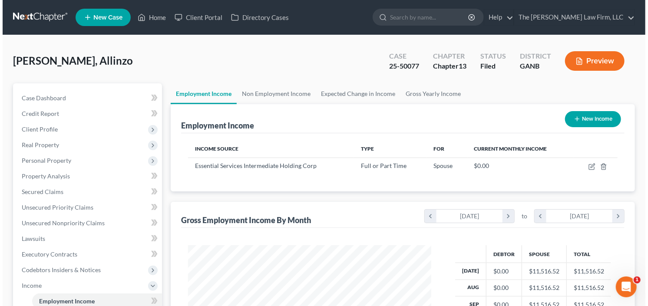
scroll to position [155, 260]
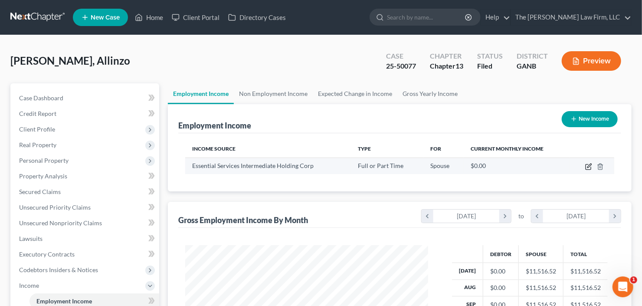
click at [587, 166] on icon "button" at bounding box center [589, 166] width 7 height 7
select select "0"
select select "10"
select select "1"
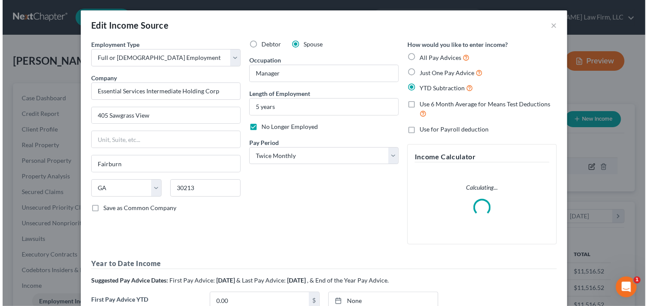
scroll to position [155, 263]
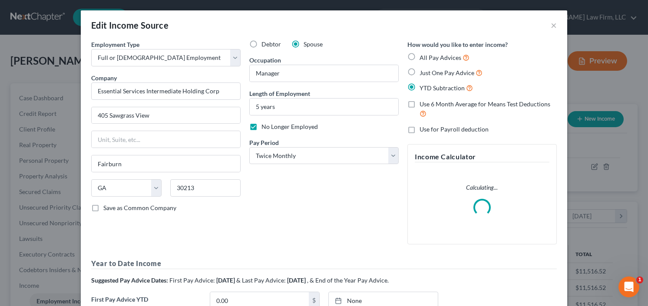
click at [261, 127] on label "No Longer Employed" at bounding box center [289, 126] width 56 height 9
click at [265, 127] on input "No Longer Employed" at bounding box center [268, 125] width 6 height 6
checkbox input "false"
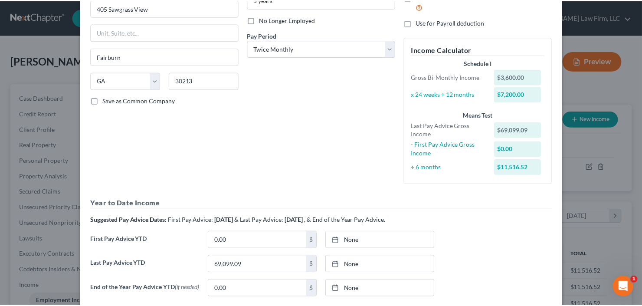
scroll to position [184, 0]
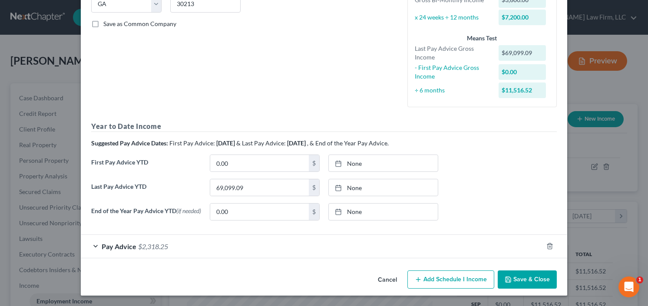
click at [528, 280] on button "Save & Close" at bounding box center [526, 279] width 59 height 18
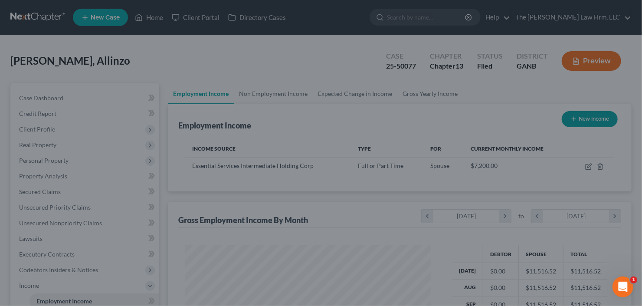
scroll to position [433920, 433814]
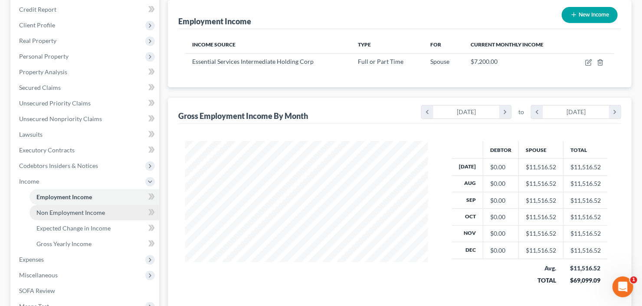
click at [63, 215] on span "Non Employment Income" at bounding box center [70, 212] width 69 height 7
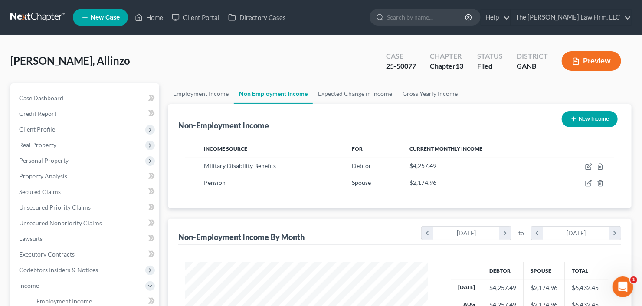
scroll to position [155, 260]
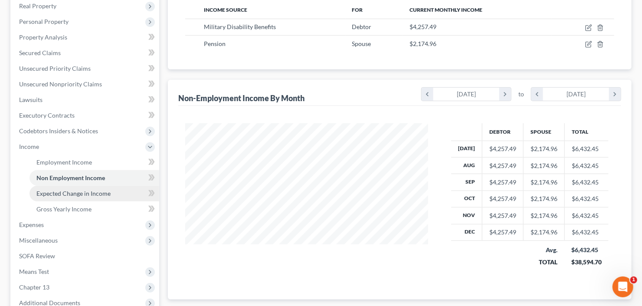
click at [66, 195] on span "Expected Change in Income" at bounding box center [73, 193] width 74 height 7
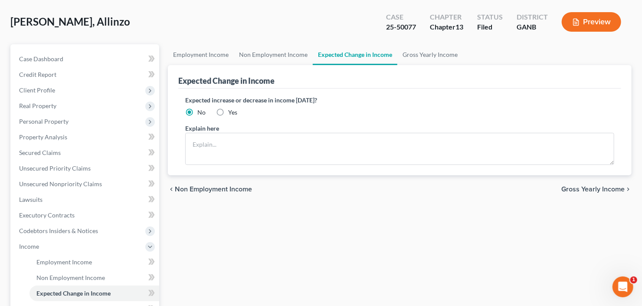
scroll to position [104, 0]
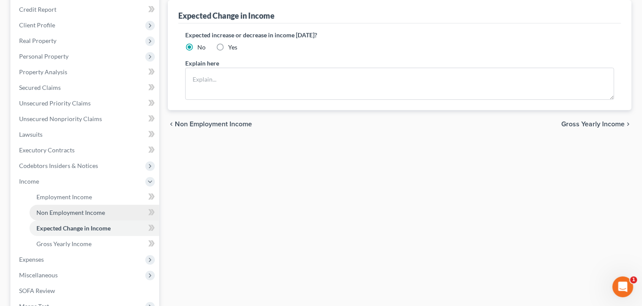
click at [69, 215] on span "Non Employment Income" at bounding box center [70, 212] width 69 height 7
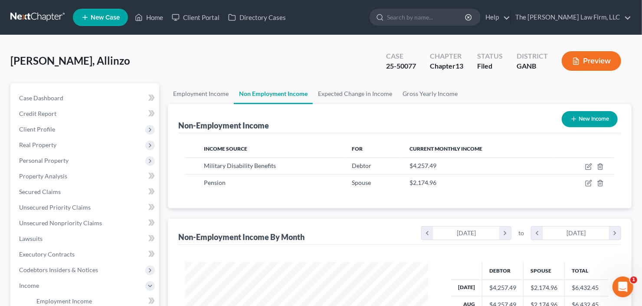
scroll to position [155, 260]
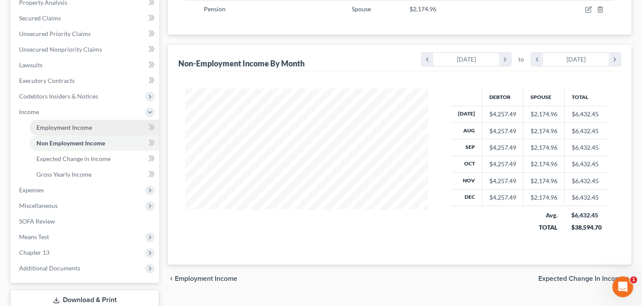
click at [81, 127] on span "Employment Income" at bounding box center [64, 127] width 56 height 7
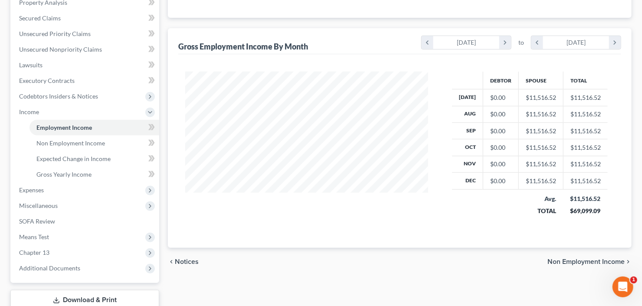
scroll to position [232, 0]
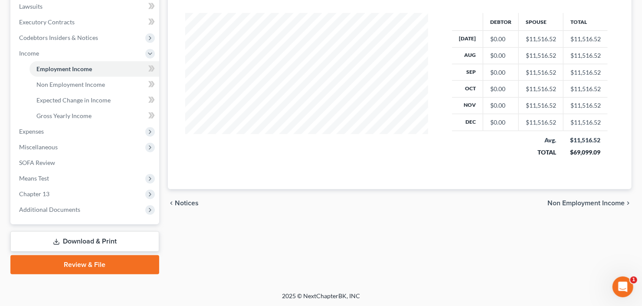
click at [72, 245] on link "Download & Print" at bounding box center [84, 241] width 149 height 20
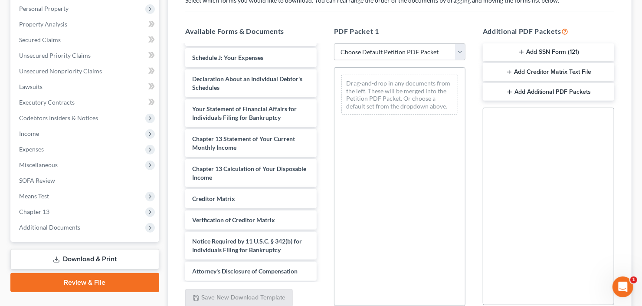
scroll to position [229, 0]
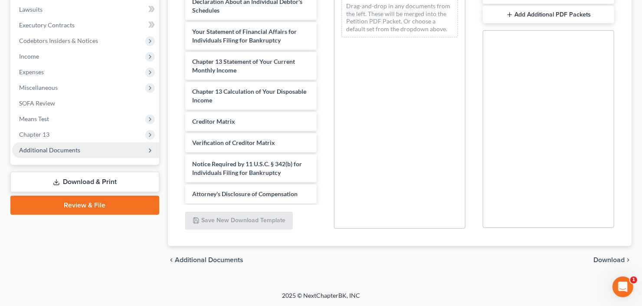
click at [66, 152] on span "Additional Documents" at bounding box center [49, 149] width 61 height 7
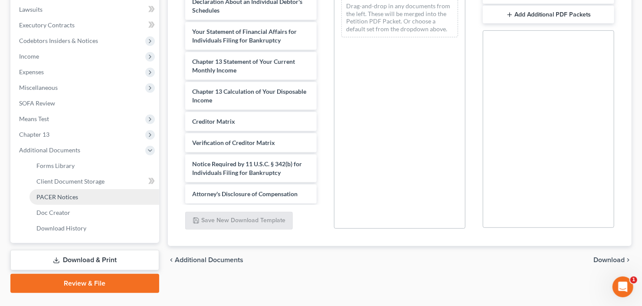
click at [72, 195] on span "PACER Notices" at bounding box center [57, 196] width 42 height 7
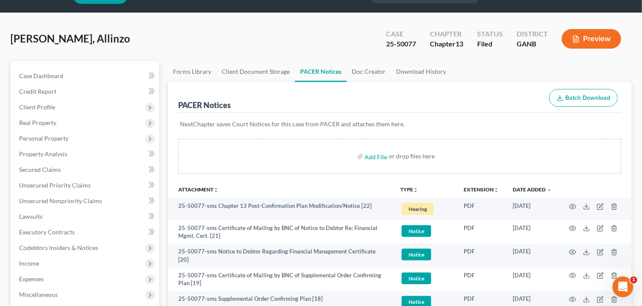
scroll to position [35, 0]
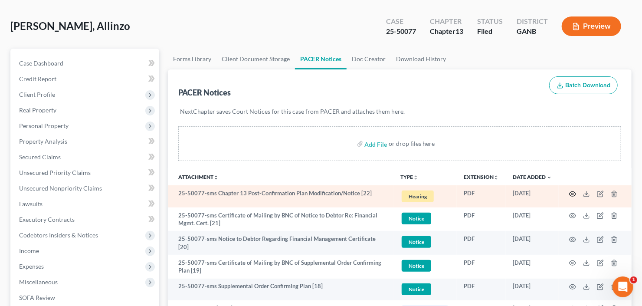
click at [576, 193] on icon "button" at bounding box center [573, 193] width 7 height 5
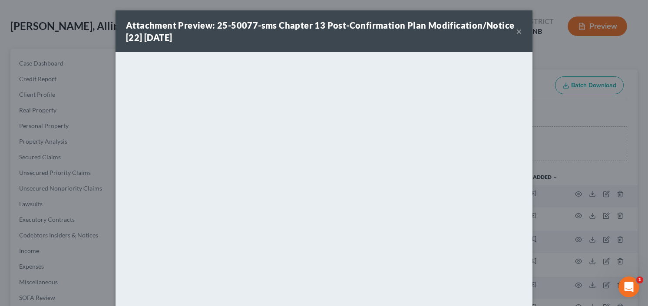
click at [516, 31] on button "×" at bounding box center [519, 31] width 6 height 10
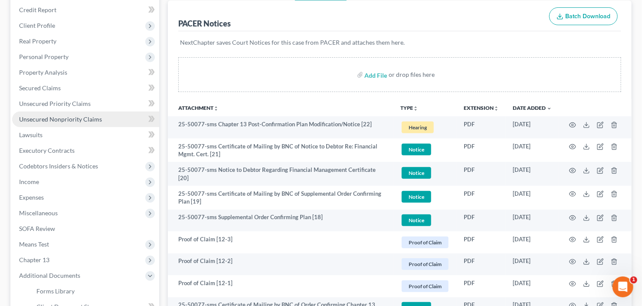
scroll to position [104, 0]
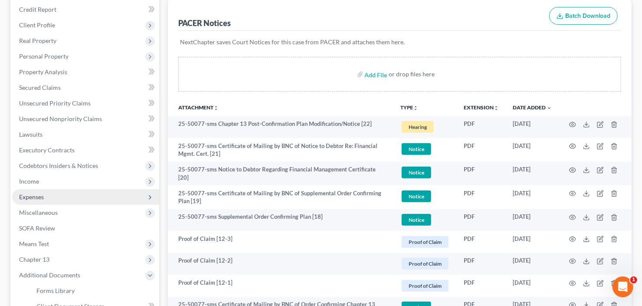
click at [49, 198] on span "Expenses" at bounding box center [85, 197] width 147 height 16
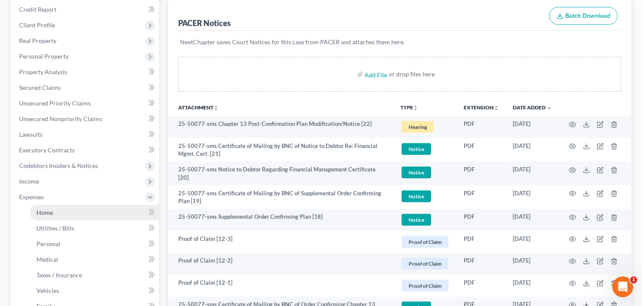
click at [46, 210] on span "Home" at bounding box center [44, 212] width 16 height 7
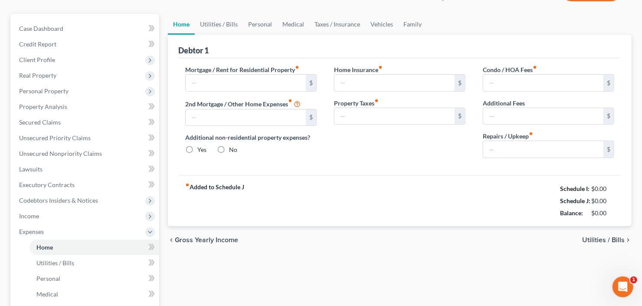
scroll to position [9, 0]
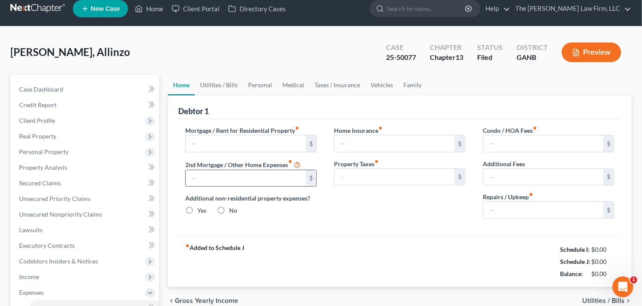
type input "2,432.65"
type input "0.00"
radio input "true"
type input "0.00"
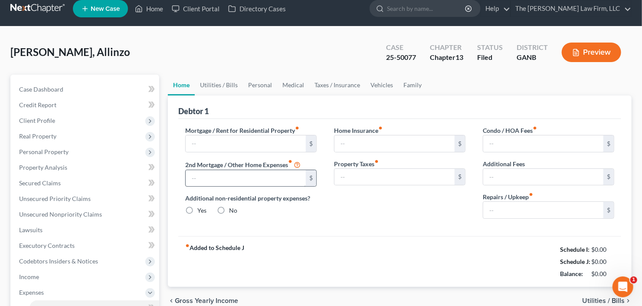
type input "92.50"
type input "0.00"
type input "75.00"
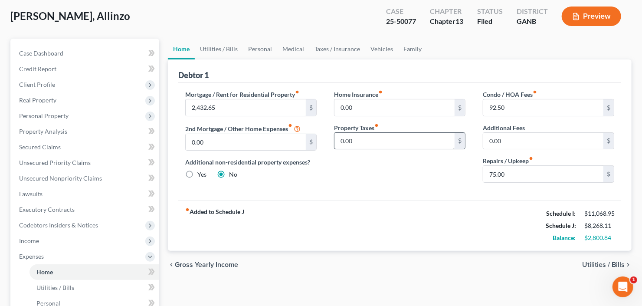
scroll to position [0, 0]
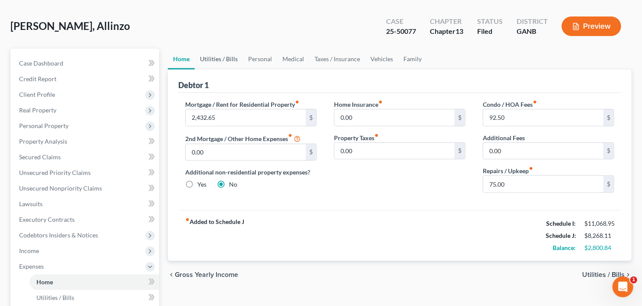
click at [225, 58] on link "Utilities / Bills" at bounding box center [219, 59] width 48 height 21
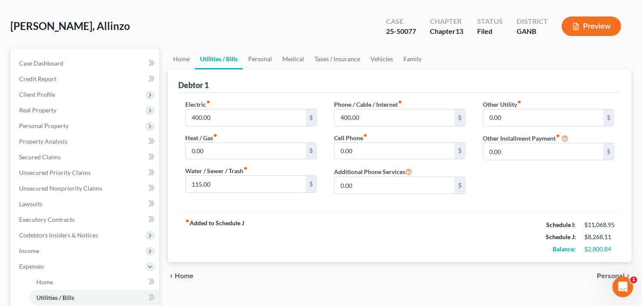
scroll to position [7, 0]
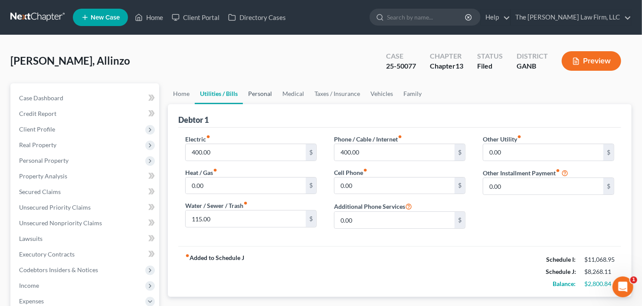
click at [269, 90] on link "Personal" at bounding box center [260, 93] width 34 height 21
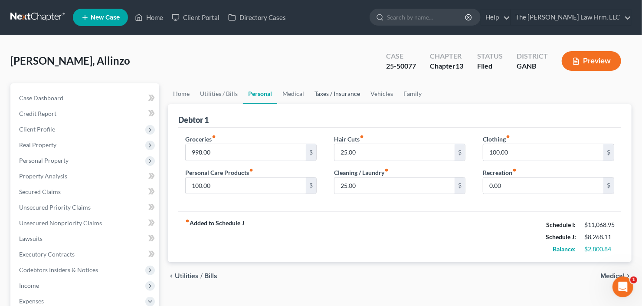
click at [311, 93] on link "Taxes / Insurance" at bounding box center [337, 93] width 56 height 21
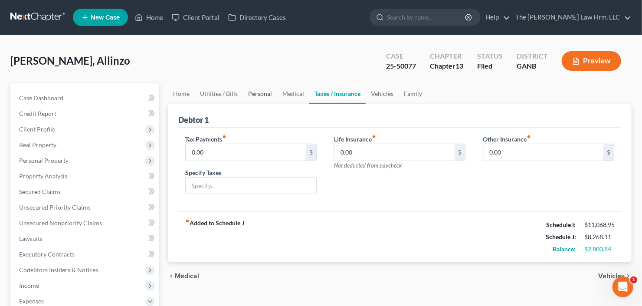
click at [271, 95] on link "Personal" at bounding box center [260, 93] width 34 height 21
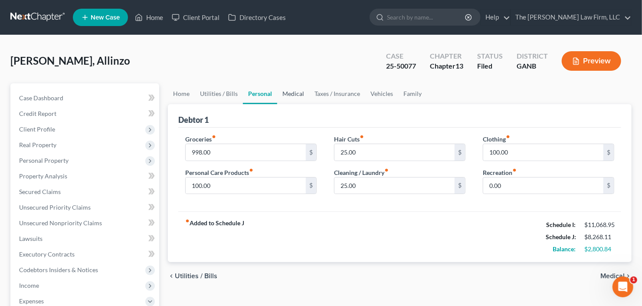
click at [283, 96] on link "Medical" at bounding box center [293, 93] width 32 height 21
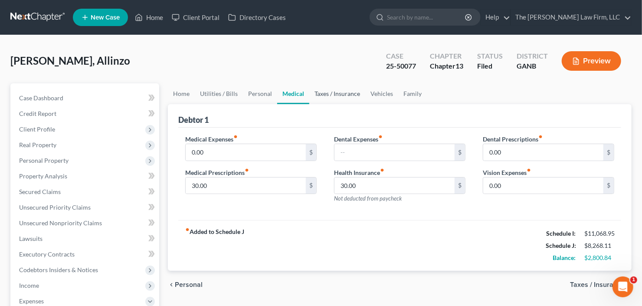
click at [345, 95] on link "Taxes / Insurance" at bounding box center [337, 93] width 56 height 21
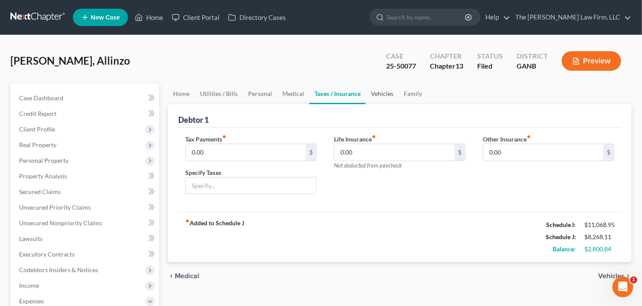
click at [384, 90] on link "Vehicles" at bounding box center [382, 93] width 33 height 21
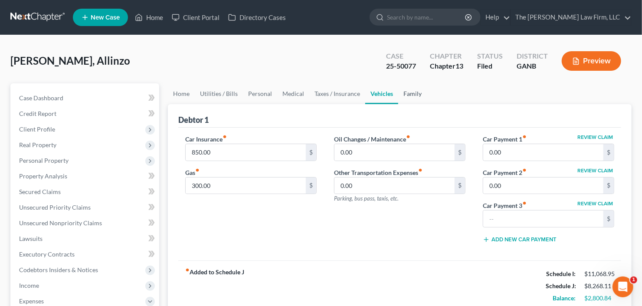
click at [412, 95] on link "Family" at bounding box center [412, 93] width 29 height 21
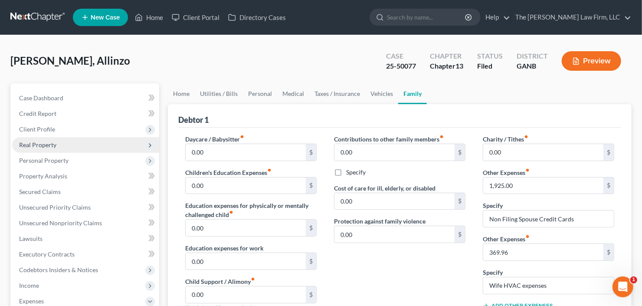
click at [51, 141] on span "Real Property" at bounding box center [37, 144] width 37 height 7
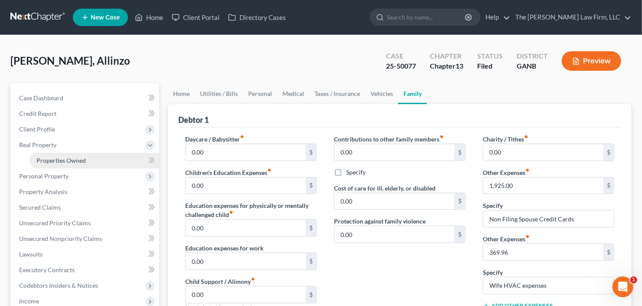
click at [57, 158] on span "Properties Owned" at bounding box center [60, 160] width 49 height 7
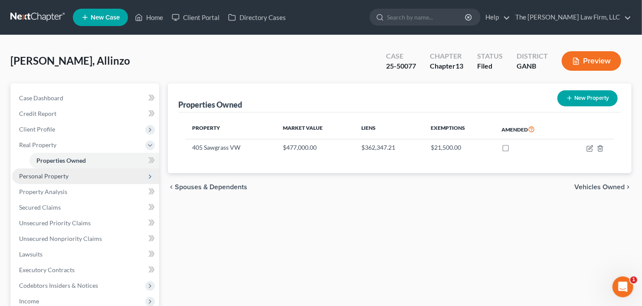
click at [80, 180] on span "Personal Property" at bounding box center [85, 176] width 147 height 16
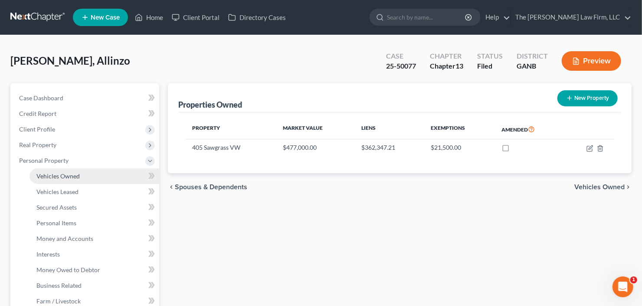
click at [82, 176] on link "Vehicles Owned" at bounding box center [95, 176] width 130 height 16
